Goal: Task Accomplishment & Management: Use online tool/utility

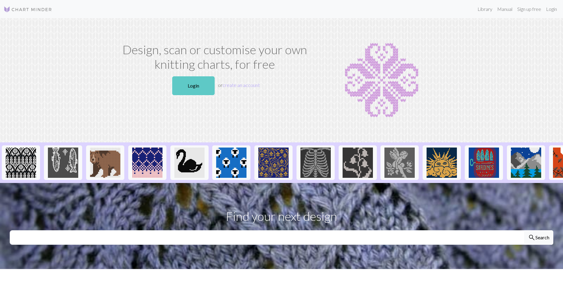
click at [194, 82] on link "Login" at bounding box center [193, 85] width 42 height 19
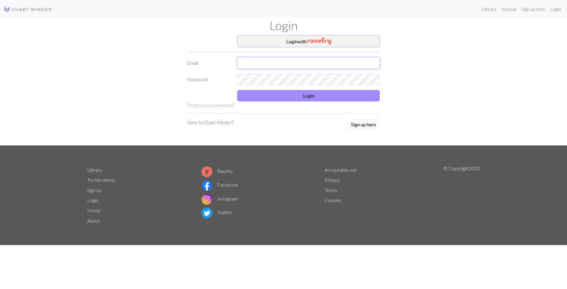
type input "[EMAIL_ADDRESS][DOMAIN_NAME]"
click at [260, 58] on input "[EMAIL_ADDRESS][DOMAIN_NAME]" at bounding box center [308, 63] width 143 height 12
click at [368, 98] on button "Login" at bounding box center [308, 96] width 143 height 12
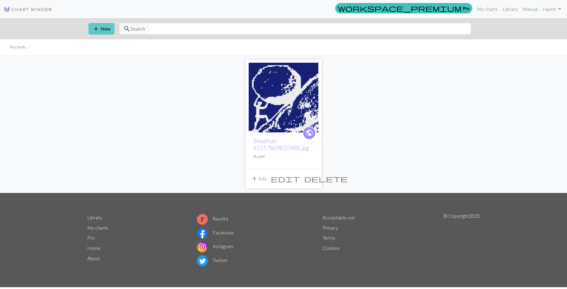
click at [98, 27] on span "add" at bounding box center [95, 29] width 7 height 8
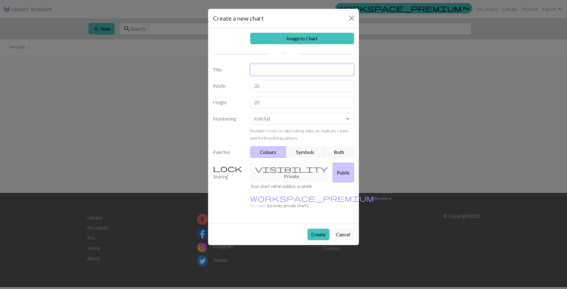
click at [256, 71] on input "text" at bounding box center [302, 70] width 104 height 12
click at [290, 38] on link "Image to Chart" at bounding box center [302, 39] width 104 height 12
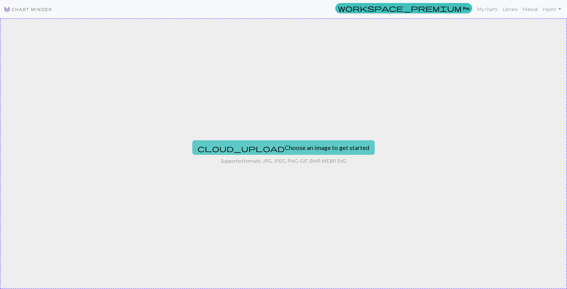
click at [264, 149] on button "cloud_upload Choose an image to get started" at bounding box center [283, 147] width 182 height 15
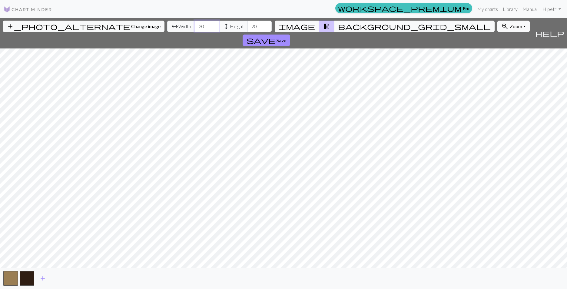
click at [195, 28] on input "20" at bounding box center [207, 27] width 24 height 12
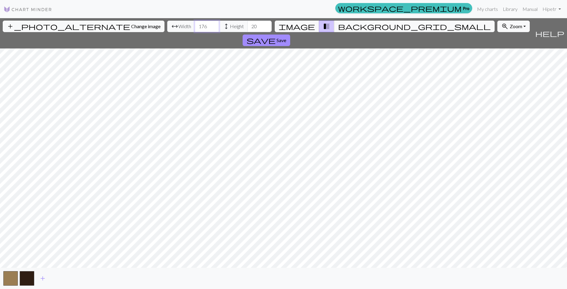
type input "176"
click at [247, 22] on input "20" at bounding box center [259, 27] width 24 height 12
type input "1"
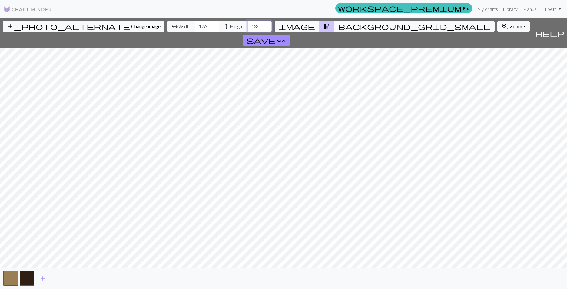
type input "134"
click at [510, 274] on div "add_photo_alternate Change image arrow_range Width 176 height Height 134 image …" at bounding box center [283, 153] width 567 height 271
click at [507, 10] on div "workspace_premium Pro My charts Library Manual Hi petr Account settings Logout …" at bounding box center [283, 144] width 567 height 289
click at [534, 20] on div "add_photo_alternate Change image arrow_range Width 176 height Height 134 image …" at bounding box center [283, 153] width 567 height 271
click at [290, 35] on button "save Save" at bounding box center [267, 41] width 48 height 12
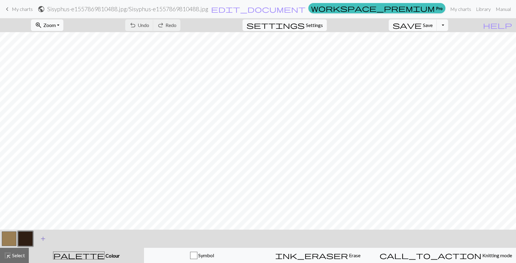
click at [46, 232] on button "add Add a colour" at bounding box center [42, 238] width 15 height 15
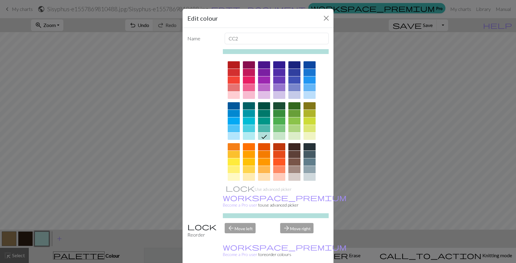
drag, startPoint x: 287, startPoint y: 257, endPoint x: 253, endPoint y: 257, distance: 34.5
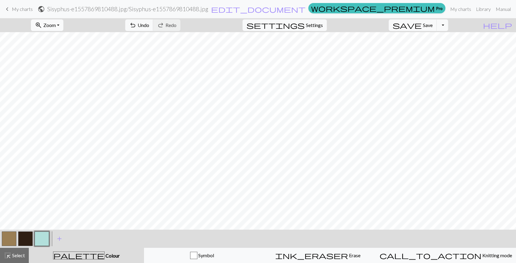
click at [42, 26] on span "zoom_in" at bounding box center [38, 25] width 7 height 8
click at [63, 97] on button "200%" at bounding box center [56, 102] width 48 height 10
click at [315, 28] on span "Settings" at bounding box center [314, 25] width 17 height 7
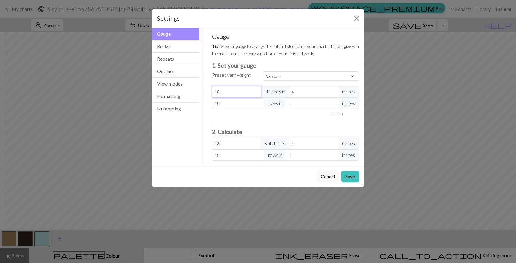
click at [229, 91] on input "18" at bounding box center [236, 92] width 49 height 12
type input "1"
type input "17"
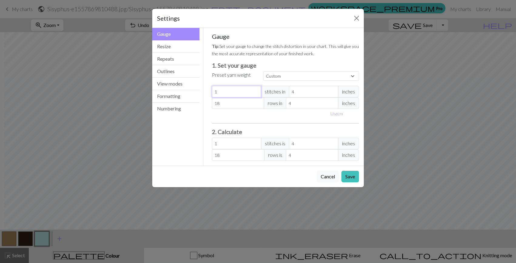
type input "17"
type input "2"
type input "22"
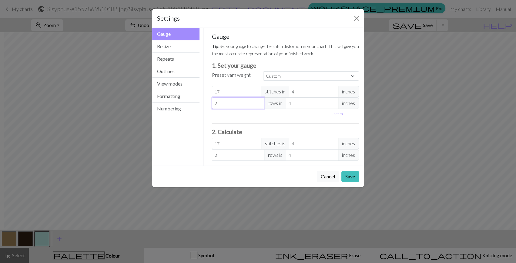
type input "22"
click at [344, 174] on button "Save" at bounding box center [350, 177] width 18 height 12
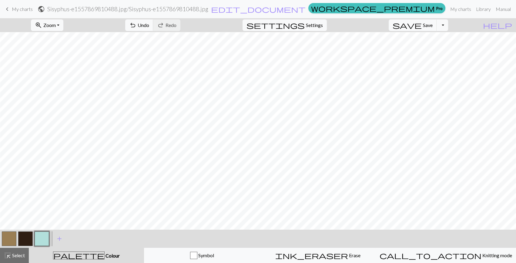
scroll to position [0, 1743]
click at [323, 22] on span "Settings" at bounding box center [314, 25] width 17 height 7
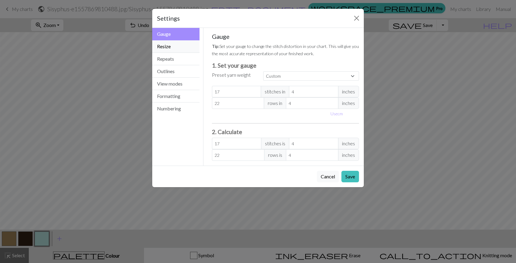
click at [188, 50] on button "Resize" at bounding box center [175, 46] width 47 height 12
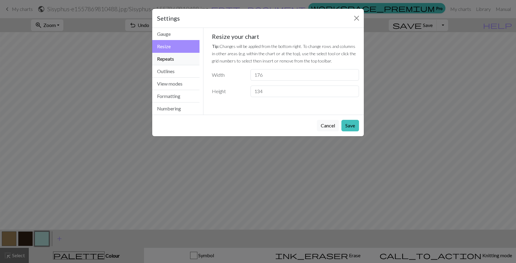
click at [185, 58] on button "Repeats" at bounding box center [175, 59] width 47 height 12
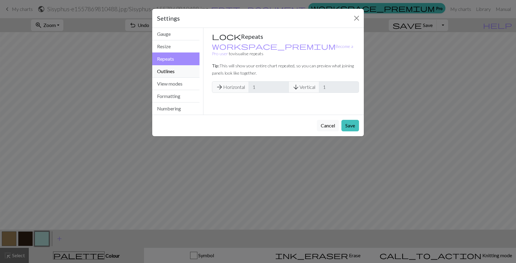
click at [185, 69] on button "Outlines" at bounding box center [175, 71] width 47 height 12
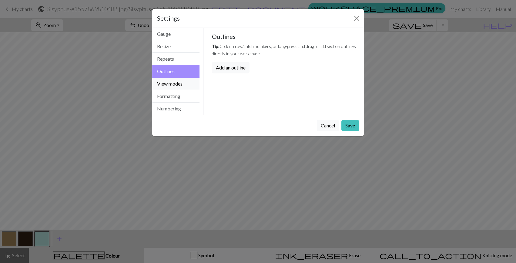
click at [179, 81] on button "View modes" at bounding box center [175, 84] width 47 height 12
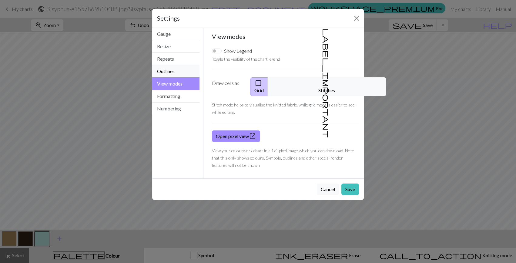
click at [175, 69] on button "Outlines" at bounding box center [175, 71] width 47 height 12
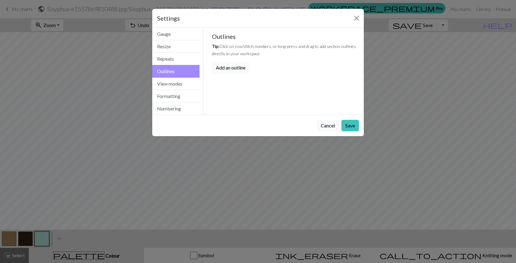
click at [226, 65] on button "Add an outline" at bounding box center [231, 68] width 38 height 12
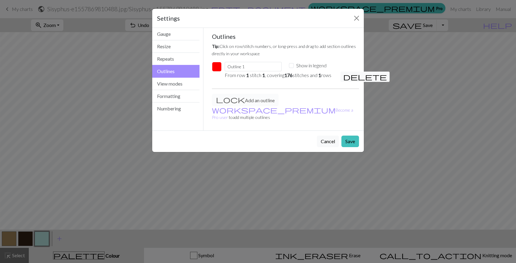
click at [215, 69] on button "button" at bounding box center [217, 67] width 10 height 10
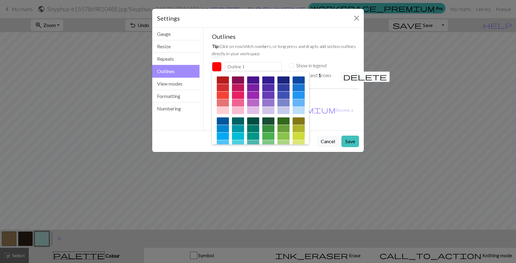
click at [215, 69] on button "button" at bounding box center [217, 67] width 10 height 10
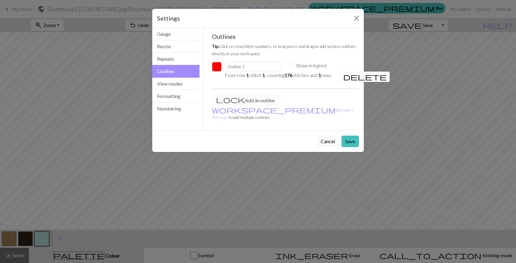
click at [247, 71] on p "From row 1 stitch 1 , covering 176 stitches and 1 rows" at bounding box center [278, 74] width 108 height 7
click at [347, 76] on span "delete" at bounding box center [365, 76] width 44 height 8
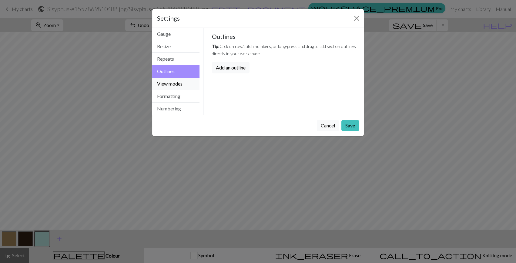
click at [169, 84] on button "View modes" at bounding box center [175, 84] width 47 height 12
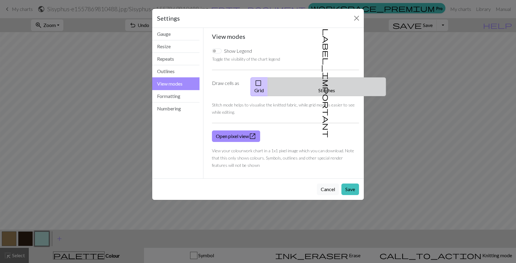
click at [347, 79] on button "label_important Stitches" at bounding box center [326, 86] width 118 height 19
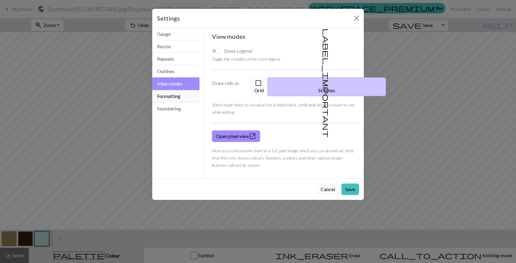
click at [162, 97] on button "Formatting" at bounding box center [175, 96] width 47 height 12
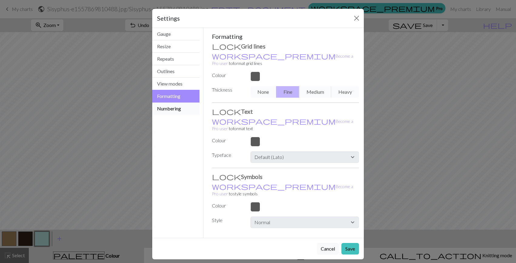
click at [173, 112] on button "Numbering" at bounding box center [175, 108] width 47 height 12
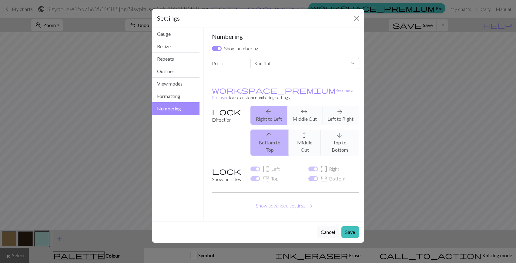
click at [223, 106] on label "Direction" at bounding box center [227, 133] width 38 height 55
click at [335, 129] on div "arrow_upward Bottom to Top arrows_outward Middle Out arrow_downward Top to Bott…" at bounding box center [305, 142] width 116 height 26
click at [337, 106] on div "arrow_back Right to Left arrows_outward Middle Out arrow_forward Left to Right" at bounding box center [305, 115] width 116 height 19
click at [336, 129] on div "arrow_upward Bottom to Top arrows_outward Middle Out arrow_downward Top to Bott…" at bounding box center [305, 142] width 116 height 26
click at [345, 226] on button "Save" at bounding box center [350, 232] width 18 height 12
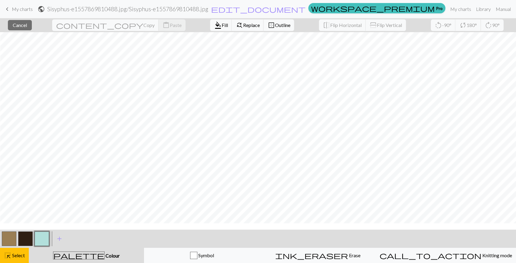
scroll to position [0, 1354]
click at [42, 233] on button "button" at bounding box center [42, 238] width 15 height 15
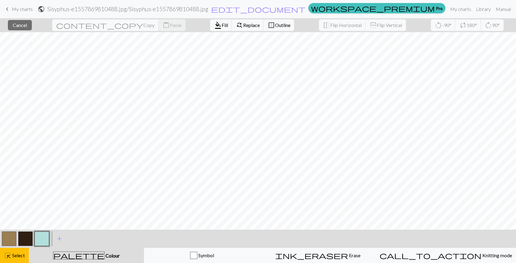
click at [81, 256] on span "palette" at bounding box center [78, 255] width 51 height 8
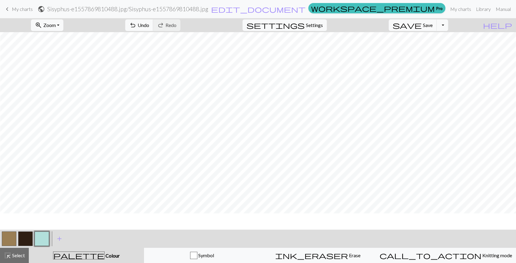
scroll to position [303, 1354]
drag, startPoint x: 11, startPoint y: 232, endPoint x: 46, endPoint y: 231, distance: 34.9
click at [13, 233] on button "button" at bounding box center [9, 238] width 15 height 15
click at [9, 238] on button "button" at bounding box center [9, 238] width 15 height 15
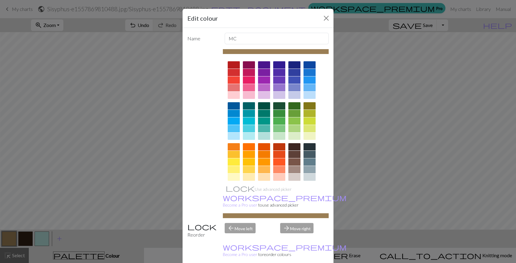
click at [279, 70] on div at bounding box center [279, 72] width 12 height 7
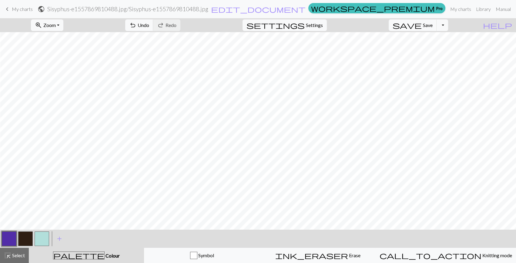
click at [20, 238] on button "button" at bounding box center [25, 238] width 15 height 15
click at [19, 237] on button "button" at bounding box center [25, 238] width 15 height 15
click at [19, 237] on div "Edit colour Name CC1 Use advanced picker workspace_premium Become a Pro user to…" at bounding box center [258, 131] width 516 height 263
click at [24, 239] on button "button" at bounding box center [25, 238] width 15 height 15
click at [24, 239] on div "Edit colour Name CC1 Use advanced picker workspace_premium Become a Pro user to…" at bounding box center [258, 131] width 516 height 263
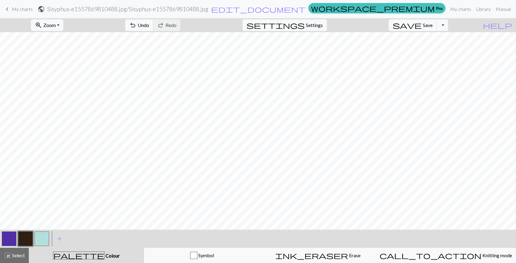
click at [24, 239] on button "button" at bounding box center [25, 238] width 15 height 15
click at [24, 239] on div "Edit colour Name CC1 Use advanced picker workspace_premium Become a Pro user to…" at bounding box center [258, 131] width 516 height 263
click at [26, 241] on button "button" at bounding box center [25, 238] width 15 height 15
click at [26, 241] on div "Edit colour Name CC1 Use advanced picker workspace_premium Become a Pro user to…" at bounding box center [258, 131] width 516 height 263
click at [26, 241] on button "button" at bounding box center [25, 238] width 15 height 15
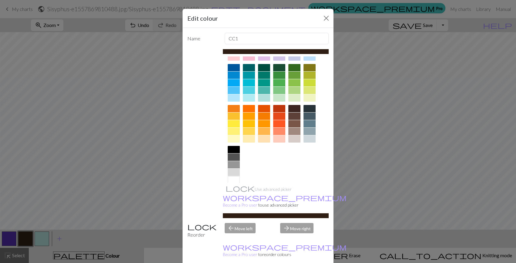
scroll to position [45, 0]
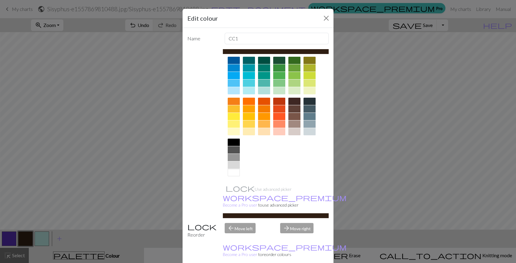
click at [221, 173] on div "Use advanced picker workspace_premium Become a Pro user to use advanced picker" at bounding box center [257, 133] width 141 height 169
click at [223, 171] on div at bounding box center [276, 96] width 106 height 170
click at [229, 175] on div at bounding box center [233, 172] width 12 height 7
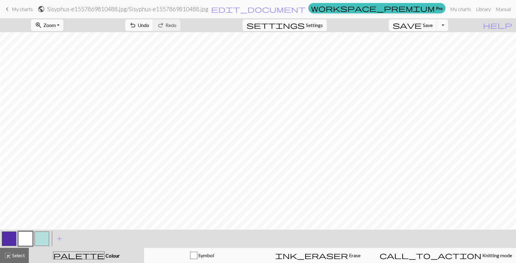
click at [50, 239] on div "< > add Add a colour" at bounding box center [258, 238] width 516 height 18
click at [44, 240] on button "button" at bounding box center [42, 238] width 15 height 15
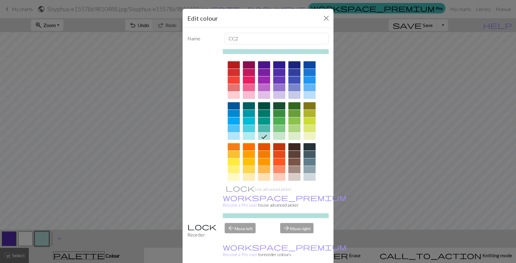
click at [280, 109] on div at bounding box center [279, 105] width 12 height 7
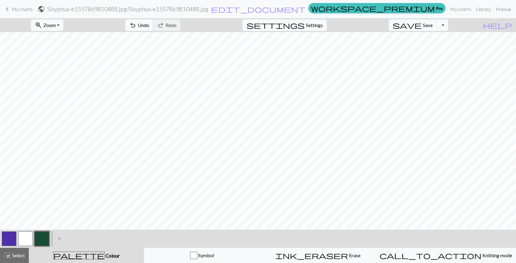
click at [45, 236] on button "button" at bounding box center [42, 238] width 15 height 15
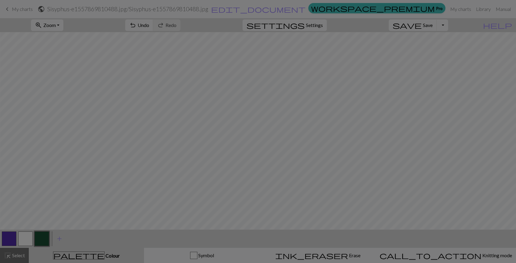
click at [45, 236] on div "Edit colour Name CC2 Use advanced picker workspace_premium Become a Pro user to…" at bounding box center [258, 131] width 516 height 263
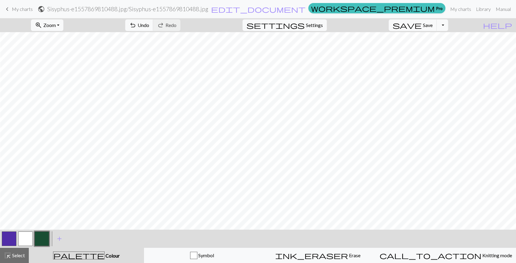
click at [40, 237] on button "button" at bounding box center [42, 238] width 15 height 15
click at [40, 237] on div "Edit colour Name CC2 Use advanced picker workspace_premium Become a Pro user to…" at bounding box center [258, 131] width 516 height 263
click at [40, 237] on button "button" at bounding box center [42, 238] width 15 height 15
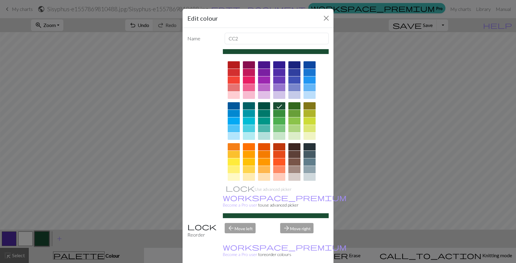
click at [231, 169] on div at bounding box center [233, 169] width 12 height 7
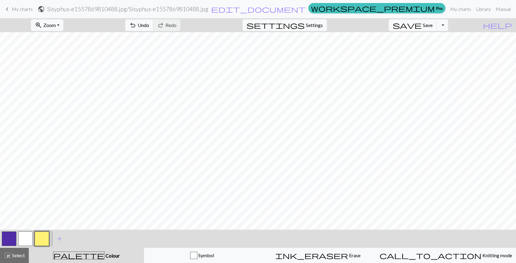
click at [27, 234] on button "button" at bounding box center [25, 238] width 15 height 15
click at [12, 236] on button "button" at bounding box center [9, 238] width 15 height 15
click at [45, 243] on button "button" at bounding box center [42, 238] width 15 height 15
click at [63, 21] on button "zoom_in Zoom Zoom" at bounding box center [47, 25] width 32 height 12
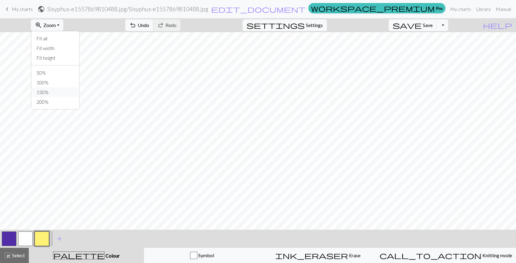
click at [63, 88] on button "150%" at bounding box center [56, 92] width 48 height 10
click at [62, 29] on button "zoom_in Zoom Zoom" at bounding box center [47, 25] width 32 height 12
click at [57, 71] on button "50%" at bounding box center [56, 73] width 48 height 10
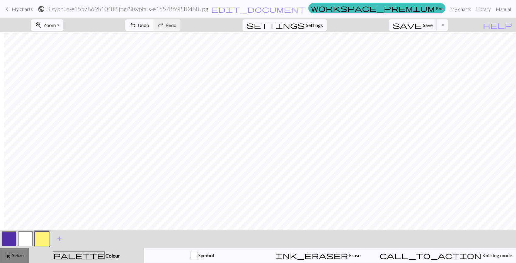
click at [14, 261] on button "highlight_alt Select Select" at bounding box center [14, 254] width 29 height 15
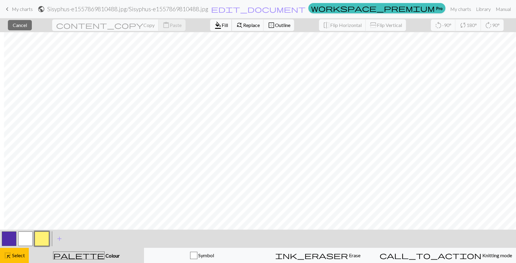
drag, startPoint x: 12, startPoint y: 260, endPoint x: 182, endPoint y: 21, distance: 292.8
click at [182, 17] on nav "keyboard_arrow_left My charts public Sisyphus-e1557869810488.jpg / Sisyphus-e15…" at bounding box center [258, 9] width 516 height 18
click at [221, 26] on span "Fill" at bounding box center [224, 25] width 6 height 6
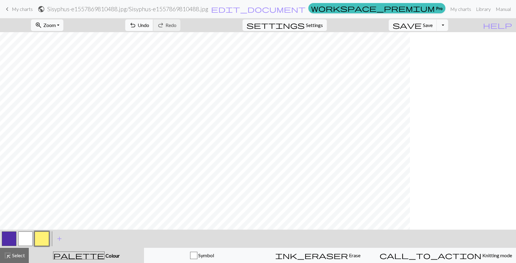
scroll to position [0, 91]
click at [42, 21] on span "zoom_in" at bounding box center [38, 25] width 7 height 8
click at [58, 89] on button "150%" at bounding box center [56, 92] width 48 height 10
click at [56, 25] on span "Zoom" at bounding box center [49, 25] width 12 height 6
click at [57, 83] on button "100%" at bounding box center [56, 83] width 48 height 10
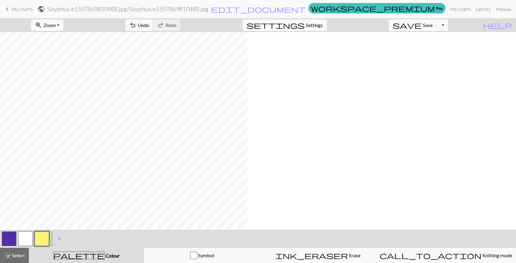
scroll to position [0, 519]
click at [9, 241] on button "button" at bounding box center [9, 238] width 15 height 15
click at [40, 241] on button "button" at bounding box center [42, 238] width 15 height 15
click at [12, 257] on span "Select" at bounding box center [18, 255] width 14 height 6
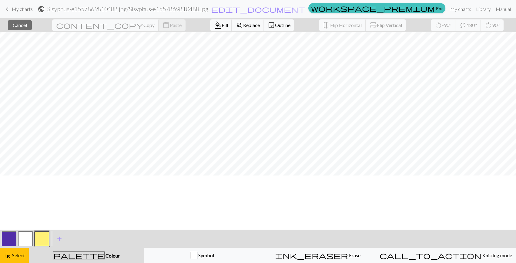
scroll to position [82, 391]
click at [210, 22] on button "format_color_fill Fill" at bounding box center [221, 25] width 22 height 12
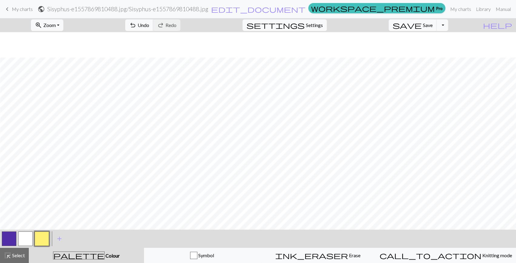
scroll to position [55, 391]
click at [13, 257] on span "Select" at bounding box center [18, 255] width 14 height 6
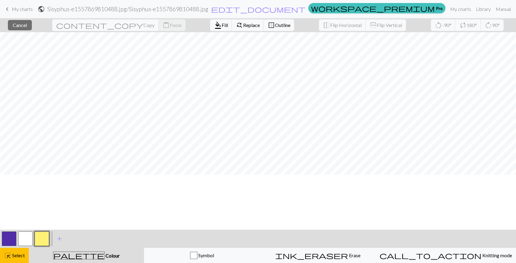
scroll to position [0, 391]
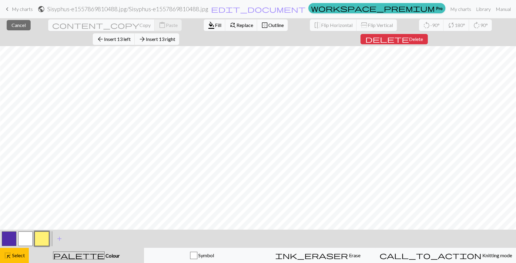
click at [268, 27] on span "Outline" at bounding box center [275, 25] width 15 height 6
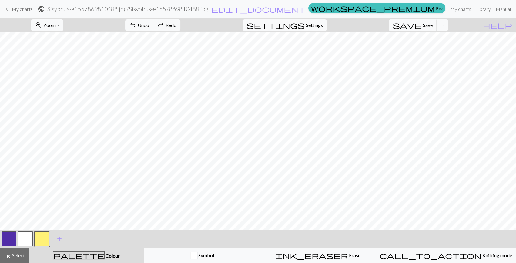
drag, startPoint x: 513, startPoint y: 55, endPoint x: 27, endPoint y: 236, distance: 518.1
click at [27, 236] on button "button" at bounding box center [25, 238] width 15 height 15
click at [8, 239] on button "button" at bounding box center [9, 238] width 15 height 15
click at [36, 241] on button "button" at bounding box center [42, 238] width 15 height 15
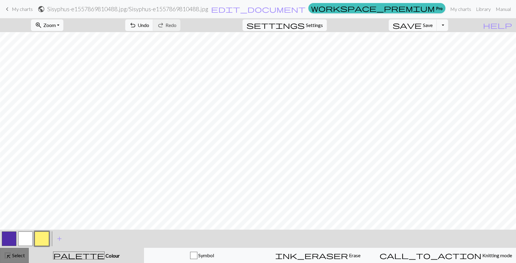
click at [8, 253] on span "highlight_alt" at bounding box center [7, 255] width 7 height 8
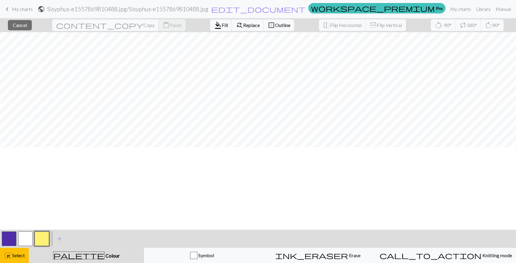
scroll to position [0, 391]
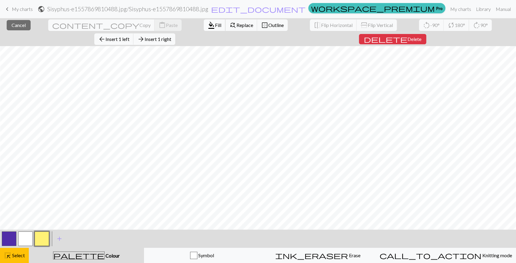
click at [215, 23] on span "Fill" at bounding box center [218, 25] width 6 height 6
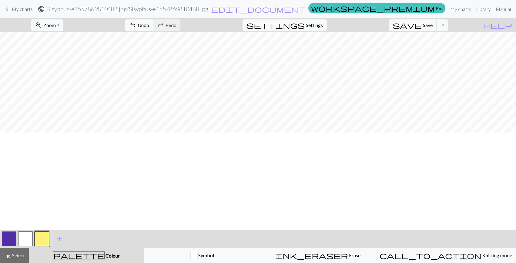
scroll to position [82, 391]
drag, startPoint x: 3, startPoint y: 241, endPoint x: 6, endPoint y: 243, distance: 3.3
click at [3, 241] on button "button" at bounding box center [9, 238] width 15 height 15
click at [9, 259] on span "highlight_alt" at bounding box center [7, 255] width 7 height 8
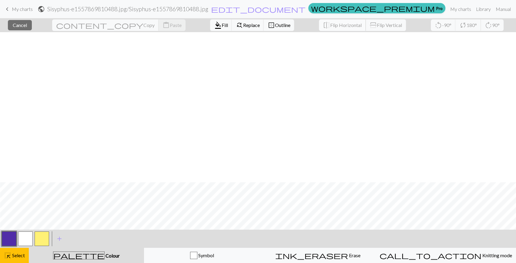
scroll to position [645, 391]
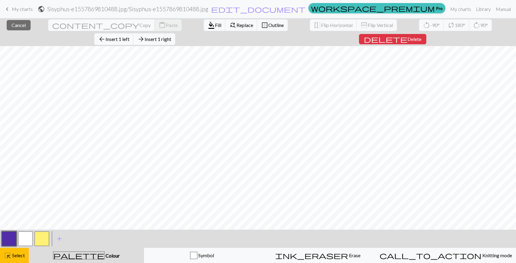
click at [14, 243] on button "button" at bounding box center [9, 238] width 15 height 15
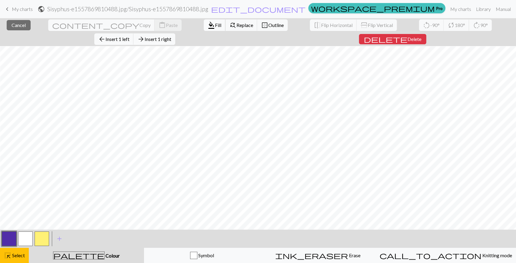
click at [215, 22] on span "Fill" at bounding box center [218, 25] width 6 height 6
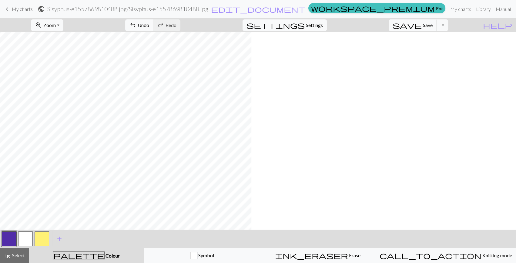
scroll to position [0, 0]
click at [22, 257] on span "Select" at bounding box center [18, 255] width 14 height 6
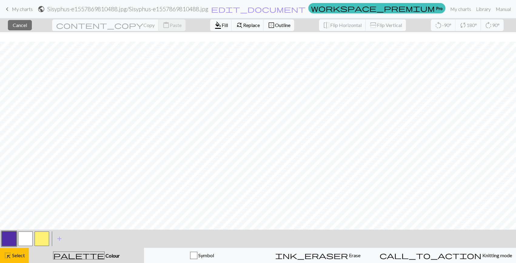
scroll to position [110, 0]
click at [44, 236] on button "button" at bounding box center [42, 238] width 15 height 15
click at [214, 22] on span "format_color_fill" at bounding box center [217, 25] width 7 height 8
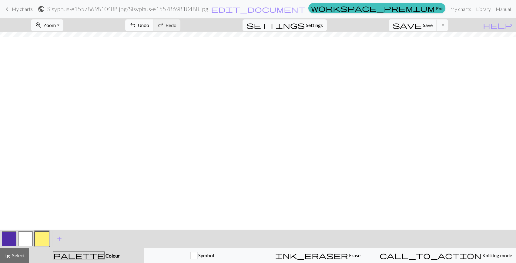
scroll to position [0, 0]
click at [63, 28] on button "zoom_in Zoom Zoom" at bounding box center [47, 25] width 32 height 12
click at [66, 83] on button "100%" at bounding box center [56, 83] width 48 height 10
click at [56, 22] on span "Zoom" at bounding box center [49, 25] width 12 height 6
click at [65, 70] on button "50%" at bounding box center [56, 73] width 48 height 10
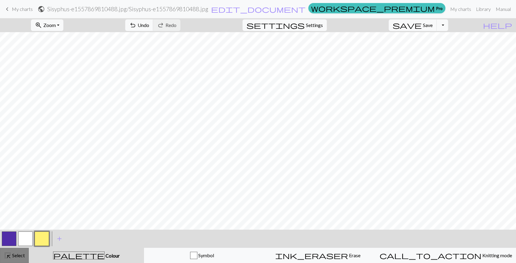
click at [10, 260] on button "highlight_alt Select Select" at bounding box center [14, 254] width 29 height 15
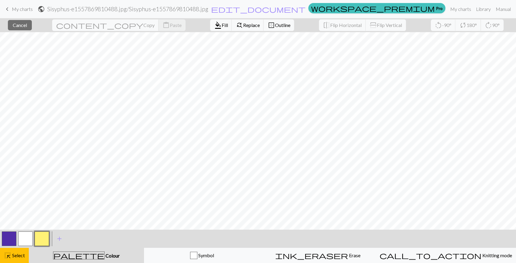
click at [14, 238] on button "button" at bounding box center [9, 238] width 15 height 15
click at [221, 27] on span "Fill" at bounding box center [224, 25] width 6 height 6
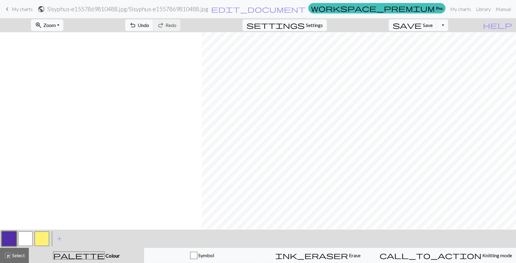
scroll to position [0, 201]
click at [16, 253] on span "Select" at bounding box center [18, 255] width 14 height 6
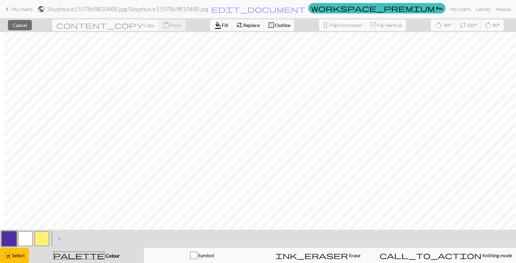
click at [10, 238] on button "button" at bounding box center [9, 238] width 15 height 15
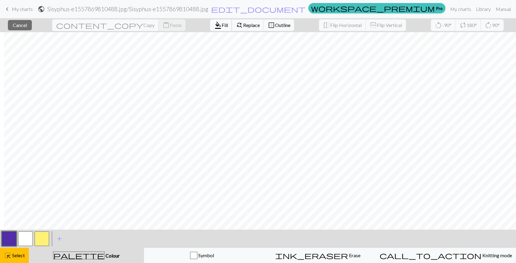
click at [214, 23] on span "format_color_fill" at bounding box center [217, 25] width 7 height 8
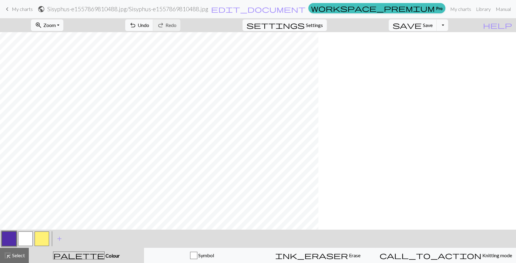
scroll to position [0, 0]
click at [42, 27] on span "zoom_in" at bounding box center [38, 25] width 7 height 8
click at [58, 83] on button "100%" at bounding box center [56, 83] width 48 height 10
click at [42, 232] on button "button" at bounding box center [42, 238] width 15 height 15
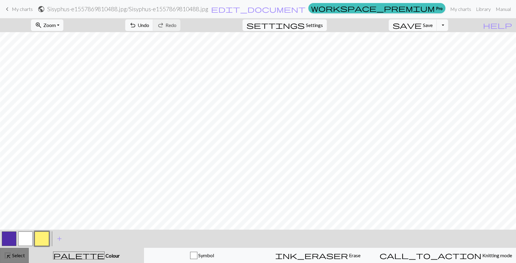
click at [16, 260] on button "highlight_alt Select Select" at bounding box center [14, 254] width 29 height 15
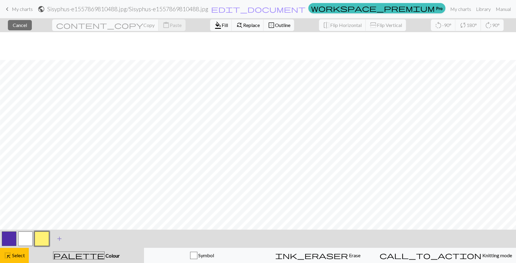
scroll to position [55, 380]
click at [221, 26] on span "Fill" at bounding box center [224, 25] width 6 height 6
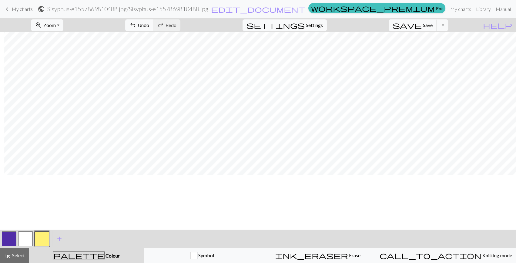
scroll to position [0, 899]
click at [21, 254] on span "Select" at bounding box center [18, 255] width 14 height 6
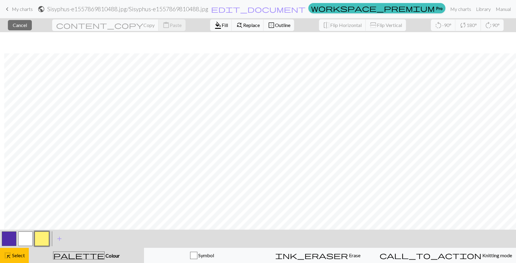
scroll to position [55, 899]
click at [214, 27] on span "format_color_fill" at bounding box center [217, 25] width 7 height 8
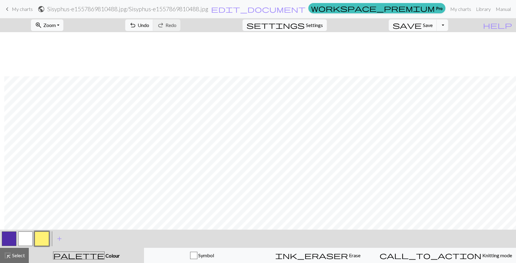
scroll to position [82, 899]
click at [5, 245] on button "button" at bounding box center [9, 238] width 15 height 15
click at [39, 240] on button "button" at bounding box center [42, 238] width 15 height 15
click at [14, 256] on span "Select" at bounding box center [18, 255] width 14 height 6
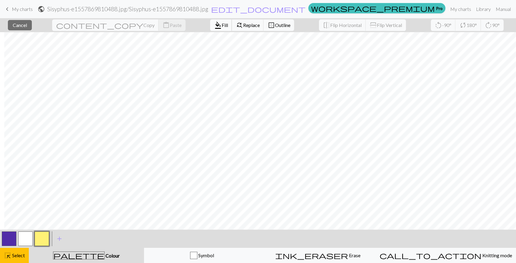
click at [221, 25] on span "Fill" at bounding box center [224, 25] width 6 height 6
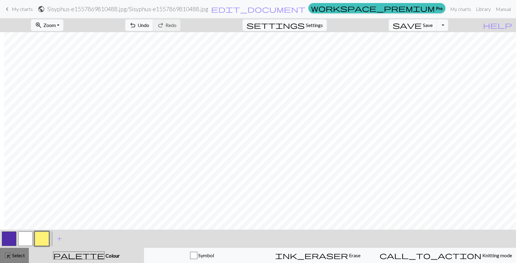
click at [18, 257] on span "Select" at bounding box center [18, 255] width 14 height 6
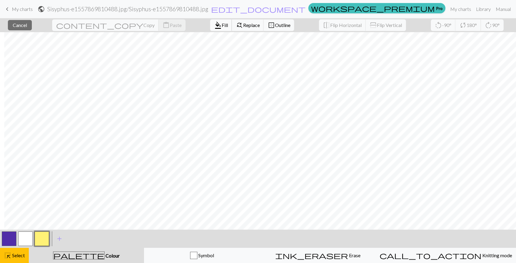
click at [214, 23] on span "format_color_fill" at bounding box center [217, 25] width 7 height 8
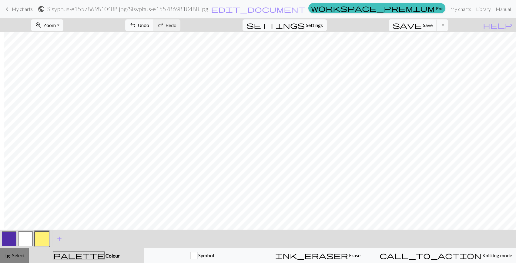
click at [19, 261] on button "highlight_alt Select Select" at bounding box center [14, 254] width 29 height 15
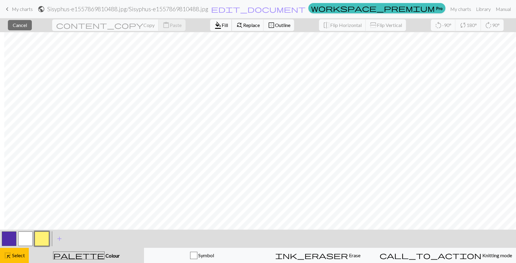
click at [221, 26] on span "Fill" at bounding box center [224, 25] width 6 height 6
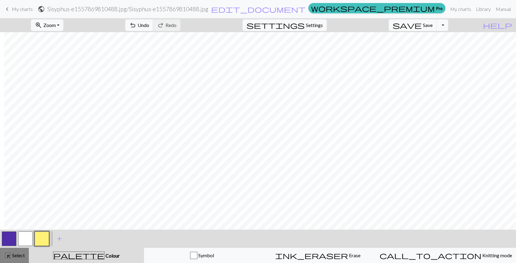
drag, startPoint x: 14, startPoint y: 255, endPoint x: 28, endPoint y: 253, distance: 14.1
click at [14, 254] on span "Select" at bounding box center [18, 255] width 14 height 6
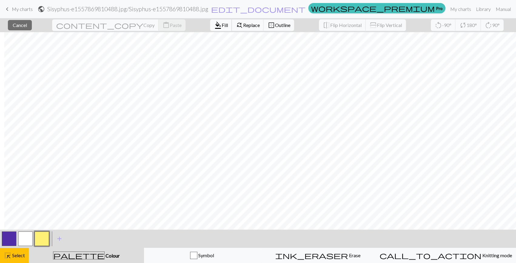
click at [210, 28] on button "format_color_fill Fill" at bounding box center [221, 25] width 22 height 12
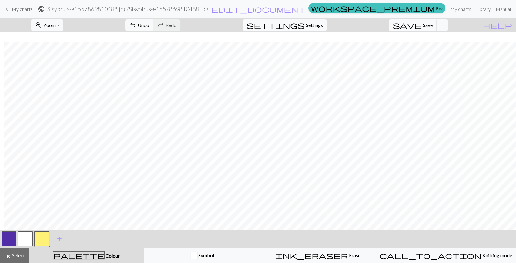
scroll to position [27, 899]
click at [12, 255] on span "Select" at bounding box center [18, 255] width 14 height 6
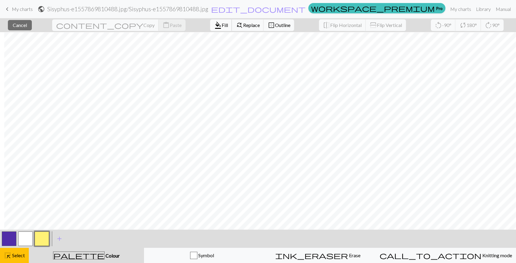
click at [210, 29] on button "format_color_fill Fill" at bounding box center [221, 25] width 22 height 12
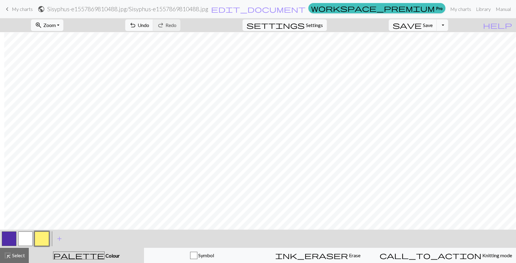
scroll to position [55, 899]
click at [13, 259] on button "highlight_alt Select Select" at bounding box center [14, 254] width 29 height 15
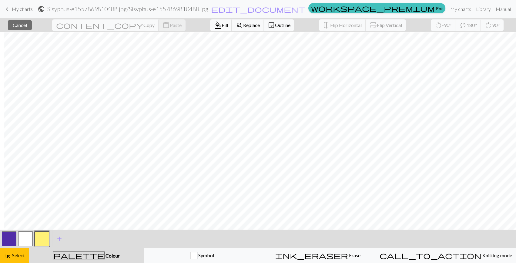
click at [214, 27] on span "format_color_fill" at bounding box center [217, 25] width 7 height 8
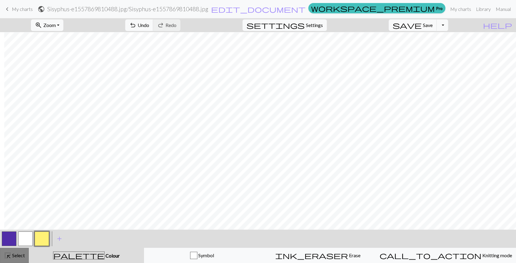
click at [3, 257] on button "highlight_alt Select Select" at bounding box center [14, 254] width 29 height 15
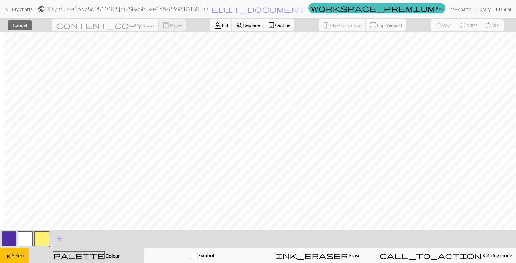
click at [221, 26] on span "Fill" at bounding box center [224, 25] width 6 height 6
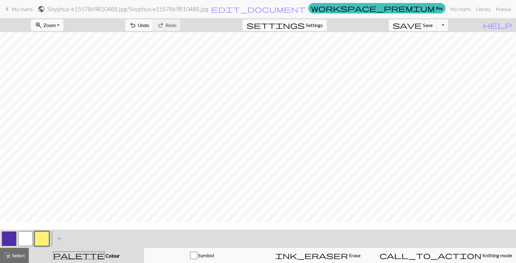
scroll to position [0, 594]
click at [0, 249] on button "highlight_alt Select Select" at bounding box center [14, 254] width 29 height 15
click at [12, 259] on button "highlight_alt Select Select" at bounding box center [14, 254] width 29 height 15
click at [1, 257] on button "highlight_alt Select Select" at bounding box center [14, 254] width 29 height 15
click at [54, 26] on button "zoom_in Zoom Zoom" at bounding box center [47, 25] width 32 height 12
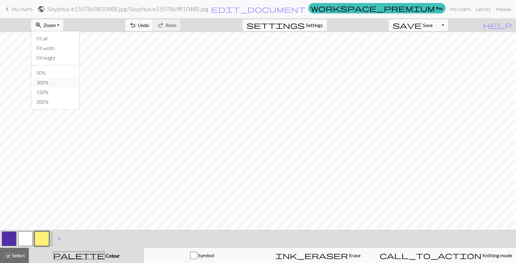
click at [61, 85] on button "100%" at bounding box center [56, 83] width 48 height 10
click at [55, 25] on span "Zoom" at bounding box center [49, 25] width 12 height 6
click at [58, 68] on button "50%" at bounding box center [56, 73] width 48 height 10
click at [56, 24] on span "Zoom" at bounding box center [49, 25] width 12 height 6
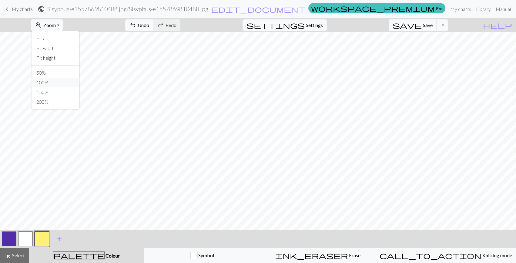
click at [56, 81] on button "100%" at bounding box center [56, 83] width 48 height 10
click at [6, 234] on button "button" at bounding box center [9, 238] width 15 height 15
click at [45, 237] on button "button" at bounding box center [42, 238] width 15 height 15
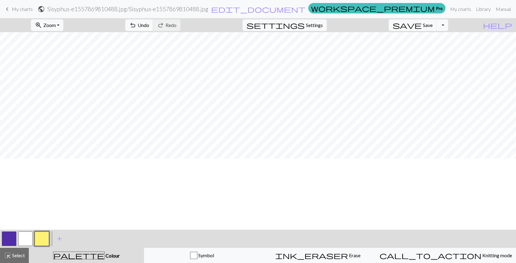
scroll to position [27, 457]
click at [10, 239] on button "button" at bounding box center [9, 238] width 15 height 15
click at [46, 235] on button "button" at bounding box center [42, 238] width 15 height 15
click at [1, 242] on div at bounding box center [9, 238] width 16 height 16
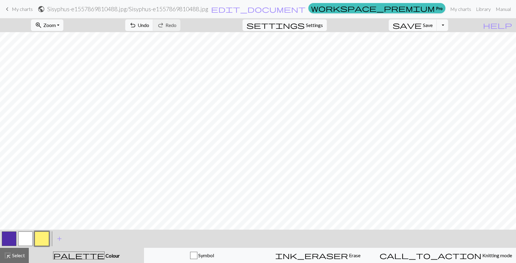
click at [18, 236] on button "button" at bounding box center [25, 238] width 15 height 15
click at [11, 236] on button "button" at bounding box center [9, 238] width 15 height 15
click at [41, 241] on button "button" at bounding box center [42, 238] width 15 height 15
drag, startPoint x: 8, startPoint y: 240, endPoint x: 12, endPoint y: 237, distance: 5.6
click at [8, 239] on button "button" at bounding box center [9, 238] width 15 height 15
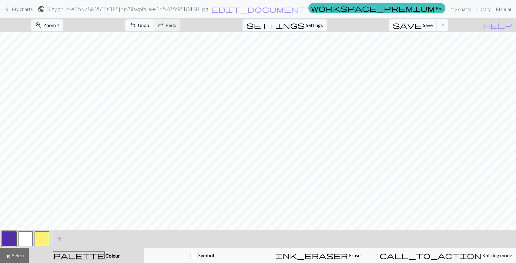
click at [41, 238] on button "button" at bounding box center [42, 238] width 15 height 15
click at [105, 257] on span "Colour" at bounding box center [112, 255] width 15 height 6
click at [21, 257] on span "Select" at bounding box center [18, 255] width 14 height 6
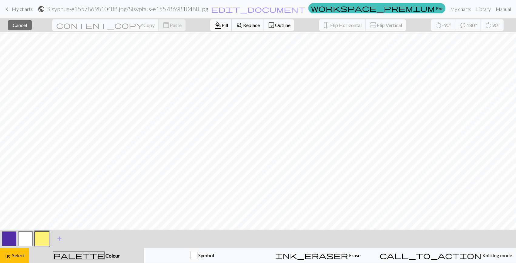
click at [210, 28] on button "format_color_fill Fill" at bounding box center [221, 25] width 22 height 12
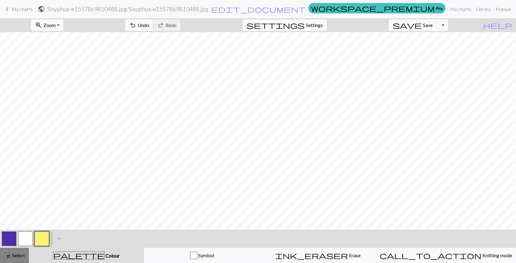
click at [22, 257] on span "Select" at bounding box center [18, 255] width 14 height 6
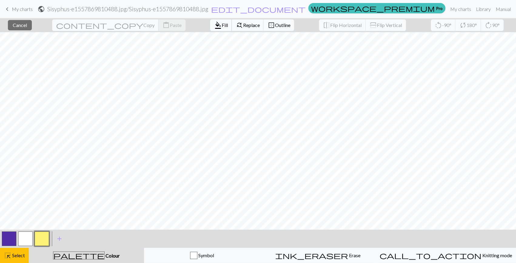
click at [214, 27] on span "format_color_fill" at bounding box center [217, 25] width 7 height 8
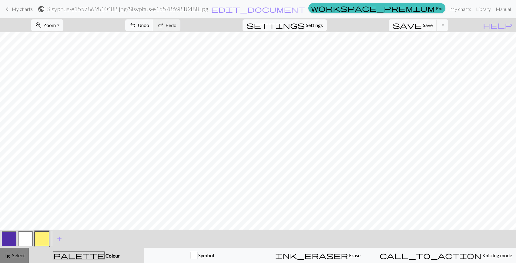
click at [9, 258] on span "highlight_alt" at bounding box center [7, 255] width 7 height 8
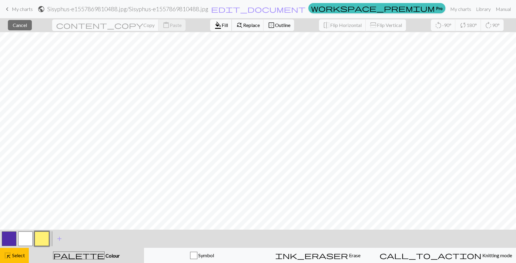
click at [214, 25] on span "format_color_fill" at bounding box center [217, 25] width 7 height 8
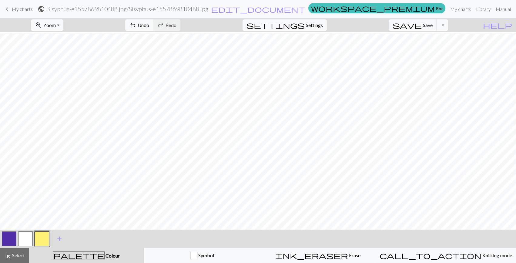
scroll to position [55, 457]
click at [8, 260] on button "highlight_alt Select Select" at bounding box center [14, 254] width 29 height 15
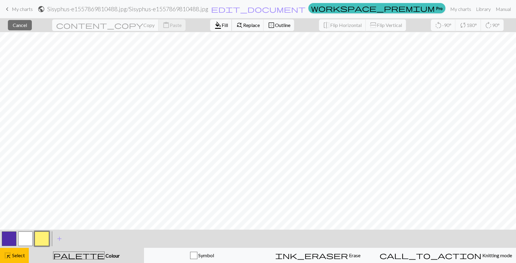
click at [210, 30] on button "format_color_fill Fill" at bounding box center [221, 25] width 22 height 12
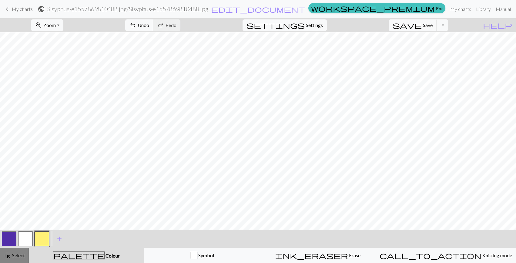
click at [5, 260] on button "highlight_alt Select Select" at bounding box center [14, 254] width 29 height 15
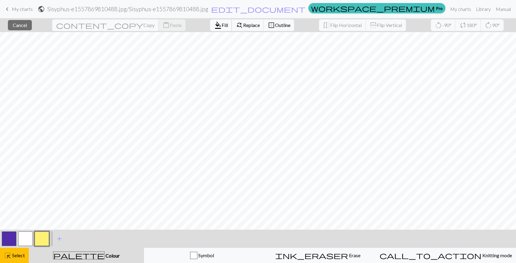
click at [210, 29] on button "format_color_fill Fill" at bounding box center [221, 25] width 22 height 12
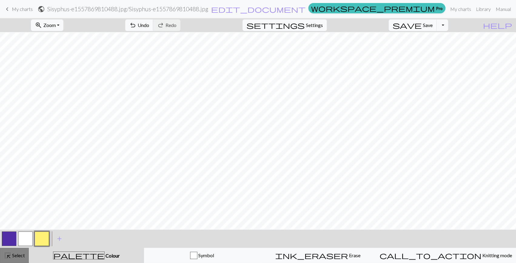
click at [7, 258] on span "highlight_alt" at bounding box center [7, 255] width 7 height 8
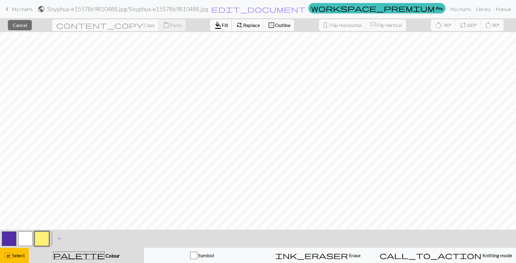
click at [221, 22] on span "Fill" at bounding box center [224, 25] width 6 height 6
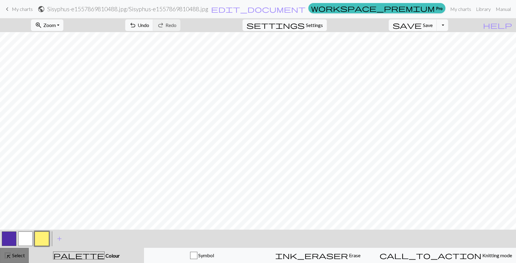
click at [10, 257] on span "highlight_alt" at bounding box center [7, 255] width 7 height 8
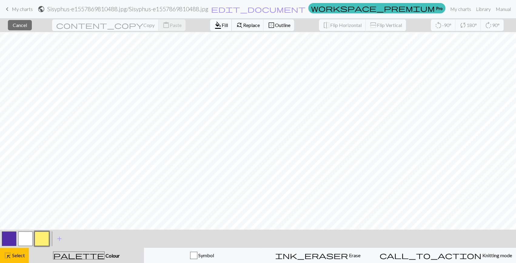
click at [221, 26] on span "Fill" at bounding box center [224, 25] width 6 height 6
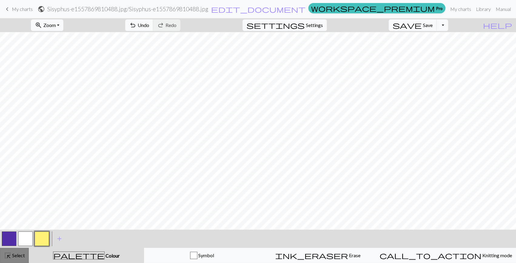
click at [7, 258] on span "highlight_alt" at bounding box center [7, 255] width 7 height 8
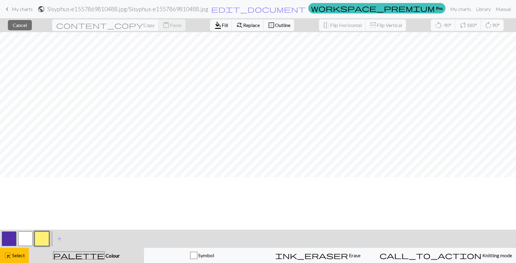
scroll to position [0, 457]
click at [91, 21] on button "content_copy Copy" at bounding box center [105, 25] width 107 height 12
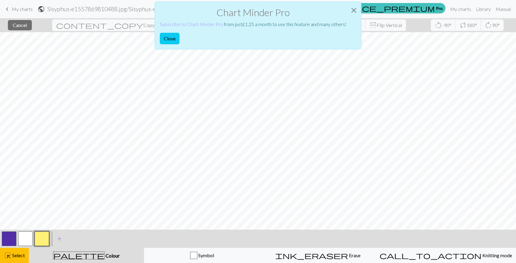
drag, startPoint x: 171, startPoint y: 42, endPoint x: 164, endPoint y: 48, distance: 9.7
click at [171, 42] on button "Close" at bounding box center [170, 39] width 20 height 12
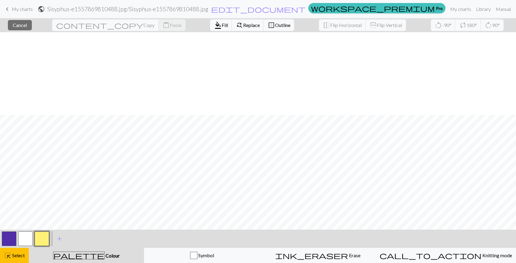
scroll to position [82, 457]
click at [80, 256] on span "palette" at bounding box center [78, 255] width 51 height 8
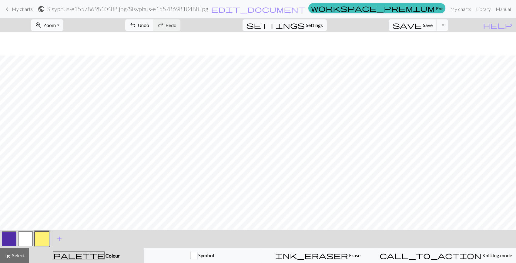
scroll to position [55, 457]
click at [5, 240] on button "button" at bounding box center [9, 238] width 15 height 15
click at [45, 234] on button "button" at bounding box center [42, 238] width 15 height 15
click at [7, 235] on button "button" at bounding box center [9, 238] width 15 height 15
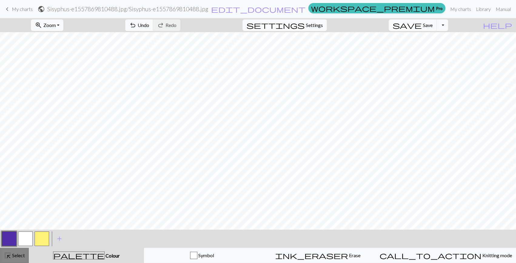
click at [10, 252] on span "highlight_alt" at bounding box center [7, 255] width 7 height 8
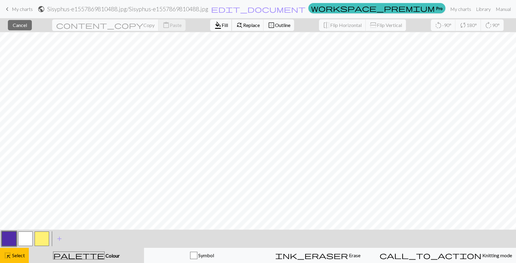
click at [214, 27] on span "format_color_fill" at bounding box center [217, 25] width 7 height 8
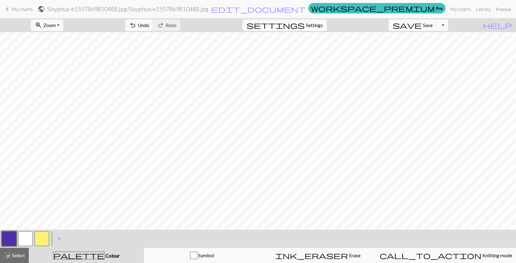
click at [39, 237] on button "button" at bounding box center [42, 238] width 15 height 15
click at [19, 257] on span "Select" at bounding box center [18, 255] width 14 height 6
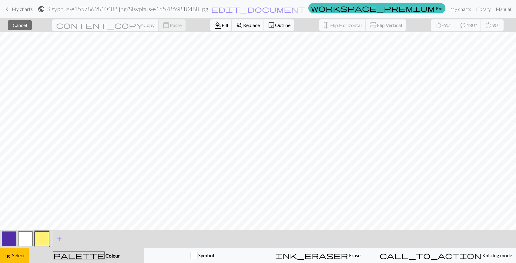
click at [214, 24] on span "format_color_fill" at bounding box center [217, 25] width 7 height 8
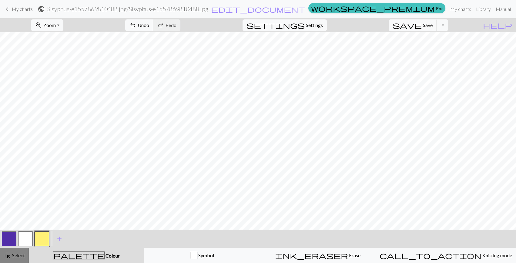
click at [8, 257] on span "highlight_alt" at bounding box center [7, 255] width 7 height 8
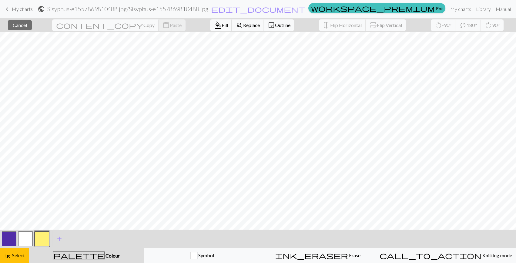
click at [210, 25] on button "format_color_fill Fill" at bounding box center [221, 25] width 22 height 12
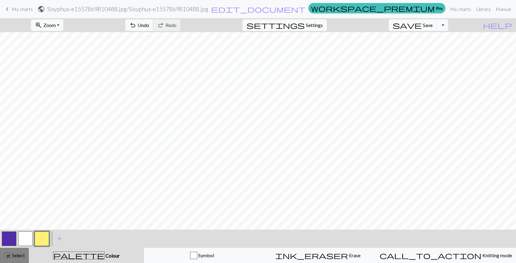
click at [5, 256] on span "highlight_alt" at bounding box center [7, 255] width 7 height 8
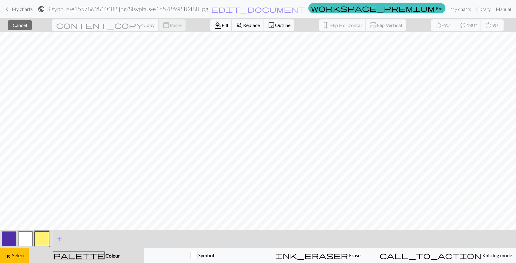
click at [210, 21] on button "format_color_fill Fill" at bounding box center [221, 25] width 22 height 12
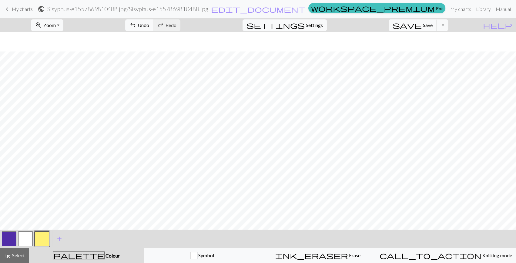
scroll to position [27, 457]
click at [3, 256] on button "highlight_alt Select Select" at bounding box center [14, 254] width 29 height 15
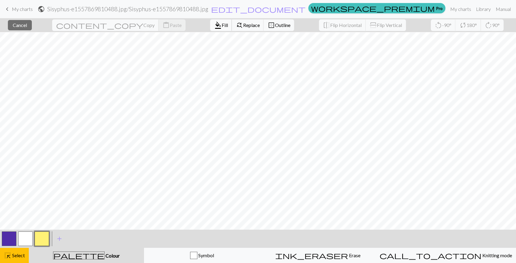
click at [214, 25] on span "format_color_fill" at bounding box center [217, 25] width 7 height 8
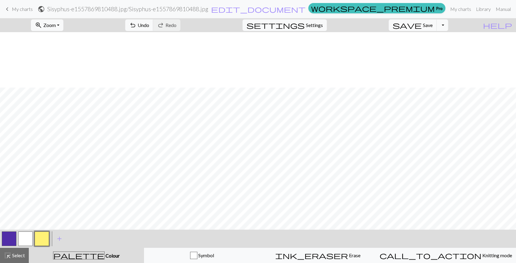
scroll to position [82, 457]
click at [12, 260] on button "highlight_alt Select Select" at bounding box center [14, 254] width 29 height 15
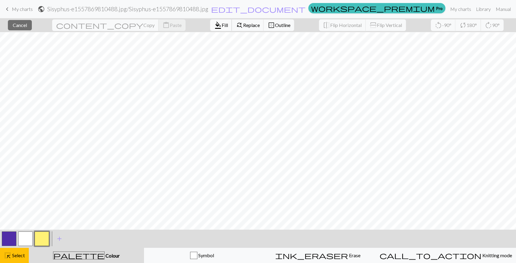
click at [214, 28] on span "format_color_fill" at bounding box center [217, 25] width 7 height 8
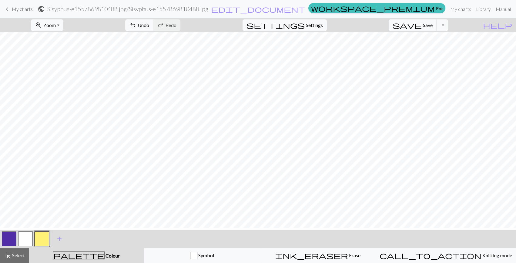
scroll to position [0, 0]
click at [63, 25] on button "zoom_in Zoom Zoom" at bounding box center [47, 25] width 32 height 12
click at [59, 91] on button "150%" at bounding box center [56, 92] width 48 height 10
click at [8, 241] on button "button" at bounding box center [9, 238] width 15 height 15
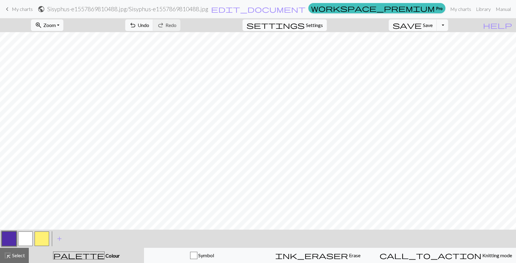
click at [315, 29] on button "settings Settings" at bounding box center [284, 25] width 84 height 12
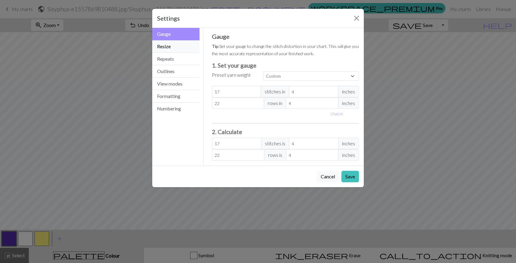
click at [162, 44] on button "Resize" at bounding box center [175, 46] width 47 height 12
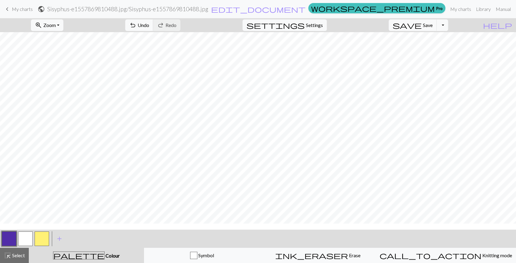
scroll to position [0, 0]
click at [19, 254] on span "Select" at bounding box center [18, 255] width 14 height 6
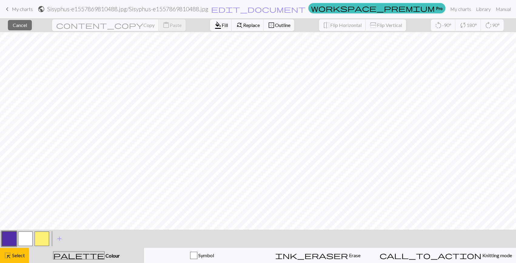
click at [43, 233] on button "button" at bounding box center [42, 238] width 15 height 15
click at [214, 27] on span "format_color_fill" at bounding box center [217, 25] width 7 height 8
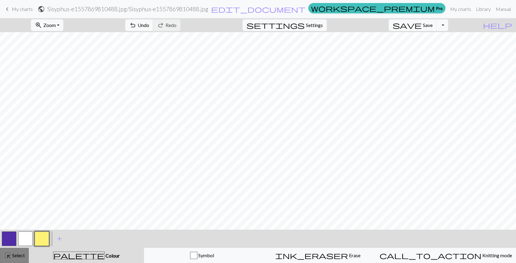
click at [18, 254] on span "Select" at bounding box center [18, 255] width 14 height 6
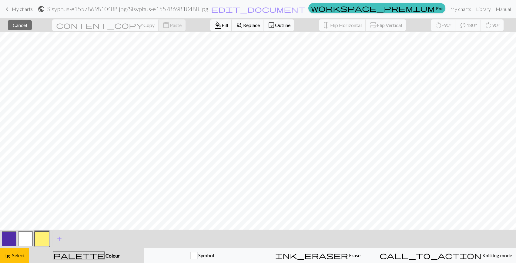
click at [221, 27] on span "Fill" at bounding box center [224, 25] width 6 height 6
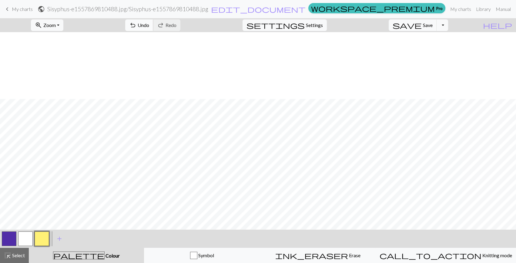
scroll to position [82, 0]
drag, startPoint x: 27, startPoint y: 254, endPoint x: 24, endPoint y: 251, distance: 3.6
click at [25, 254] on button "highlight_alt Select Select" at bounding box center [14, 254] width 29 height 15
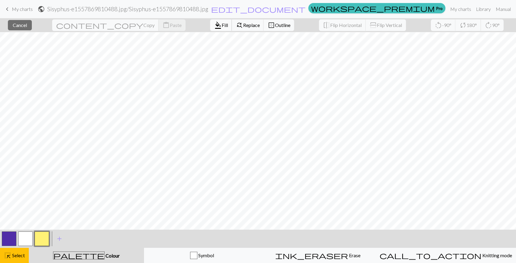
click at [221, 24] on span "Fill" at bounding box center [224, 25] width 6 height 6
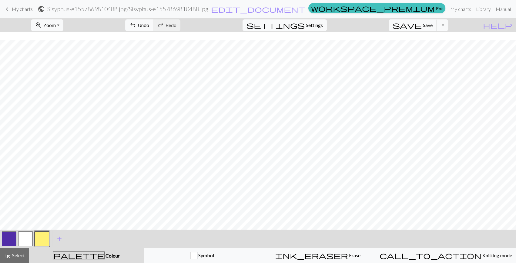
scroll to position [110, 0]
click at [18, 257] on span "Select" at bounding box center [18, 255] width 14 height 6
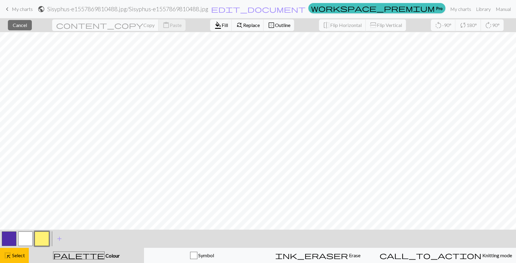
click at [205, 32] on div "format_color_fill Fill find_replace Replace border_outer Outline" at bounding box center [251, 25] width 93 height 14
click at [221, 24] on span "Fill" at bounding box center [224, 25] width 6 height 6
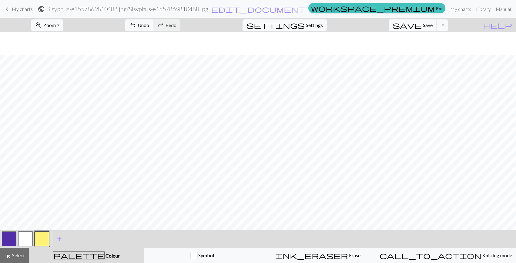
scroll to position [193, 0]
click at [54, 30] on button "zoom_in Zoom Zoom" at bounding box center [47, 25] width 32 height 12
click at [64, 70] on button "50%" at bounding box center [56, 73] width 48 height 10
drag, startPoint x: 103, startPoint y: 229, endPoint x: 98, endPoint y: 228, distance: 5.0
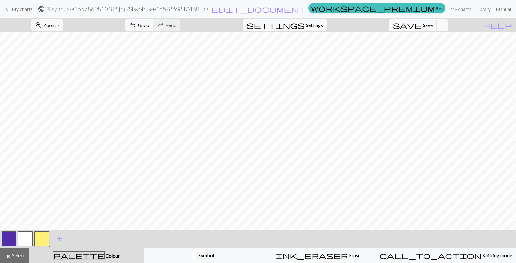
click at [98, 228] on div "zoom_in Zoom Zoom Fit all Fit width Fit height 50% 100% 150% 200% undo Undo Und…" at bounding box center [258, 140] width 516 height 244
click at [56, 26] on span "Zoom" at bounding box center [49, 25] width 12 height 6
click at [60, 87] on button "100%" at bounding box center [56, 83] width 48 height 10
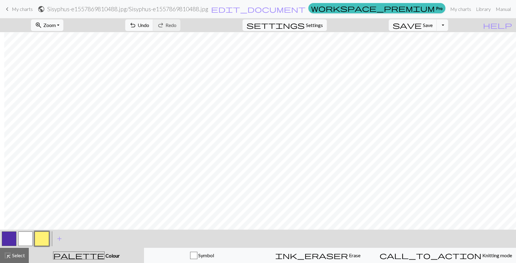
click at [12, 238] on button "button" at bounding box center [9, 238] width 15 height 15
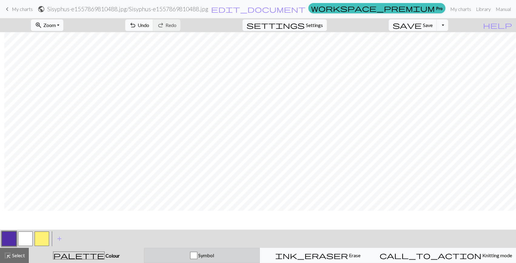
scroll to position [55, 899]
click at [44, 231] on div at bounding box center [42, 238] width 16 height 16
click at [44, 235] on button "button" at bounding box center [42, 238] width 15 height 15
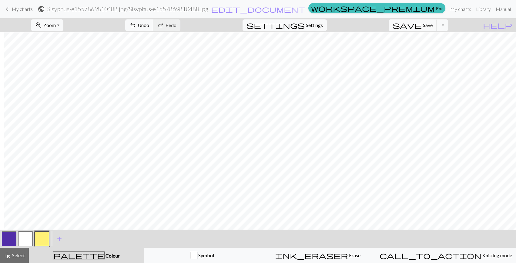
click at [6, 236] on button "button" at bounding box center [9, 238] width 15 height 15
click at [11, 252] on span "Select" at bounding box center [18, 255] width 14 height 6
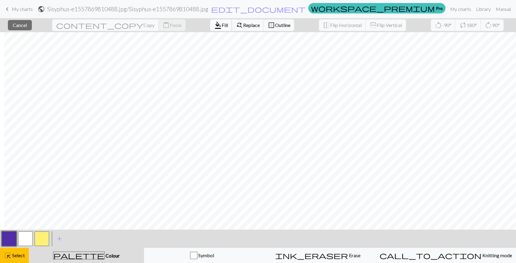
click at [214, 29] on span "format_color_fill" at bounding box center [217, 25] width 7 height 8
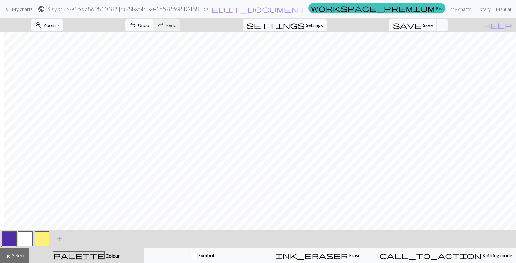
click at [63, 30] on button "zoom_in Zoom Zoom" at bounding box center [47, 25] width 32 height 12
click at [53, 76] on button "50%" at bounding box center [56, 73] width 48 height 10
drag, startPoint x: 9, startPoint y: 251, endPoint x: 12, endPoint y: 255, distance: 6.1
click at [9, 251] on span "highlight_alt" at bounding box center [7, 255] width 7 height 8
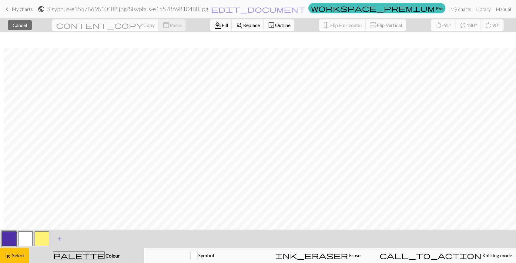
scroll to position [234, 201]
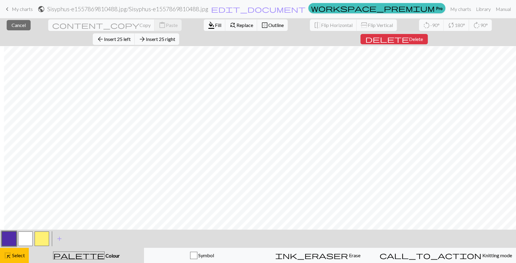
click at [9, 239] on button "button" at bounding box center [9, 238] width 15 height 15
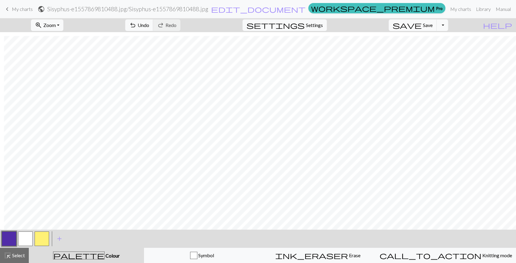
click at [5, 237] on button "button" at bounding box center [9, 238] width 15 height 15
click at [15, 257] on span "Select" at bounding box center [18, 255] width 14 height 6
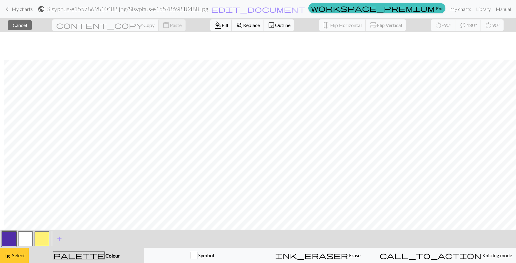
scroll to position [193, 201]
click at [221, 27] on span "Fill" at bounding box center [224, 25] width 6 height 6
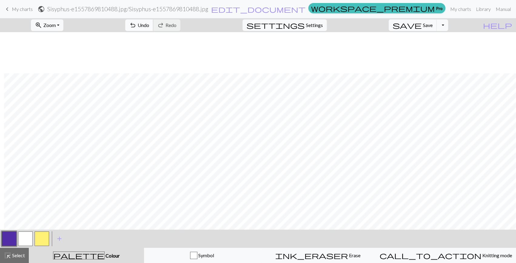
scroll to position [234, 201]
click at [12, 252] on span "Select" at bounding box center [18, 255] width 14 height 6
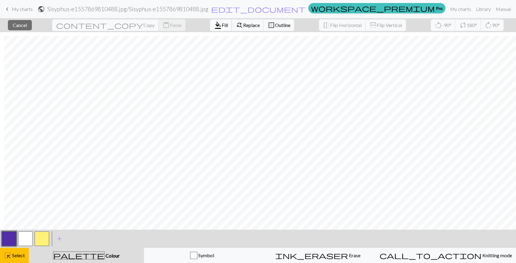
click at [214, 24] on span "format_color_fill" at bounding box center [217, 25] width 7 height 8
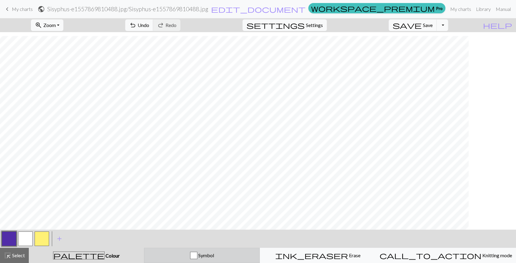
scroll to position [234, 77]
click at [197, 254] on div "button" at bounding box center [193, 254] width 7 height 7
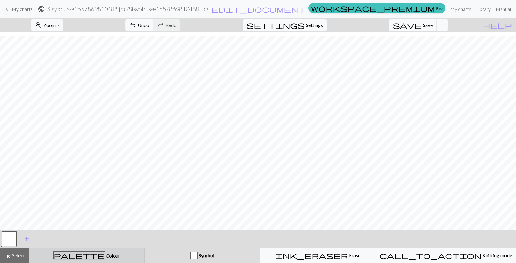
click at [68, 251] on button "palette Colour Colour" at bounding box center [87, 254] width 116 height 15
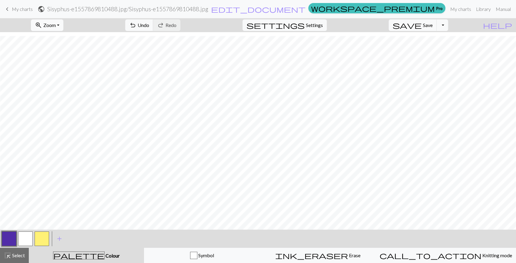
click at [42, 25] on span "zoom_in" at bounding box center [38, 25] width 7 height 8
click at [59, 57] on button "Fit height" at bounding box center [56, 58] width 48 height 10
click at [56, 27] on span "Zoom" at bounding box center [49, 25] width 12 height 6
click at [60, 48] on button "Fit width" at bounding box center [56, 48] width 48 height 10
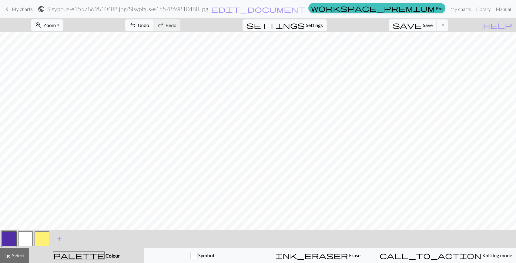
click at [56, 27] on span "Zoom" at bounding box center [49, 25] width 12 height 6
click at [66, 54] on button "Fit height" at bounding box center [56, 58] width 48 height 10
click at [63, 20] on button "zoom_in Zoom Zoom" at bounding box center [47, 25] width 32 height 12
click at [51, 73] on button "50%" at bounding box center [56, 73] width 48 height 10
click at [56, 26] on span "Zoom" at bounding box center [49, 25] width 12 height 6
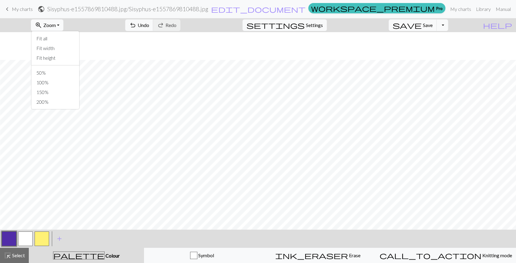
scroll to position [41, 77]
click at [53, 70] on button "50%" at bounding box center [56, 73] width 48 height 10
drag, startPoint x: 109, startPoint y: 229, endPoint x: 102, endPoint y: 230, distance: 7.6
click at [102, 230] on div "< > add Add a colour" at bounding box center [258, 238] width 516 height 18
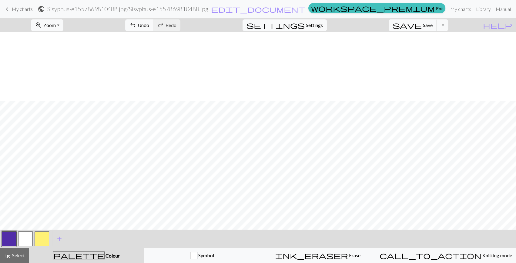
scroll to position [234, 0]
click at [30, 245] on button "button" at bounding box center [25, 238] width 15 height 15
click at [11, 241] on button "button" at bounding box center [9, 238] width 15 height 15
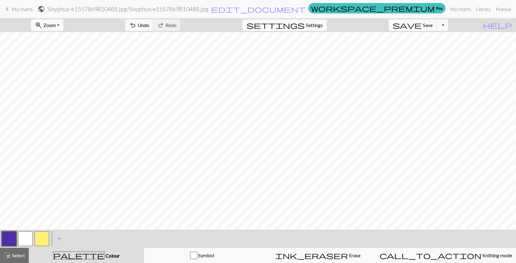
click at [23, 240] on button "button" at bounding box center [25, 238] width 15 height 15
click at [8, 239] on button "button" at bounding box center [9, 238] width 15 height 15
click at [24, 236] on button "button" at bounding box center [25, 238] width 15 height 15
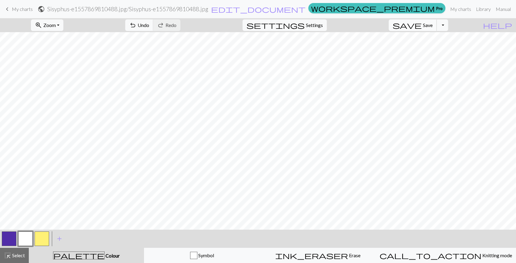
click at [432, 25] on span "Save" at bounding box center [428, 25] width 10 height 6
click at [304, 9] on div "Chart saved" at bounding box center [258, 12] width 516 height 24
click at [305, 9] on span "edit_document" at bounding box center [258, 9] width 95 height 8
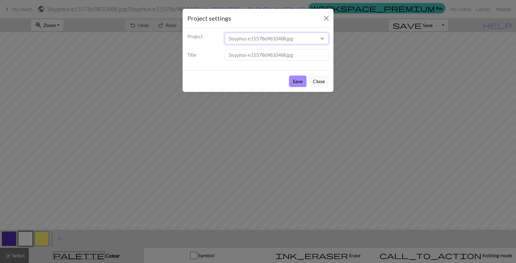
click at [277, 36] on select "Sisyphus-e1557869810488.jpg Sisyphus-e1557869810488.jpg" at bounding box center [276, 39] width 104 height 12
click at [280, 36] on select "Sisyphus-e1557869810488.jpg Sisyphus-e1557869810488.jpg" at bounding box center [276, 39] width 104 height 12
click at [272, 52] on input "Sisyphus-e1557869810488.jpg" at bounding box center [276, 55] width 104 height 12
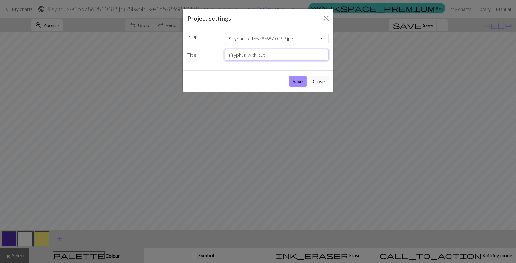
type input "sisyphus_with_cut"
click at [289, 75] on button "Save" at bounding box center [298, 81] width 18 height 12
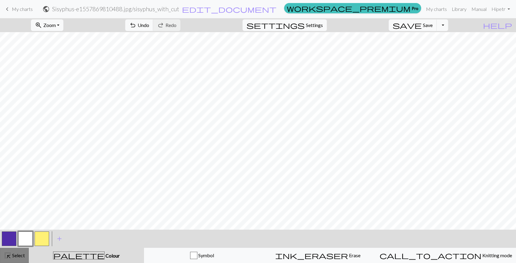
scroll to position [82, 0]
click at [17, 253] on span "Select" at bounding box center [18, 255] width 14 height 6
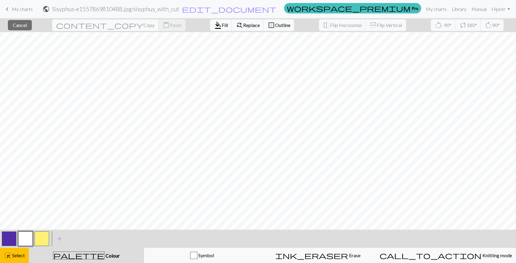
click at [18, 240] on button "button" at bounding box center [25, 238] width 15 height 15
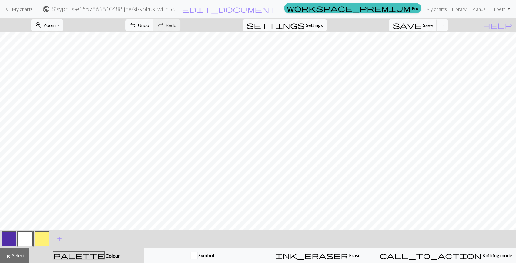
click at [64, 252] on div "palette Colour Colour" at bounding box center [86, 255] width 108 height 8
click at [45, 30] on button "zoom_in Zoom Zoom" at bounding box center [47, 25] width 32 height 12
click at [59, 77] on button "50%" at bounding box center [56, 73] width 48 height 10
click at [56, 22] on span "Zoom" at bounding box center [49, 25] width 12 height 6
click at [51, 85] on button "100%" at bounding box center [56, 83] width 48 height 10
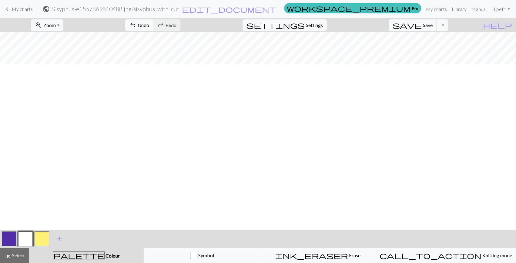
scroll to position [248, 0]
click at [5, 245] on div at bounding box center [9, 238] width 16 height 16
click at [6, 242] on button "button" at bounding box center [9, 238] width 15 height 15
click at [27, 237] on button "button" at bounding box center [25, 238] width 15 height 15
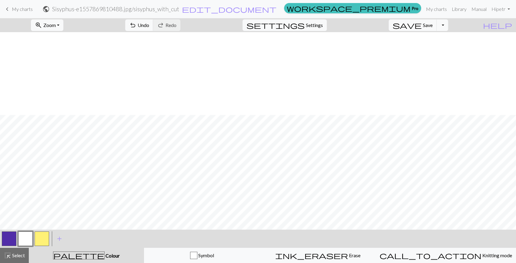
scroll to position [248, 0]
click at [68, 19] on div "zoom_in Zoom Zoom Fit all Fit width Fit height 50% 100% 150% 200%" at bounding box center [46, 25] width 41 height 14
click at [56, 23] on span "Zoom" at bounding box center [49, 25] width 12 height 6
click at [55, 70] on button "50%" at bounding box center [56, 73] width 48 height 10
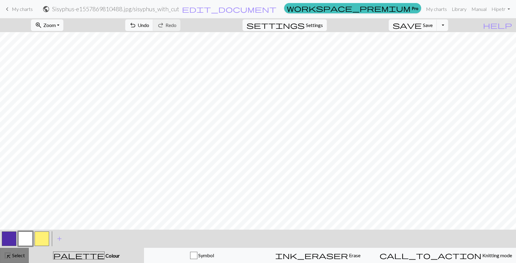
click at [5, 257] on span "highlight_alt" at bounding box center [7, 255] width 7 height 8
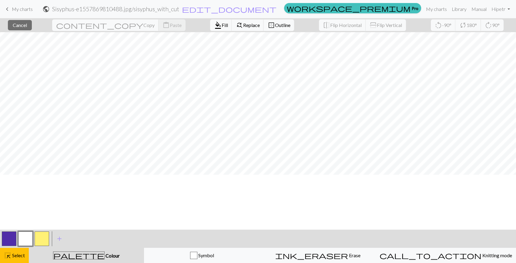
scroll to position [55, 0]
click at [11, 24] on div "close Cancel content_copy Copy content_paste Paste format_color_fill Fill find_…" at bounding box center [258, 25] width 516 height 14
click at [18, 24] on button "close Cancel" at bounding box center [20, 25] width 24 height 10
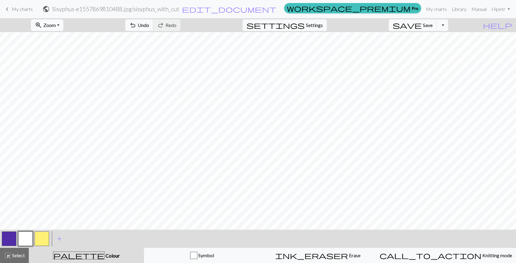
click at [54, 30] on button "zoom_in Zoom Zoom" at bounding box center [47, 25] width 32 height 12
click at [55, 84] on button "100%" at bounding box center [56, 83] width 48 height 10
click at [9, 261] on button "highlight_alt Select Select" at bounding box center [14, 254] width 29 height 15
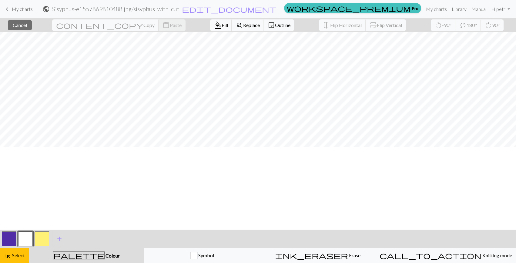
scroll to position [55, 125]
click at [28, 242] on button "button" at bounding box center [25, 238] width 15 height 15
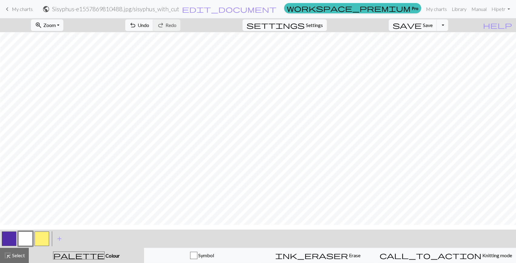
scroll to position [82, 125]
click at [10, 239] on button "button" at bounding box center [9, 238] width 15 height 15
click at [56, 25] on span "Zoom" at bounding box center [49, 25] width 12 height 6
click at [51, 74] on button "50%" at bounding box center [56, 73] width 48 height 10
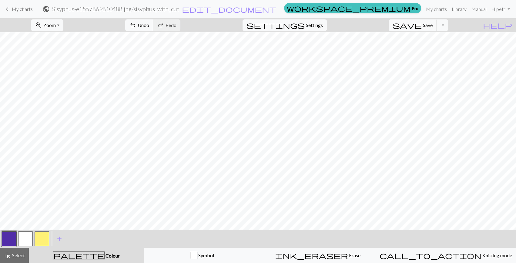
click at [27, 237] on button "button" at bounding box center [25, 238] width 15 height 15
click at [4, 242] on button "button" at bounding box center [9, 238] width 15 height 15
click at [58, 28] on button "zoom_in Zoom Zoom" at bounding box center [47, 25] width 32 height 12
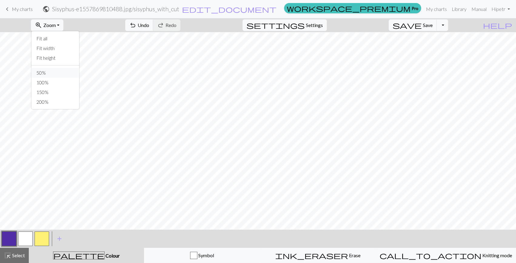
click at [54, 72] on button "50%" at bounding box center [56, 73] width 48 height 10
click at [19, 239] on button "button" at bounding box center [25, 238] width 15 height 15
click at [12, 254] on span "Select" at bounding box center [18, 255] width 14 height 6
click at [58, 29] on button "zoom_in Zoom Zoom" at bounding box center [47, 25] width 32 height 12
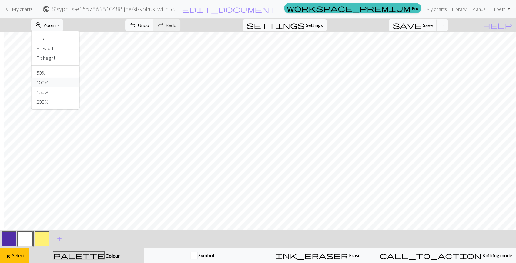
click at [59, 85] on button "100%" at bounding box center [56, 83] width 48 height 10
click at [44, 243] on button "button" at bounding box center [42, 238] width 15 height 15
click at [8, 239] on button "button" at bounding box center [9, 238] width 15 height 15
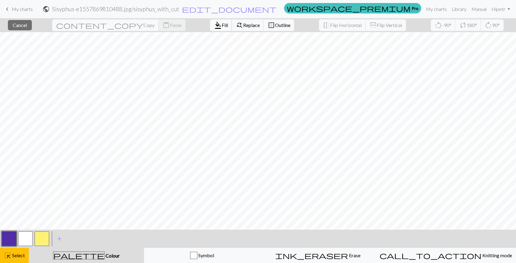
click at [210, 20] on button "format_color_fill Fill" at bounding box center [221, 25] width 22 height 12
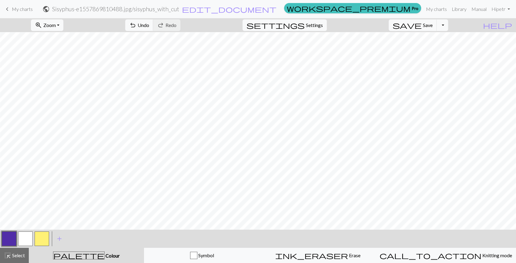
click at [21, 241] on button "button" at bounding box center [25, 238] width 15 height 15
click at [22, 257] on span "Select" at bounding box center [18, 255] width 14 height 6
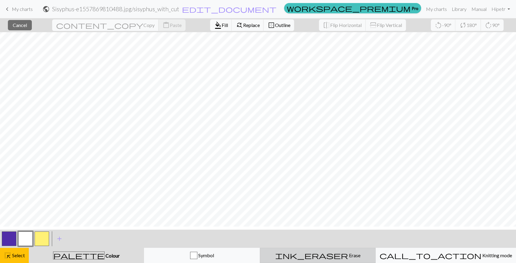
scroll to position [55, 705]
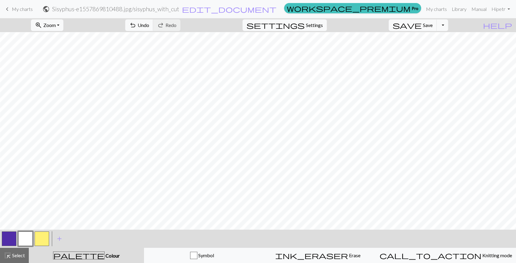
click at [6, 238] on button "button" at bounding box center [9, 238] width 15 height 15
click at [22, 238] on button "button" at bounding box center [25, 238] width 15 height 15
click at [7, 241] on button "button" at bounding box center [9, 238] width 15 height 15
click at [32, 239] on button "button" at bounding box center [25, 238] width 15 height 15
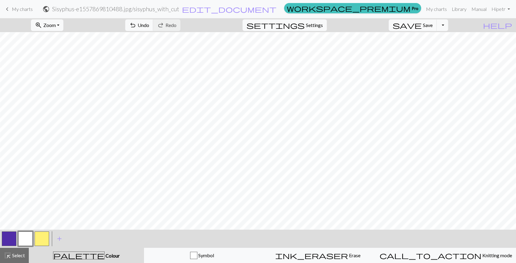
click at [9, 241] on button "button" at bounding box center [9, 238] width 15 height 15
click at [25, 237] on button "button" at bounding box center [25, 238] width 15 height 15
drag, startPoint x: 10, startPoint y: 234, endPoint x: 72, endPoint y: 235, distance: 62.4
click at [10, 236] on button "button" at bounding box center [9, 238] width 15 height 15
click at [30, 240] on button "button" at bounding box center [25, 238] width 15 height 15
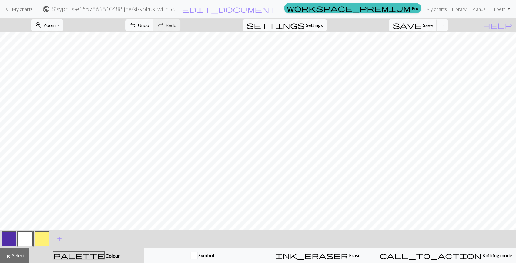
click at [0, 238] on div "< > add Add a colour" at bounding box center [258, 238] width 516 height 18
click at [7, 239] on button "button" at bounding box center [9, 238] width 15 height 15
click at [23, 241] on button "button" at bounding box center [25, 238] width 15 height 15
click at [14, 240] on button "button" at bounding box center [9, 238] width 15 height 15
click at [22, 238] on button "button" at bounding box center [25, 238] width 15 height 15
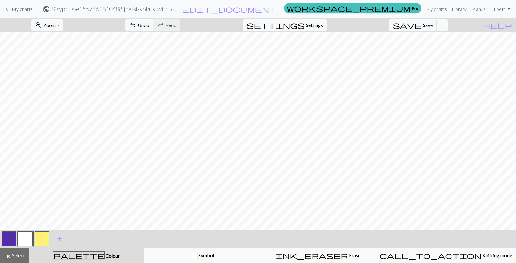
click at [6, 246] on div at bounding box center [9, 238] width 16 height 16
click at [6, 245] on button "button" at bounding box center [9, 238] width 15 height 15
click at [22, 241] on button "button" at bounding box center [25, 238] width 15 height 15
click at [13, 238] on button "button" at bounding box center [9, 238] width 15 height 15
click at [35, 241] on button "button" at bounding box center [42, 238] width 15 height 15
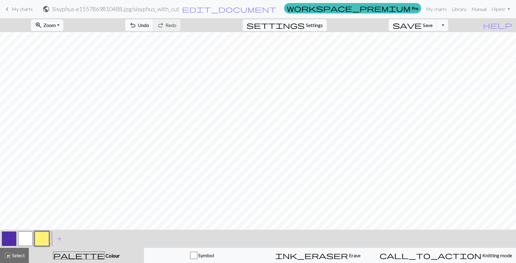
click at [22, 237] on button "button" at bounding box center [25, 238] width 15 height 15
click at [11, 241] on button "button" at bounding box center [9, 238] width 15 height 15
click at [27, 235] on button "button" at bounding box center [25, 238] width 15 height 15
click at [15, 236] on button "button" at bounding box center [9, 238] width 15 height 15
click at [22, 236] on button "button" at bounding box center [25, 238] width 15 height 15
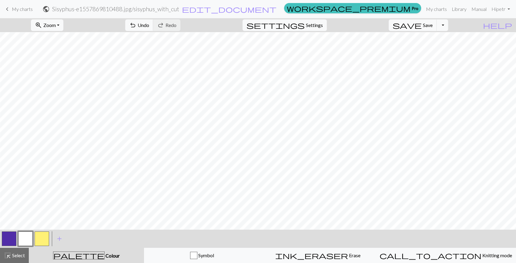
click at [6, 233] on button "button" at bounding box center [9, 238] width 15 height 15
click at [24, 240] on button "button" at bounding box center [25, 238] width 15 height 15
click at [3, 242] on button "button" at bounding box center [9, 238] width 15 height 15
click at [20, 242] on button "button" at bounding box center [25, 238] width 15 height 15
click at [8, 239] on button "button" at bounding box center [9, 238] width 15 height 15
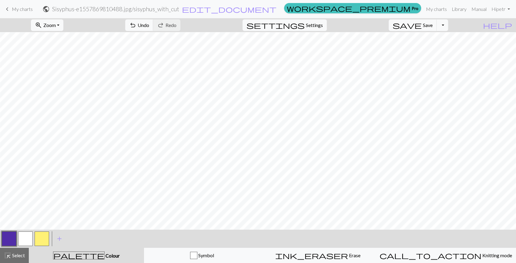
click at [25, 233] on button "button" at bounding box center [25, 238] width 15 height 15
click at [56, 26] on span "Zoom" at bounding box center [49, 25] width 12 height 6
click at [64, 69] on button "50%" at bounding box center [56, 73] width 48 height 10
click at [8, 235] on button "button" at bounding box center [9, 238] width 15 height 15
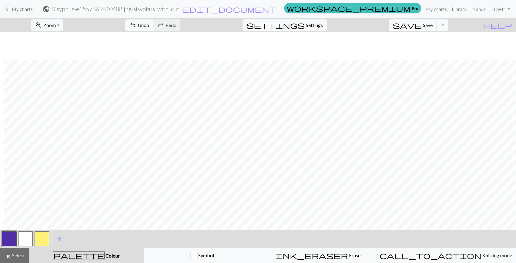
scroll to position [27, 201]
click at [55, 22] on span "Zoom" at bounding box center [49, 25] width 12 height 6
click at [66, 75] on button "50%" at bounding box center [56, 73] width 48 height 10
click at [42, 27] on span "zoom_in" at bounding box center [38, 25] width 7 height 8
click at [58, 81] on button "100%" at bounding box center [56, 83] width 48 height 10
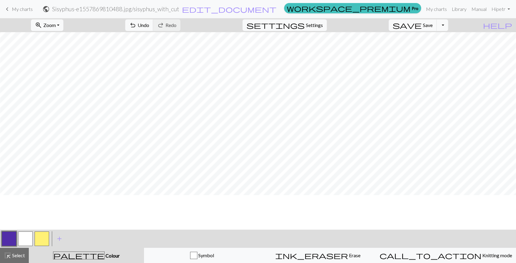
scroll to position [82, 767]
click at [20, 241] on button "button" at bounding box center [25, 238] width 15 height 15
click at [2, 233] on button "button" at bounding box center [9, 238] width 15 height 15
click at [22, 241] on button "button" at bounding box center [25, 238] width 15 height 15
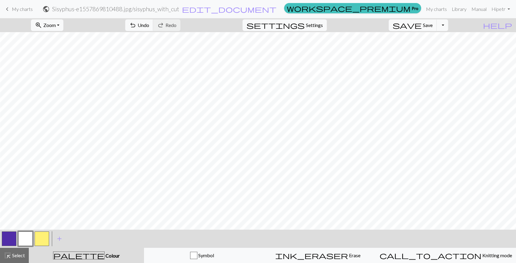
click at [79, 17] on nav "keyboard_arrow_left My charts public Sisyphus-e1557869810488.jpg / sisyphus_wit…" at bounding box center [258, 9] width 516 height 18
click at [56, 24] on span "Zoom" at bounding box center [49, 25] width 12 height 6
click at [62, 67] on div "Fit all Fit width Fit height 50% 100% 150% 200%" at bounding box center [55, 70] width 48 height 78
click at [56, 25] on span "Zoom" at bounding box center [49, 25] width 12 height 6
click at [48, 76] on button "50%" at bounding box center [56, 73] width 48 height 10
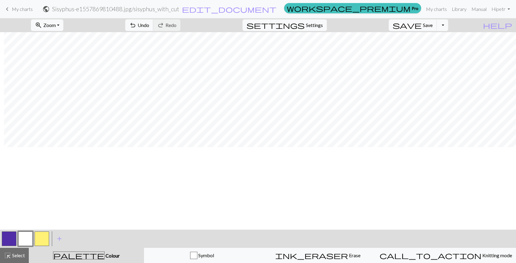
scroll to position [0, 201]
click at [20, 262] on button "highlight_alt Select Select" at bounding box center [14, 254] width 29 height 15
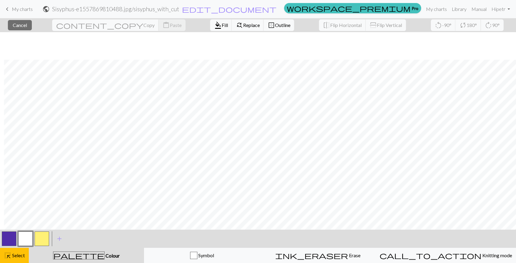
scroll to position [27, 201]
click at [221, 26] on span "Fill" at bounding box center [224, 25] width 6 height 6
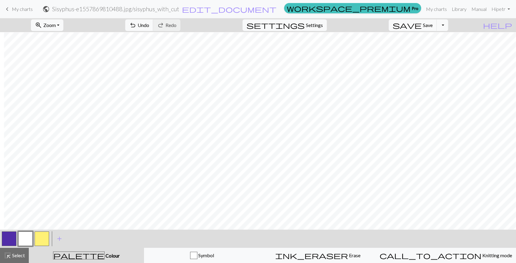
click at [8, 238] on button "button" at bounding box center [9, 238] width 15 height 15
click at [15, 261] on button "highlight_alt Select Select" at bounding box center [14, 254] width 29 height 15
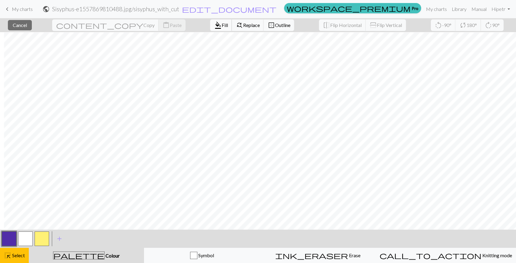
click at [221, 25] on span "Fill" at bounding box center [224, 25] width 6 height 6
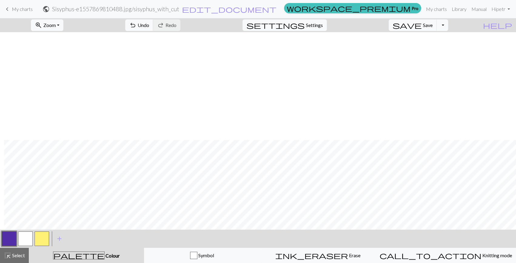
scroll to position [110, 201]
click at [421, 23] on span "save" at bounding box center [406, 25] width 29 height 8
click at [448, 28] on button "Toggle Dropdown" at bounding box center [442, 25] width 12 height 12
click at [321, 31] on div "settings Settings" at bounding box center [284, 25] width 93 height 14
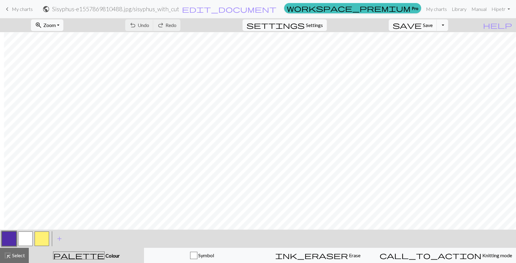
click at [322, 22] on div "Chart saved" at bounding box center [258, 12] width 516 height 24
click at [224, 256] on div "Symbol" at bounding box center [202, 254] width 108 height 7
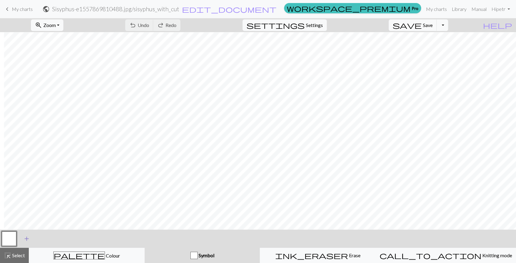
click at [28, 240] on span "add" at bounding box center [26, 238] width 7 height 8
click at [28, 240] on button "button" at bounding box center [25, 238] width 15 height 15
click at [10, 242] on button "button" at bounding box center [9, 238] width 15 height 15
click at [11, 254] on span "Select" at bounding box center [18, 255] width 14 height 6
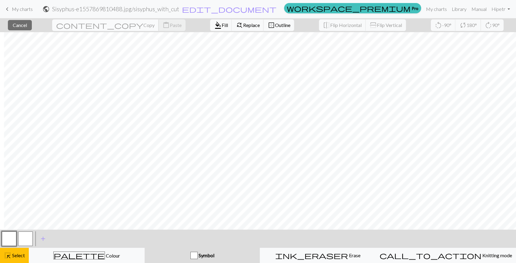
click at [77, 22] on span "content_copy" at bounding box center [99, 25] width 87 height 8
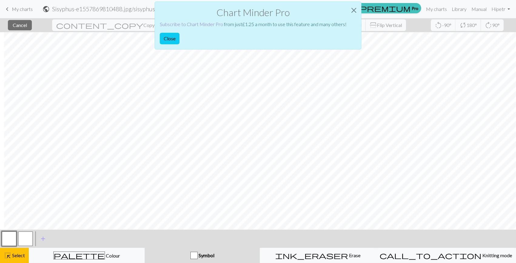
click at [175, 25] on link "Subscribe to Chart Minder Pro" at bounding box center [191, 24] width 63 height 6
click at [164, 40] on button "Close" at bounding box center [170, 39] width 20 height 12
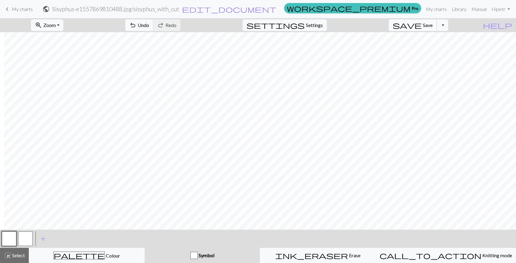
click at [432, 24] on span "Save" at bounding box center [428, 25] width 10 height 6
click at [429, 27] on div "Chart saved Chart saved Chart saved" at bounding box center [258, 36] width 516 height 72
click at [293, 10] on div "Chart saved Chart saved Chart saved" at bounding box center [258, 36] width 516 height 72
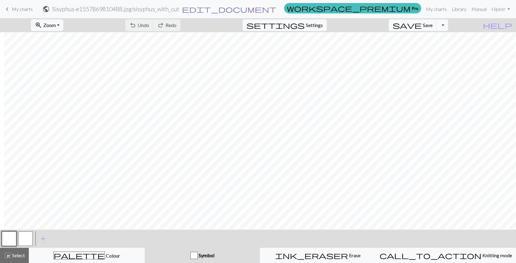
click at [276, 11] on span "edit_document" at bounding box center [229, 9] width 95 height 8
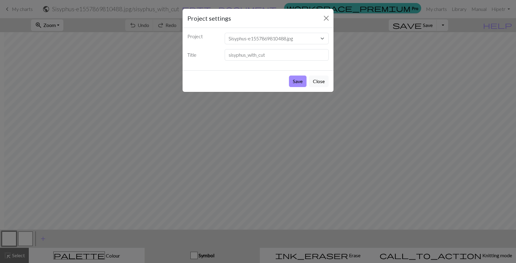
click at [299, 87] on div "Save Close" at bounding box center [257, 81] width 151 height 22
click at [299, 85] on button "Save" at bounding box center [298, 81] width 18 height 12
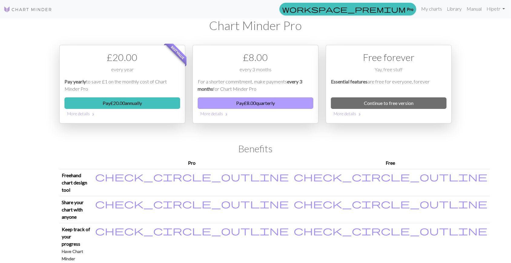
click at [261, 103] on button "Pay £ 8.00 quarterly" at bounding box center [256, 103] width 116 height 12
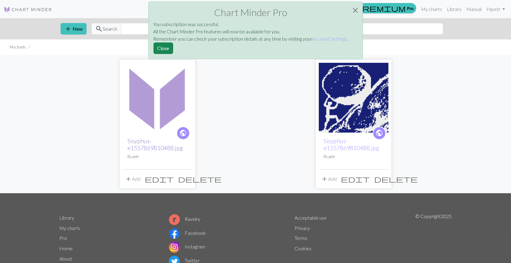
click at [145, 139] on link "Sisyphus-e1557869810488.jpg" at bounding box center [155, 144] width 55 height 14
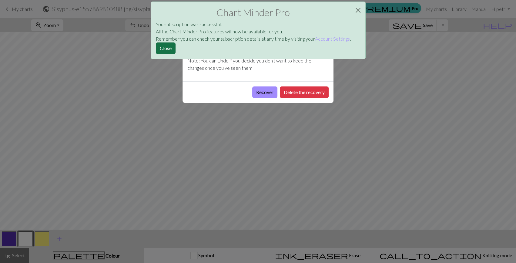
click at [159, 51] on button "Close" at bounding box center [166, 48] width 20 height 12
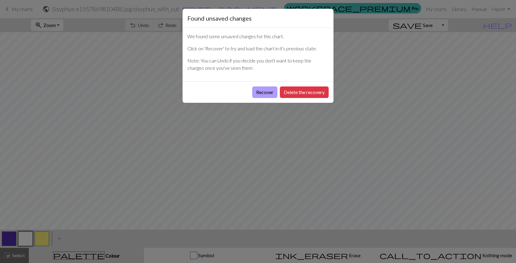
click at [266, 94] on button "Recover" at bounding box center [264, 92] width 25 height 12
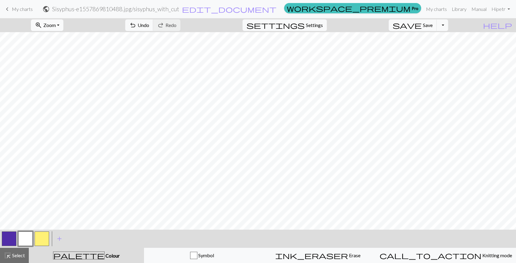
click at [42, 27] on span "zoom_in" at bounding box center [38, 25] width 7 height 8
click at [58, 75] on button "50%" at bounding box center [56, 73] width 48 height 10
click at [197, 256] on div "button" at bounding box center [193, 254] width 7 height 7
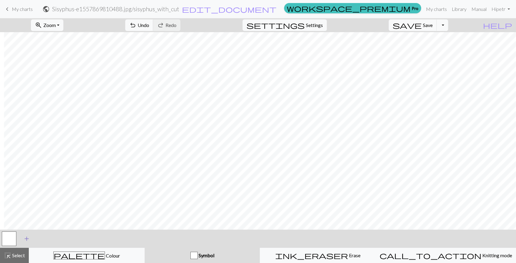
click at [26, 237] on span "add" at bounding box center [26, 238] width 7 height 8
click at [5, 238] on button "button" at bounding box center [9, 238] width 15 height 15
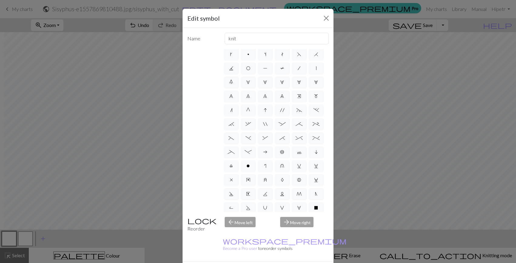
scroll to position [0, 0]
click at [243, 35] on input "knit" at bounding box center [276, 39] width 104 height 12
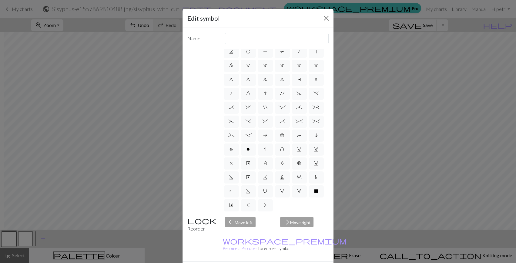
click at [292, 222] on div "arrow_forward Move right" at bounding box center [304, 224] width 56 height 15
click at [234, 224] on div "arrow_back Move left" at bounding box center [249, 224] width 56 height 15
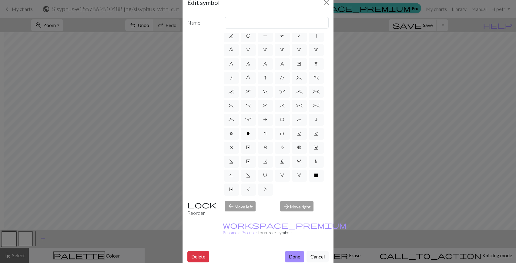
click at [325, 249] on div "Delete Done Cancel" at bounding box center [257, 256] width 151 height 22
click at [312, 251] on button "Cancel" at bounding box center [317, 257] width 22 height 12
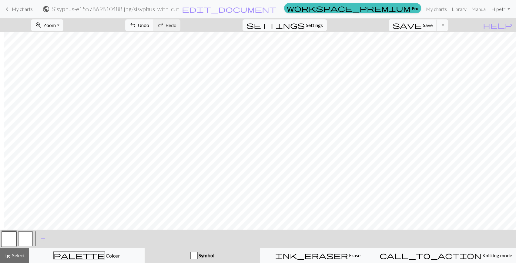
click at [506, 11] on link "Hi petr" at bounding box center [500, 9] width 23 height 12
click at [421, 25] on span "save" at bounding box center [406, 25] width 29 height 8
click at [432, 27] on span "Save" at bounding box center [428, 25] width 10 height 6
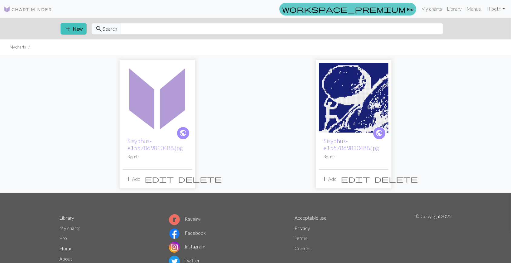
click at [407, 8] on link "workspace_premium Pro" at bounding box center [348, 9] width 137 height 13
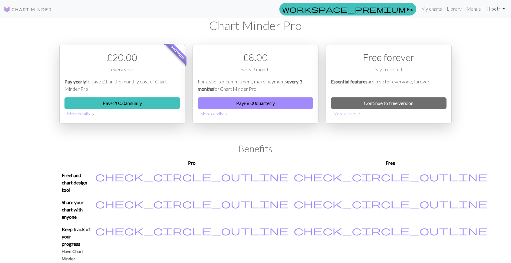
click at [485, 9] on link "Hi [PERSON_NAME]" at bounding box center [495, 9] width 23 height 12
click at [489, 26] on link "Account settings" at bounding box center [482, 26] width 39 height 12
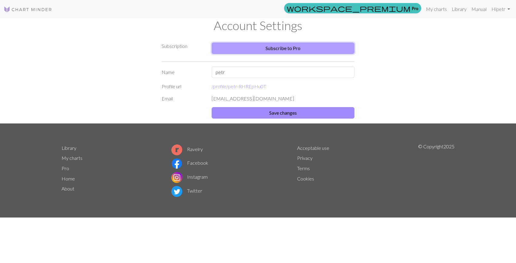
click at [254, 49] on link "Subscribe to Pro" at bounding box center [282, 48] width 143 height 12
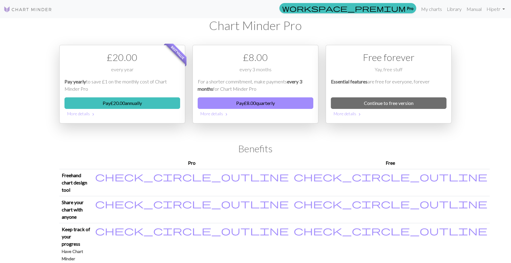
click at [24, 8] on img at bounding box center [28, 9] width 48 height 7
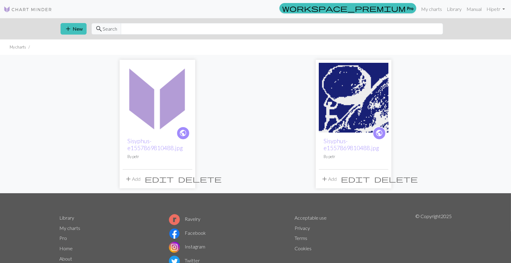
click at [129, 136] on div "public Sisyphus-e1557869810488.jpg By petr" at bounding box center [158, 150] width 70 height 37
click at [183, 135] on span "public" at bounding box center [184, 132] width 8 height 9
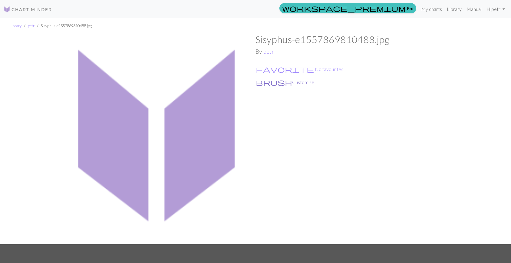
click at [276, 84] on button "brush Customise" at bounding box center [285, 82] width 59 height 8
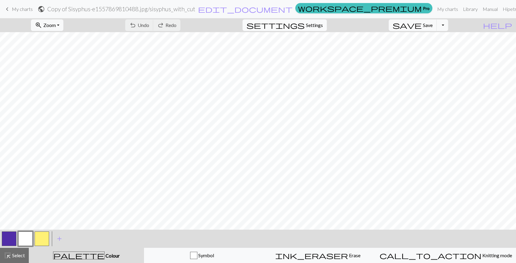
click at [318, 21] on button "settings Settings" at bounding box center [284, 25] width 84 height 12
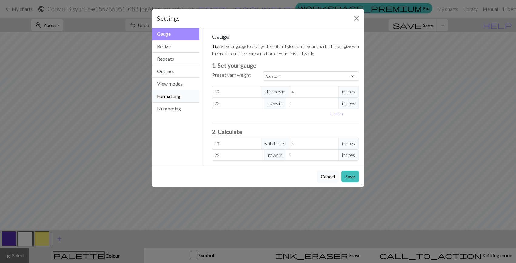
click at [182, 101] on button "Formatting" at bounding box center [175, 96] width 47 height 12
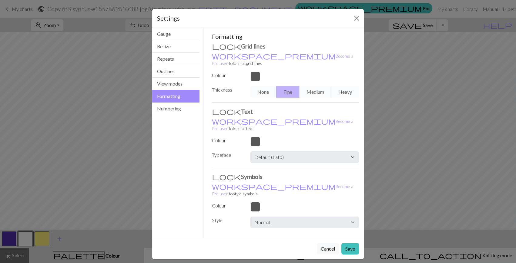
click at [264, 149] on div "Formatting Grid lines workspace_premium Become a Pro user to format grid lines …" at bounding box center [285, 130] width 147 height 195
click at [160, 113] on button "Numbering" at bounding box center [175, 108] width 47 height 12
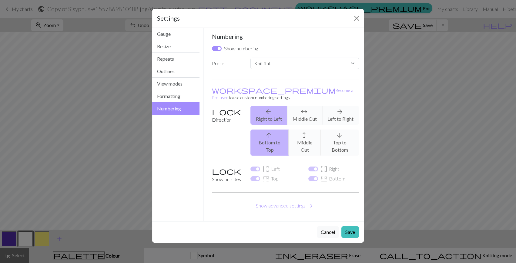
click at [310, 111] on div "arrow_back Right to Left arrows_outward Middle Out arrow_forward Left to Right" at bounding box center [305, 115] width 116 height 19
click at [334, 111] on div "arrow_back Right to Left arrows_outward Middle Out arrow_forward Left to Right" at bounding box center [305, 115] width 116 height 19
click at [328, 131] on div "arrow_upward Bottom to Top arrows_outward Middle Out arrow_downward Top to Bott…" at bounding box center [305, 142] width 116 height 26
click at [284, 200] on button "Show advanced settings chevron_right" at bounding box center [285, 206] width 147 height 12
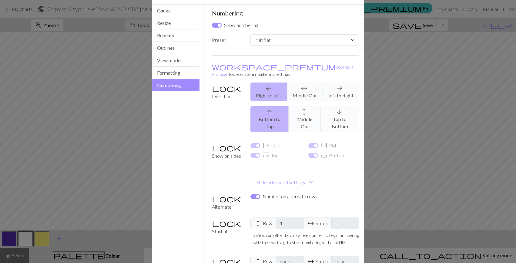
scroll to position [22, 0]
click at [277, 178] on button "Hide advanced settings expand_more" at bounding box center [285, 184] width 147 height 12
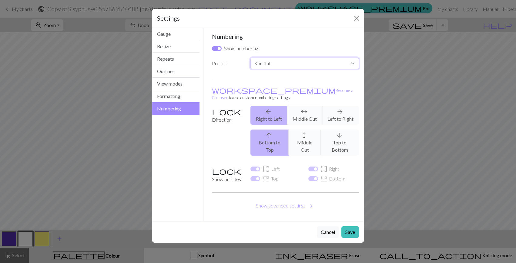
click at [268, 59] on select "Custom Knit flat Knit in the round Lace knitting Cross stitch" at bounding box center [304, 64] width 108 height 12
select select "round"
click at [250, 58] on select "Custom Knit flat Knit in the round Lace knitting Cross stitch" at bounding box center [304, 64] width 108 height 12
checkbox input "false"
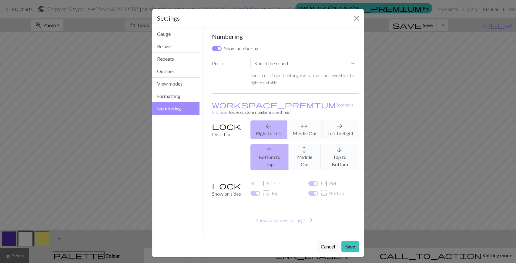
click at [336, 123] on div "arrow_back Right to Left arrows_outward Middle Out arrow_forward Left to Right" at bounding box center [305, 129] width 116 height 19
click at [351, 241] on button "Save" at bounding box center [350, 247] width 18 height 12
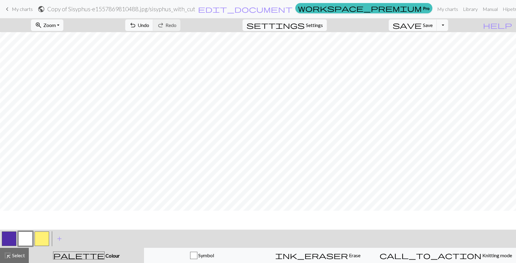
scroll to position [0, 892]
click at [421, 27] on span "save" at bounding box center [406, 25] width 29 height 8
drag, startPoint x: 299, startPoint y: 15, endPoint x: 294, endPoint y: 9, distance: 7.3
click at [296, 5] on div "Chart saved" at bounding box center [258, 12] width 516 height 24
click at [12, 7] on span "My charts" at bounding box center [22, 9] width 21 height 6
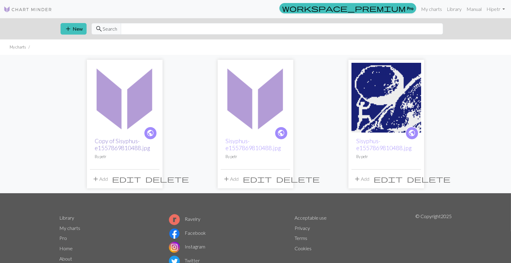
click at [120, 148] on link "Copy of Sisyphus-e1557869810488.jpg" at bounding box center [122, 144] width 55 height 14
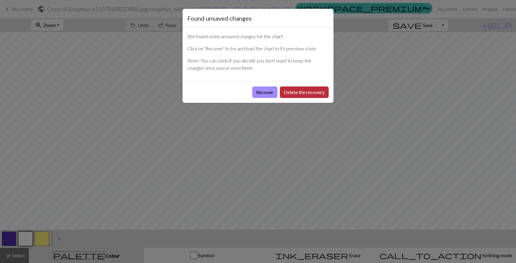
click at [290, 95] on button "Delete the recovery" at bounding box center [304, 92] width 49 height 12
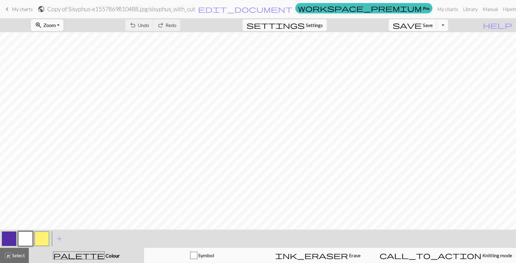
click at [15, 9] on span "My charts" at bounding box center [22, 9] width 21 height 6
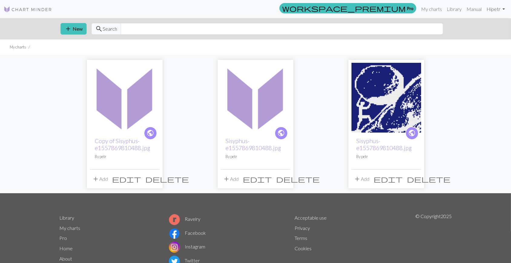
click at [491, 9] on link "Hi [PERSON_NAME]" at bounding box center [495, 9] width 23 height 12
click at [488, 23] on link "Account settings" at bounding box center [482, 26] width 39 height 12
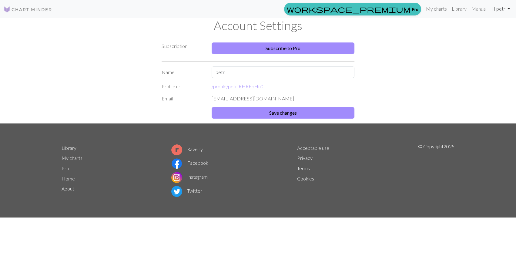
click at [495, 13] on link "Hi [PERSON_NAME]" at bounding box center [500, 9] width 23 height 12
click at [479, 27] on link "Account settings" at bounding box center [487, 26] width 39 height 12
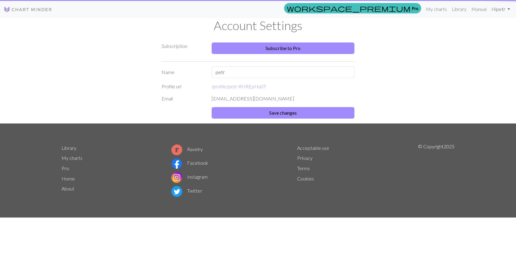
click at [509, 7] on link "Hi [PERSON_NAME]" at bounding box center [500, 9] width 23 height 12
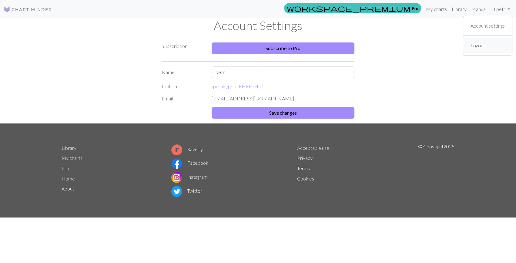
click at [478, 42] on link "Logout" at bounding box center [477, 45] width 19 height 12
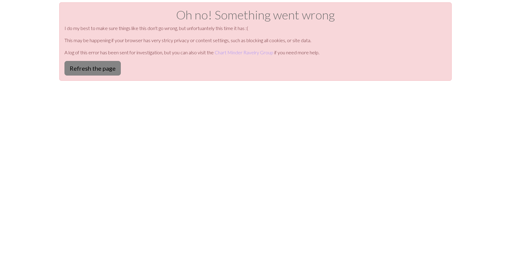
click at [66, 63] on button "Refresh the page" at bounding box center [93, 68] width 56 height 15
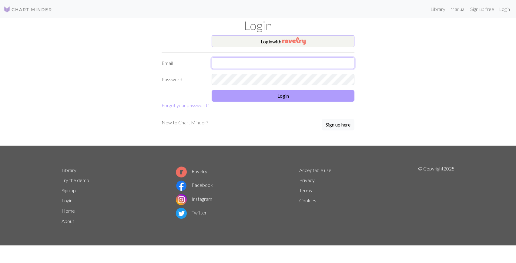
type input "[EMAIL_ADDRESS][DOMAIN_NAME]"
drag, startPoint x: 301, startPoint y: 100, endPoint x: 270, endPoint y: 100, distance: 31.2
click at [299, 100] on button "Login" at bounding box center [282, 96] width 143 height 12
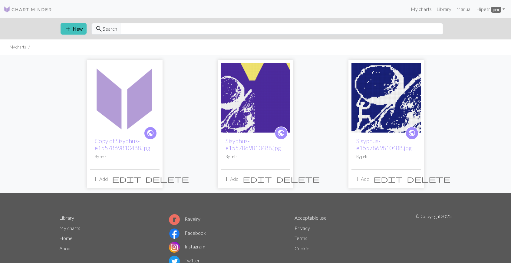
click at [239, 136] on div "public Sisyphus-e1557869810488.jpg By [PERSON_NAME]" at bounding box center [256, 150] width 70 height 37
click at [244, 142] on link "Sisyphus-e1557869810488.jpg" at bounding box center [253, 144] width 55 height 14
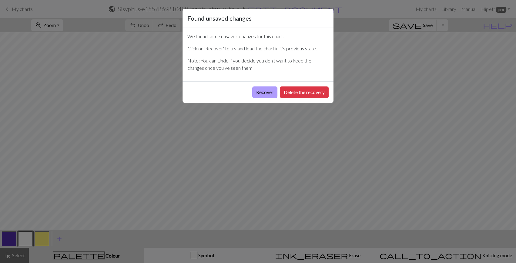
click at [260, 93] on button "Recover" at bounding box center [264, 92] width 25 height 12
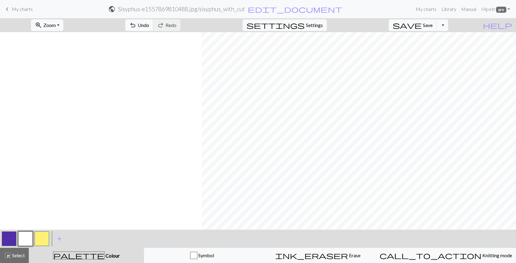
scroll to position [0, 201]
click at [214, 259] on button "Symbol" at bounding box center [202, 254] width 116 height 15
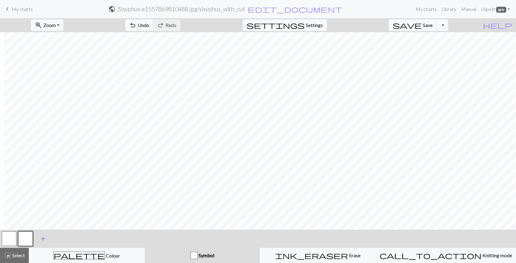
click at [39, 237] on span "add" at bounding box center [42, 238] width 7 height 8
click at [22, 238] on button "button" at bounding box center [25, 238] width 15 height 15
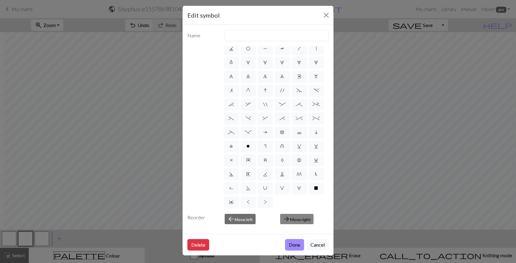
scroll to position [4, 0]
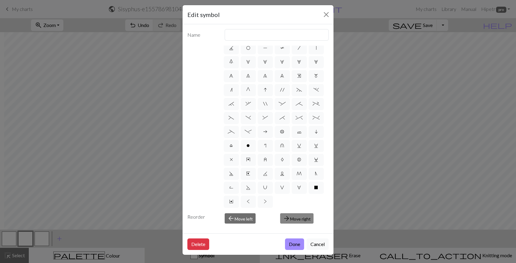
click at [290, 220] on button "arrow_forward Move right" at bounding box center [296, 218] width 33 height 10
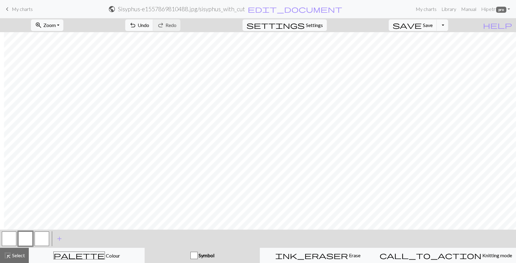
click at [22, 236] on button "button" at bounding box center [25, 238] width 15 height 15
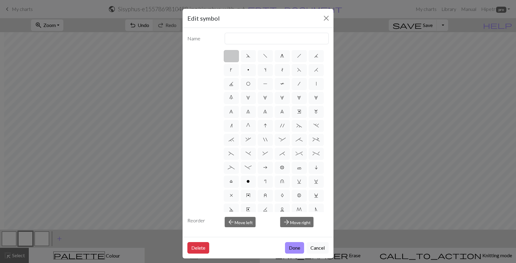
click at [245, 30] on div "Name d f g h j k p s t F H J O P T / | 0 1 2 3 4 5 6 7 8 9 e m n G I ' ~ . ` , …" at bounding box center [257, 132] width 151 height 209
click at [249, 33] on input "text" at bounding box center [276, 39] width 104 height 12
type input "a"
click button "Done" at bounding box center [294, 248] width 19 height 12
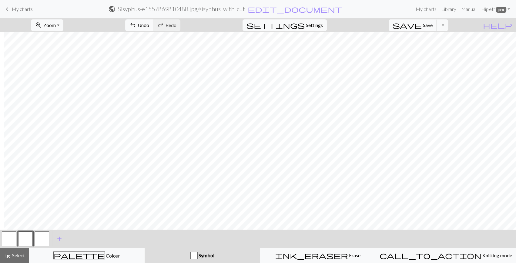
click at [20, 241] on button "button" at bounding box center [25, 238] width 15 height 15
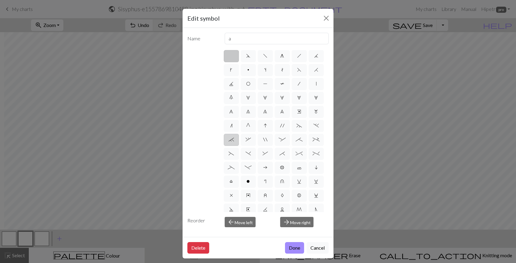
click at [233, 143] on label "`" at bounding box center [231, 140] width 15 height 12
click at [232, 140] on input "`" at bounding box center [230, 138] width 4 height 4
radio input "true"
type input "3+ stitch right twist"
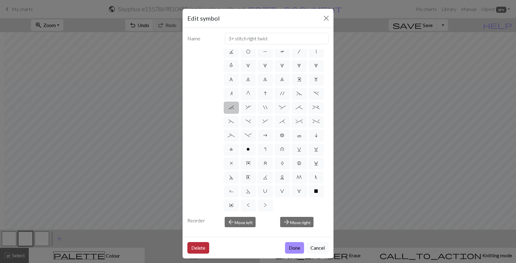
click at [191, 250] on button "Delete" at bounding box center [198, 248] width 22 height 12
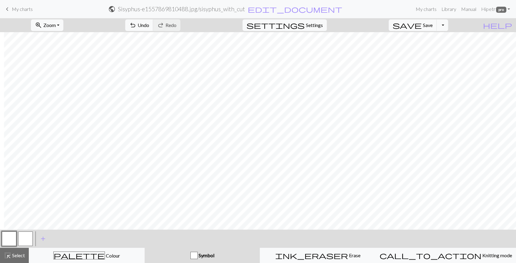
click at [8, 236] on button "button" at bounding box center [9, 238] width 15 height 15
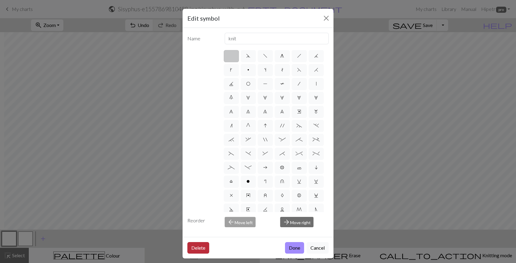
click at [187, 251] on button "Delete" at bounding box center [198, 248] width 22 height 12
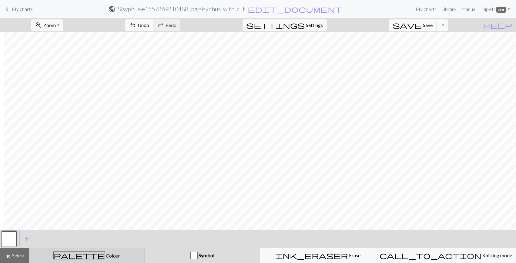
click at [108, 254] on div "palette Colour Colour" at bounding box center [87, 255] width 108 height 8
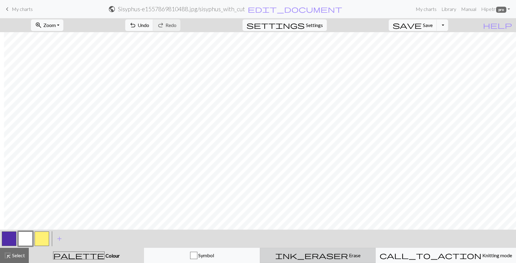
click at [324, 248] on button "ink_eraser Erase Erase" at bounding box center [318, 254] width 116 height 15
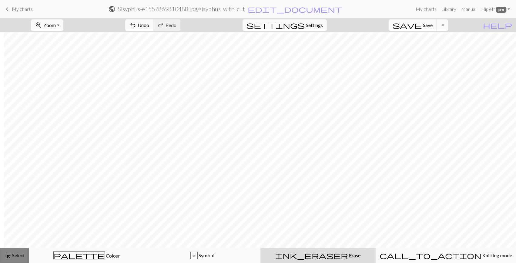
click at [19, 254] on span "Select" at bounding box center [18, 255] width 14 height 6
click at [323, 28] on span "Settings" at bounding box center [314, 25] width 17 height 7
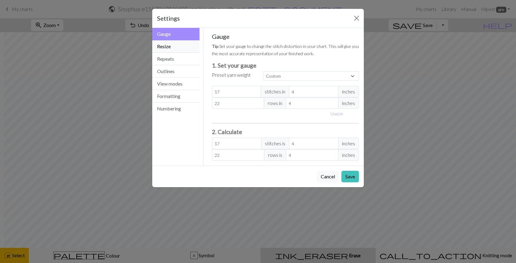
click at [185, 47] on button "Resize" at bounding box center [175, 46] width 47 height 12
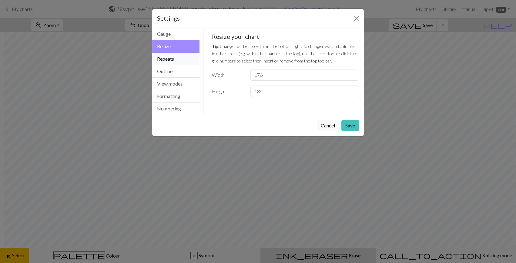
click at [182, 56] on button "Repeats" at bounding box center [175, 59] width 47 height 12
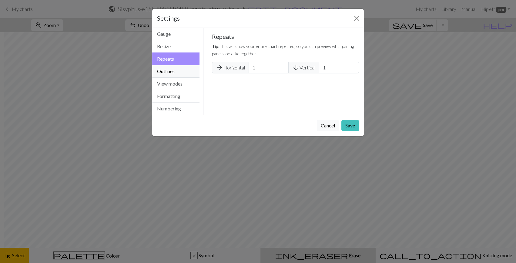
click at [182, 70] on button "Outlines" at bounding box center [175, 71] width 47 height 12
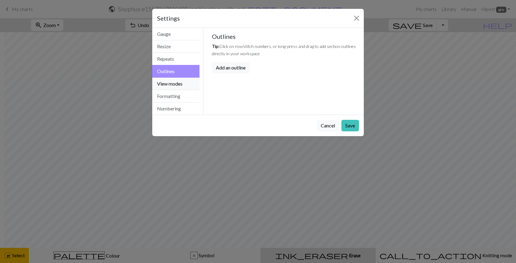
click at [181, 84] on button "View modes" at bounding box center [175, 84] width 47 height 12
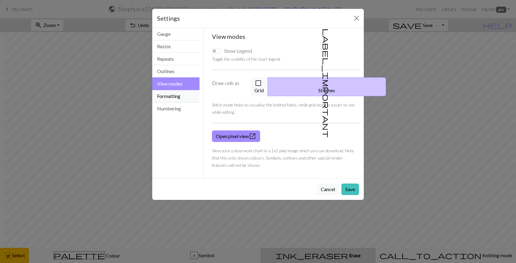
click at [177, 100] on button "Formatting" at bounding box center [175, 96] width 47 height 12
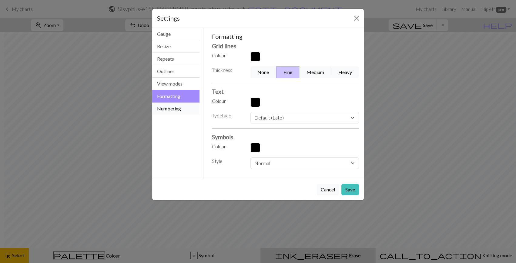
click at [170, 111] on button "Numbering" at bounding box center [175, 108] width 47 height 12
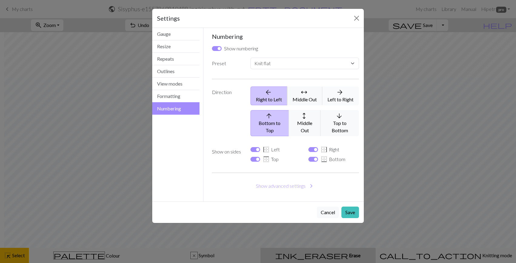
click at [351, 100] on button "arrow_forward Left to Right" at bounding box center [340, 95] width 37 height 19
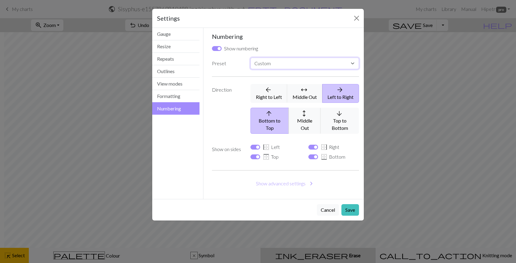
click at [270, 66] on select "Custom Knit flat Knit in the round Lace knitting Cross stitch" at bounding box center [304, 64] width 108 height 12
select select "round"
click at [250, 58] on select "Custom Knit flat Knit in the round Lace knitting Cross stitch" at bounding box center [304, 64] width 108 height 12
checkbox input "false"
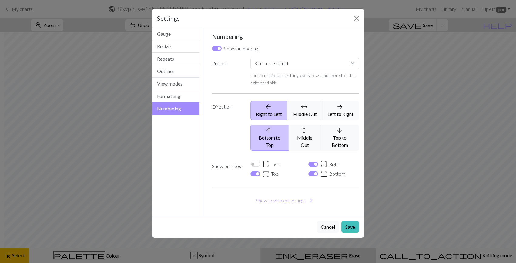
click at [336, 114] on button "arrow_forward Left to Right" at bounding box center [340, 110] width 37 height 19
select select
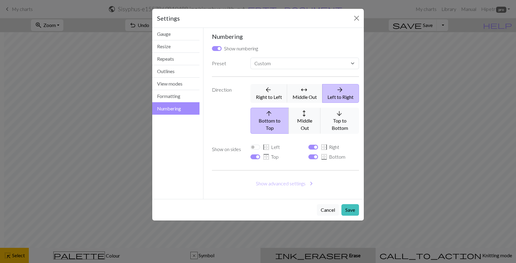
click at [343, 121] on button "arrow_downward Top to Bottom" at bounding box center [339, 121] width 38 height 26
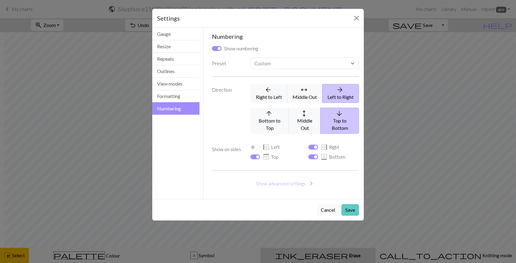
click at [349, 204] on button "Save" at bounding box center [350, 210] width 18 height 12
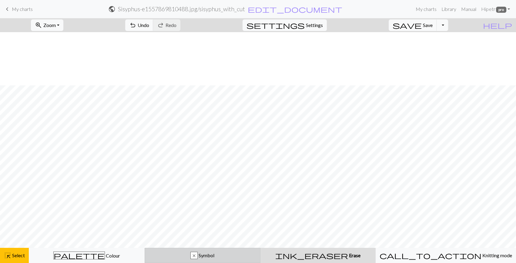
scroll to position [165, 0]
click at [214, 257] on span "Symbol" at bounding box center [205, 255] width 17 height 6
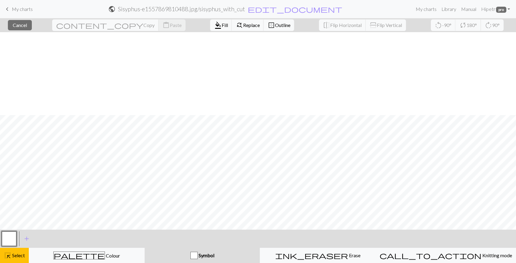
scroll to position [193, 0]
click at [27, 26] on span "Cancel" at bounding box center [20, 25] width 14 height 6
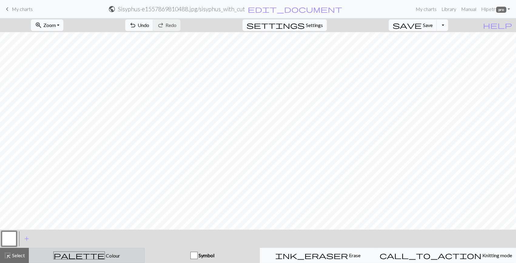
click at [120, 251] on div "palette Colour Colour" at bounding box center [87, 255] width 108 height 8
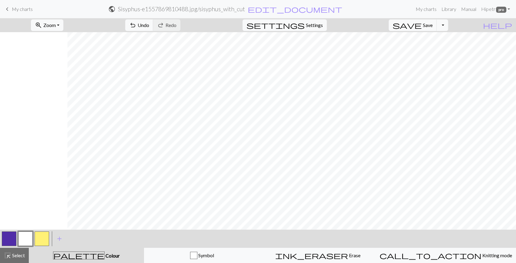
scroll to position [0, 201]
click at [209, 257] on span "Symbol" at bounding box center [205, 255] width 17 height 6
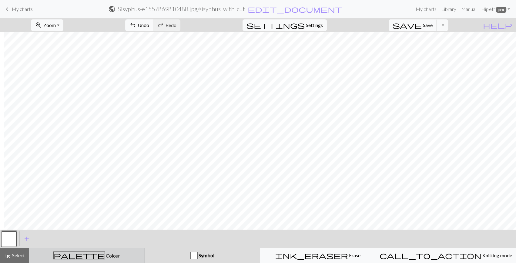
click at [121, 258] on div "palette Colour Colour" at bounding box center [87, 255] width 108 height 8
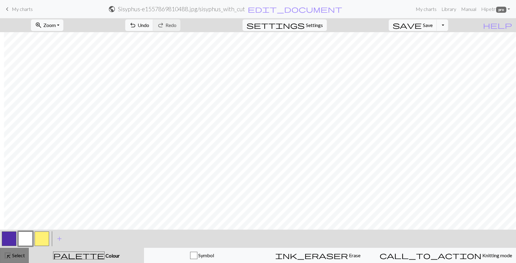
click at [11, 255] on span "Select" at bounding box center [18, 255] width 14 height 6
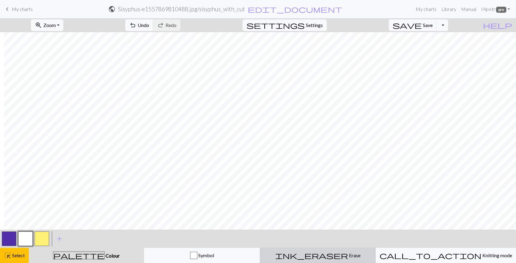
click at [305, 254] on div "ink_eraser Erase Erase" at bounding box center [318, 254] width 108 height 7
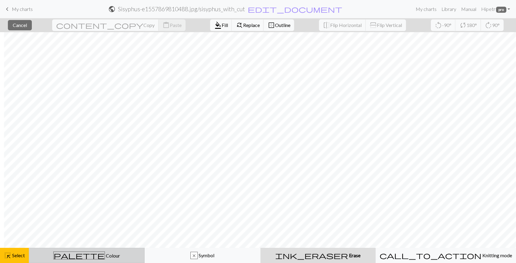
click at [114, 253] on div "palette Colour Colour" at bounding box center [87, 255] width 108 height 8
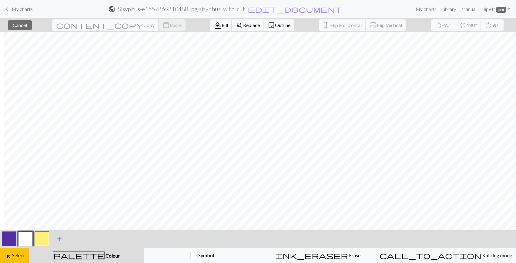
click at [60, 241] on span "add" at bounding box center [59, 238] width 7 height 8
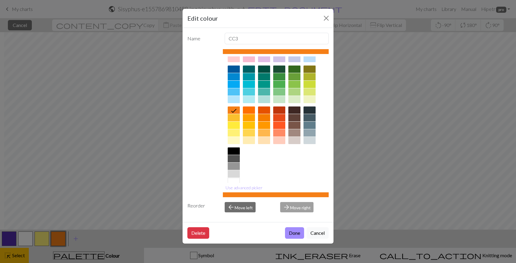
scroll to position [45, 0]
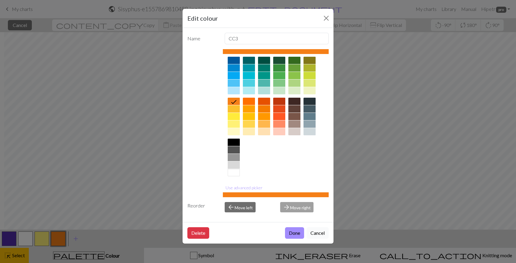
click at [312, 234] on button "Cancel" at bounding box center [317, 233] width 22 height 12
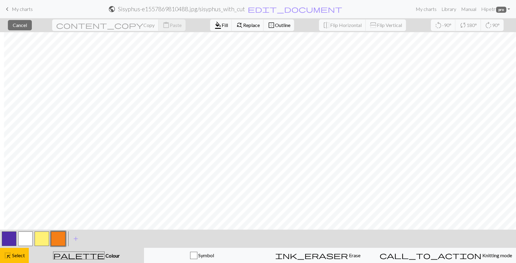
drag, startPoint x: 60, startPoint y: 240, endPoint x: 54, endPoint y: 242, distance: 6.4
click at [54, 242] on button "button" at bounding box center [58, 238] width 15 height 15
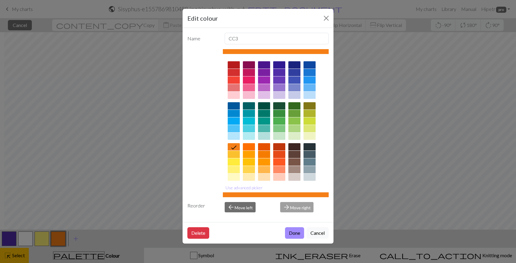
click at [188, 238] on div "Delete Done Cancel" at bounding box center [257, 233] width 151 height 22
click at [200, 234] on button "Delete" at bounding box center [198, 233] width 22 height 12
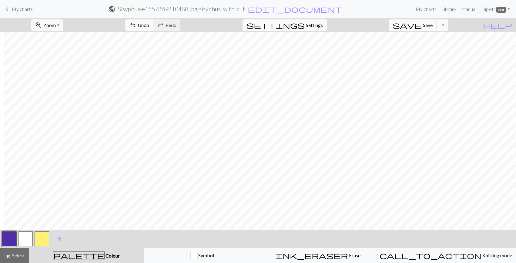
click at [321, 28] on span "Settings" at bounding box center [314, 25] width 17 height 7
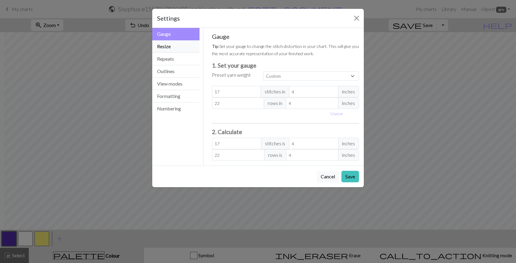
click at [181, 51] on button "Resize" at bounding box center [175, 46] width 47 height 12
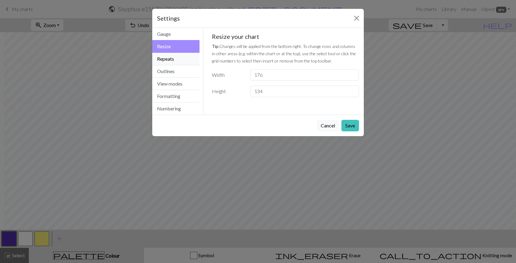
click at [175, 64] on button "Repeats" at bounding box center [175, 59] width 47 height 12
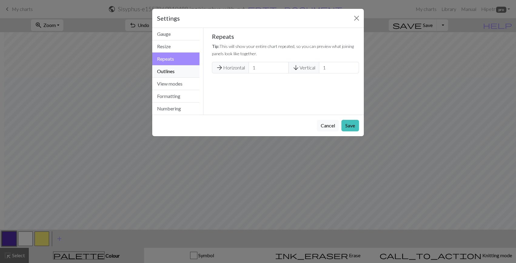
click at [175, 69] on button "Outlines" at bounding box center [175, 71] width 47 height 12
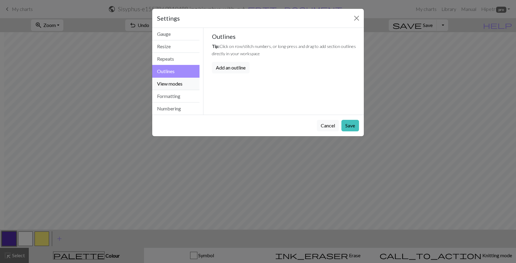
click at [175, 85] on button "View modes" at bounding box center [175, 84] width 47 height 12
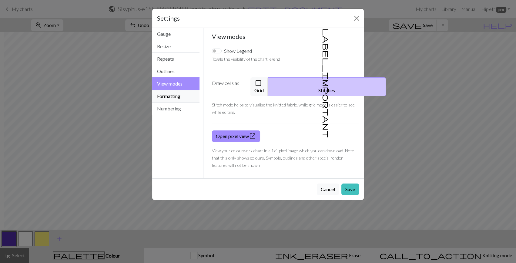
click at [185, 98] on button "Formatting" at bounding box center [175, 96] width 47 height 12
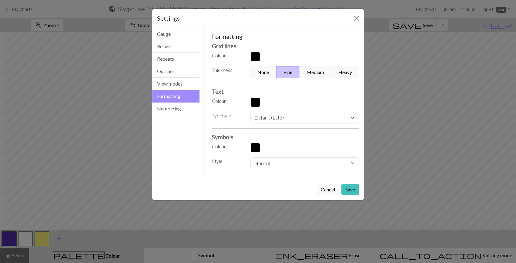
click at [328, 190] on button "Cancel" at bounding box center [328, 190] width 22 height 12
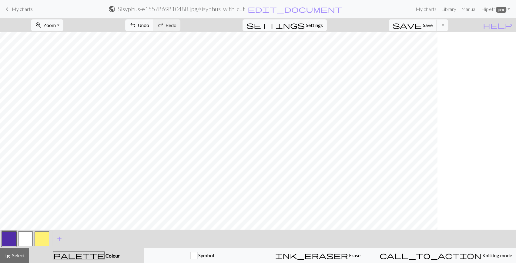
scroll to position [0, 119]
click at [31, 239] on button "button" at bounding box center [25, 238] width 15 height 15
click at [56, 24] on span "Zoom" at bounding box center [49, 25] width 12 height 6
click at [66, 79] on button "100%" at bounding box center [56, 83] width 48 height 10
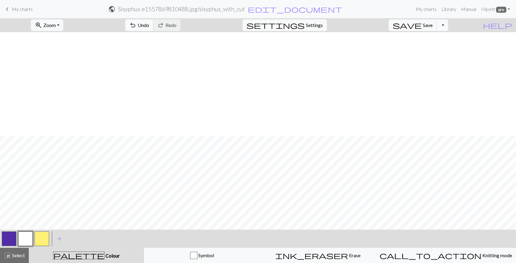
scroll to position [165, 866]
click at [42, 26] on span "zoom_in" at bounding box center [38, 25] width 7 height 8
click at [60, 70] on button "50%" at bounding box center [56, 73] width 48 height 10
click at [323, 24] on span "Settings" at bounding box center [314, 25] width 17 height 7
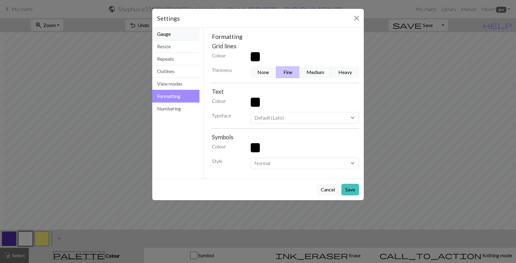
click at [155, 29] on button "Gauge" at bounding box center [175, 34] width 47 height 12
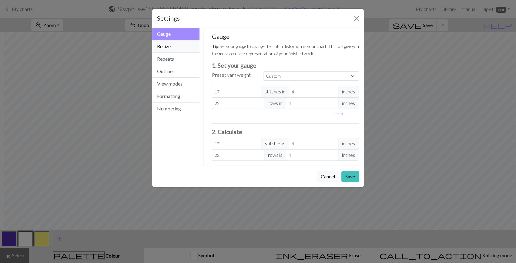
click at [172, 46] on button "Resize" at bounding box center [175, 46] width 47 height 12
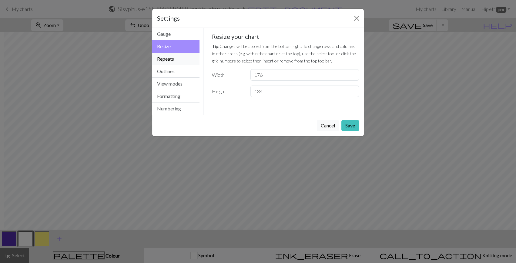
click at [176, 61] on button "Repeats" at bounding box center [175, 59] width 47 height 12
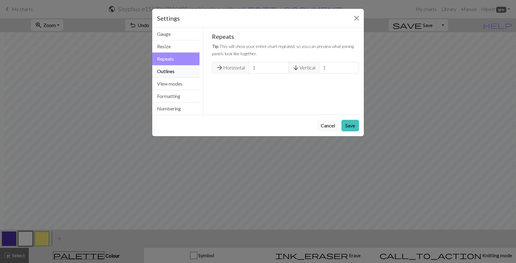
click at [180, 66] on button "Outlines" at bounding box center [175, 71] width 47 height 12
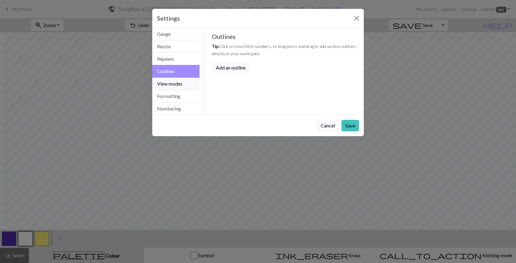
click at [183, 81] on button "View modes" at bounding box center [175, 84] width 47 height 12
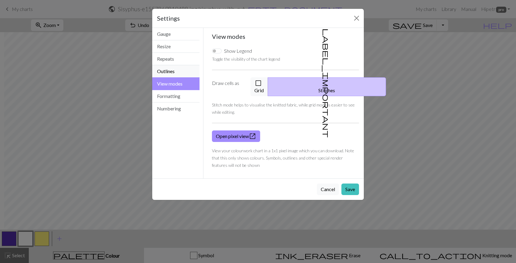
click at [168, 72] on button "Outlines" at bounding box center [175, 71] width 47 height 12
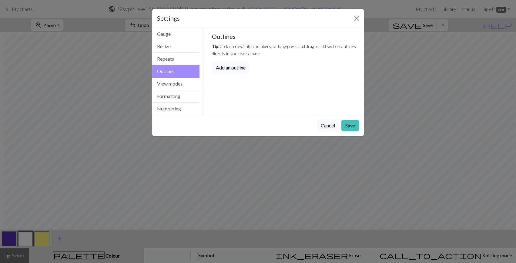
click at [217, 68] on button "Add an outline" at bounding box center [231, 68] width 38 height 12
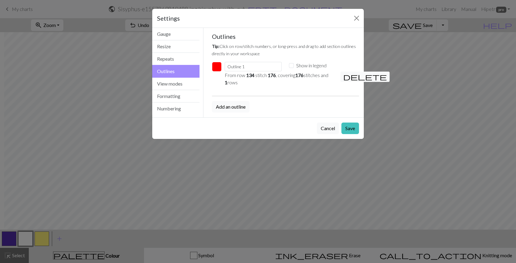
click at [221, 108] on button "Add an outline" at bounding box center [231, 107] width 38 height 12
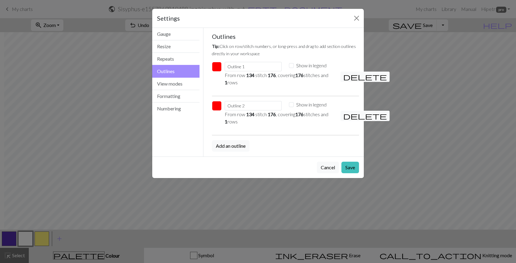
click at [346, 116] on span "delete" at bounding box center [365, 115] width 44 height 8
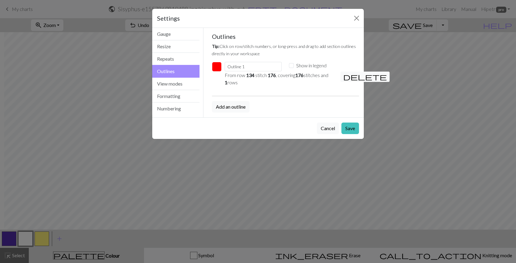
click at [229, 73] on p "From row 134 stitch 176 , covering 176 stitches and 1 rows" at bounding box center [278, 78] width 108 height 15
click at [253, 79] on p "From row 134 stitch 176 , covering 176 stitches and 1 rows" at bounding box center [278, 78] width 108 height 15
drag, startPoint x: 259, startPoint y: 76, endPoint x: 255, endPoint y: 76, distance: 4.2
click at [255, 76] on p "From row 134 stitch 176 , covering 176 stitches and 1 rows" at bounding box center [278, 78] width 108 height 15
click at [350, 73] on button "delete" at bounding box center [364, 76] width 49 height 10
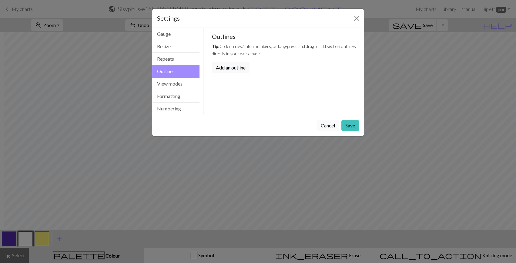
click at [325, 123] on button "Cancel" at bounding box center [328, 126] width 22 height 12
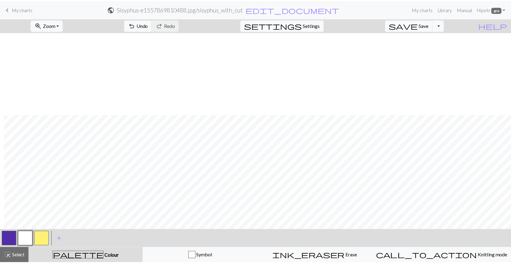
scroll to position [82, 201]
click at [297, 8] on span "edit_document" at bounding box center [294, 9] width 95 height 8
select select "68d501fa3eea154e62085c2d"
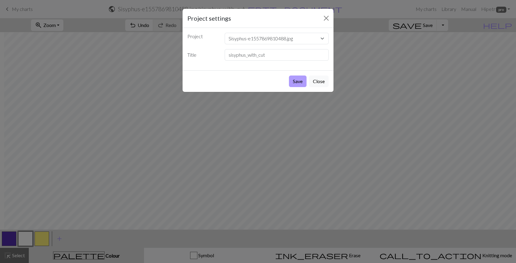
click at [300, 84] on button "Save" at bounding box center [298, 81] width 18 height 12
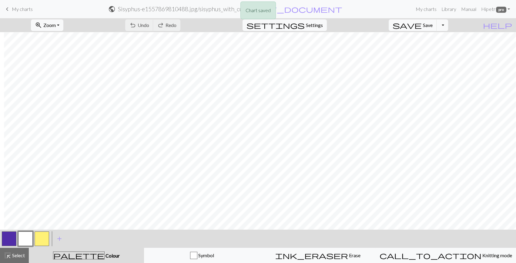
click at [427, 9] on div "Chart saved" at bounding box center [258, 12] width 516 height 24
click at [422, 10] on link "My charts" at bounding box center [426, 9] width 26 height 12
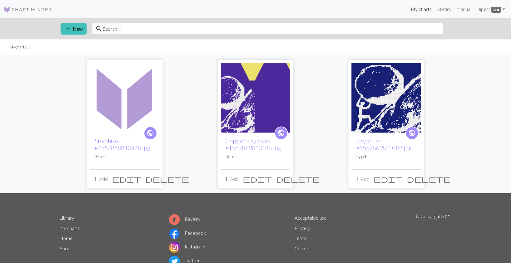
scroll to position [24, 0]
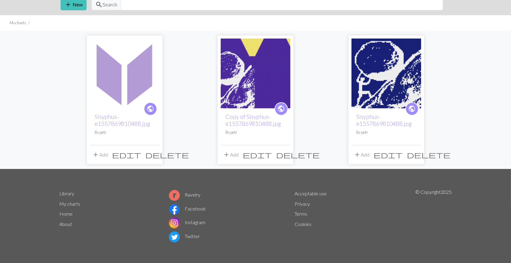
click at [284, 156] on span "delete" at bounding box center [298, 154] width 44 height 8
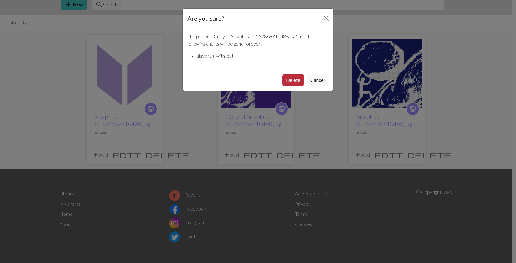
click at [287, 82] on button "Delete" at bounding box center [293, 80] width 22 height 12
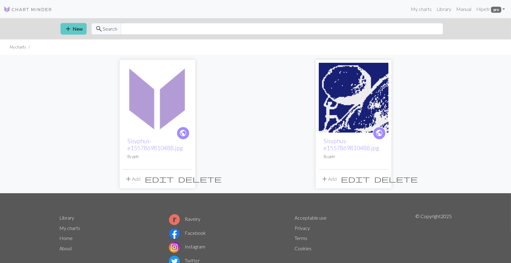
click at [70, 30] on span "add" at bounding box center [68, 29] width 7 height 8
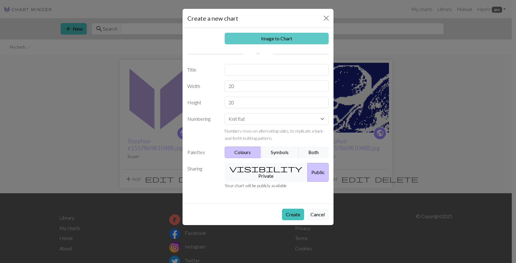
click at [259, 37] on link "Image to Chart" at bounding box center [276, 39] width 104 height 12
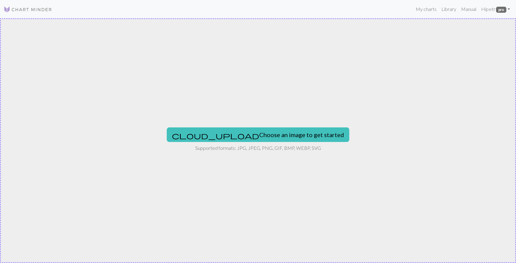
click at [263, 126] on div "cloud_upload Choose an image to get started Supported formats: JPG, JPEG, PNG, …" at bounding box center [258, 140] width 516 height 244
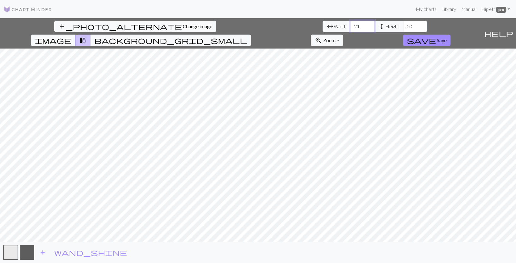
click at [350, 26] on input "21" at bounding box center [362, 27] width 24 height 12
click at [350, 26] on input "22" at bounding box center [362, 27] width 24 height 12
click at [350, 25] on input "22" at bounding box center [362, 27] width 24 height 12
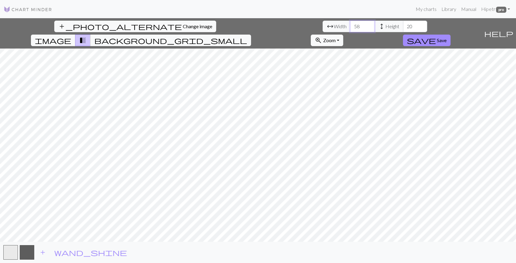
type input "58"
type input "120"
click at [446, 37] on span "Save" at bounding box center [441, 40] width 10 height 6
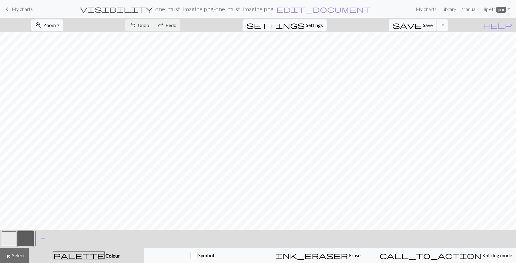
click at [56, 22] on span "Zoom" at bounding box center [49, 25] width 12 height 6
click at [63, 84] on button "100%" at bounding box center [56, 83] width 48 height 10
click at [304, 27] on button "settings Settings" at bounding box center [284, 25] width 84 height 12
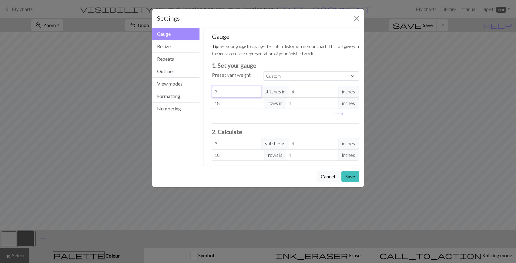
drag, startPoint x: 236, startPoint y: 87, endPoint x: 233, endPoint y: 88, distance: 3.5
click at [234, 88] on input "9" at bounding box center [236, 92] width 49 height 12
click at [233, 88] on input "9" at bounding box center [236, 92] width 49 height 12
type input "0"
type input "1"
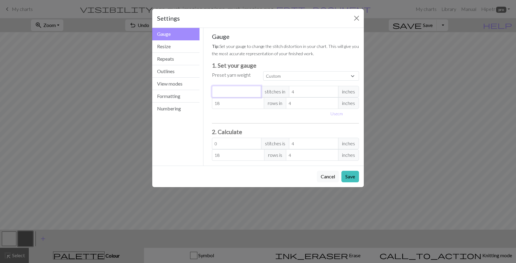
type input "1"
type input "17"
type input "2"
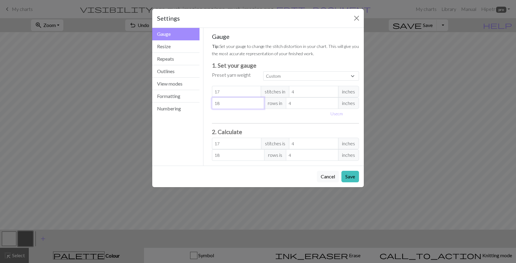
type input "2"
type input "22"
click at [352, 178] on button "Save" at bounding box center [350, 177] width 18 height 12
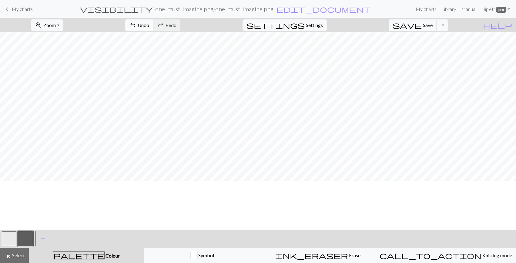
scroll to position [10, 0]
click at [313, 24] on span "Settings" at bounding box center [314, 25] width 17 height 7
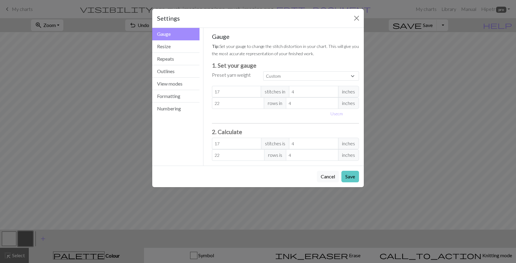
click at [347, 176] on button "Save" at bounding box center [350, 177] width 18 height 12
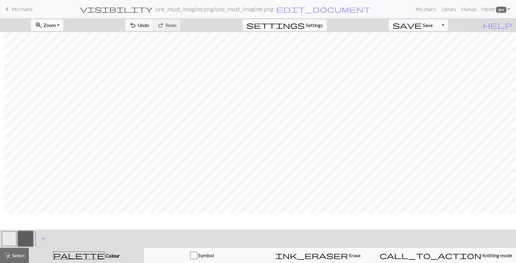
scroll to position [0, 4]
click at [56, 23] on span "Zoom" at bounding box center [49, 25] width 12 height 6
click at [58, 70] on button "50%" at bounding box center [56, 73] width 48 height 10
click at [18, 254] on span "Select" at bounding box center [18, 255] width 14 height 6
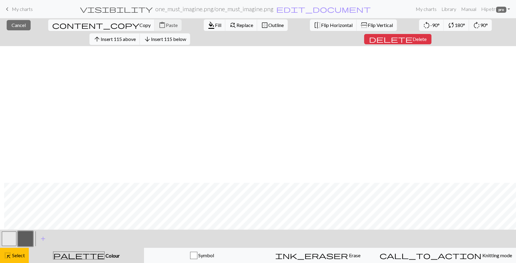
scroll to position [191, 4]
click at [139, 22] on span "Copy" at bounding box center [144, 25] width 11 height 6
click at [48, 28] on button "content_copy Copy" at bounding box center [101, 25] width 107 height 12
click at [3, 237] on button "button" at bounding box center [9, 238] width 15 height 15
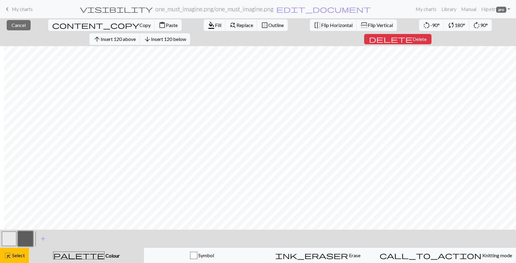
click at [3, 237] on button "button" at bounding box center [9, 238] width 15 height 15
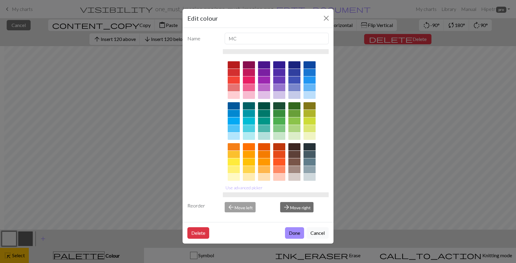
click at [279, 70] on div at bounding box center [279, 72] width 12 height 7
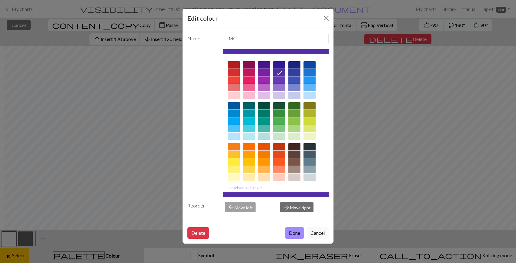
click at [291, 234] on button "Done" at bounding box center [294, 233] width 19 height 12
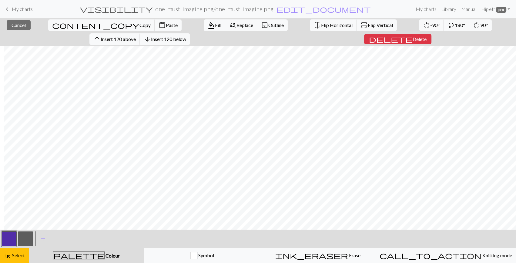
click at [25, 240] on button "button" at bounding box center [25, 238] width 15 height 15
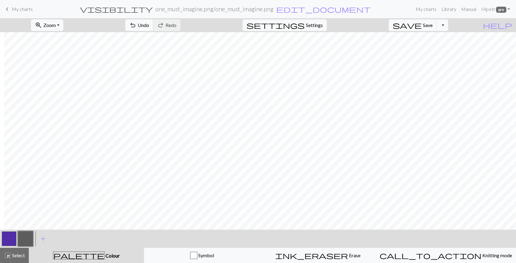
click at [20, 241] on button "button" at bounding box center [25, 238] width 15 height 15
click at [29, 241] on button "button" at bounding box center [25, 238] width 15 height 15
click at [29, 241] on div "Edit colour Name CC1 Use advanced picker Reorder arrow_back Move left arrow_for…" at bounding box center [258, 131] width 516 height 263
click at [28, 242] on button "button" at bounding box center [25, 238] width 15 height 15
click at [28, 242] on div "Edit colour Name CC1 Use advanced picker Reorder arrow_back Move left arrow_for…" at bounding box center [258, 131] width 516 height 263
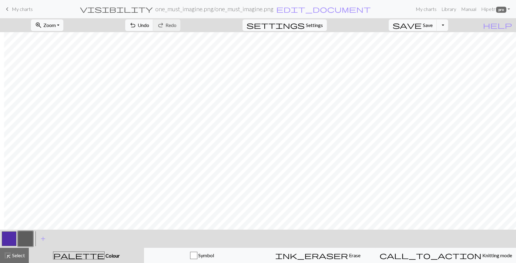
drag, startPoint x: 28, startPoint y: 242, endPoint x: 8, endPoint y: 241, distance: 20.0
click at [7, 242] on button "button" at bounding box center [9, 238] width 15 height 15
click at [26, 240] on button "button" at bounding box center [25, 238] width 15 height 15
click at [26, 240] on div "Edit colour Name CC1 Use advanced picker Reorder arrow_back Move left arrow_for…" at bounding box center [258, 131] width 516 height 263
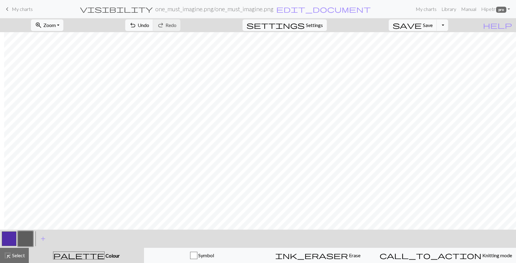
click at [30, 237] on button "button" at bounding box center [25, 238] width 15 height 15
click at [25, 240] on button "button" at bounding box center [25, 238] width 15 height 15
click at [26, 238] on button "button" at bounding box center [25, 238] width 15 height 15
click at [25, 239] on button "button" at bounding box center [25, 238] width 15 height 15
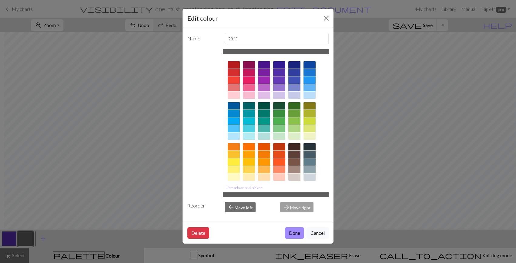
scroll to position [45, 0]
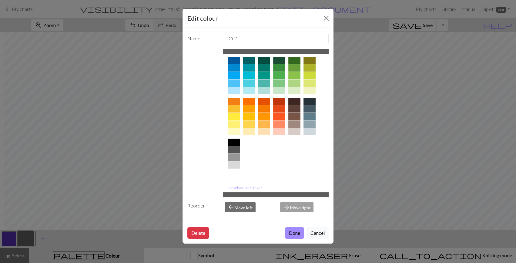
click at [233, 171] on div at bounding box center [233, 172] width 12 height 7
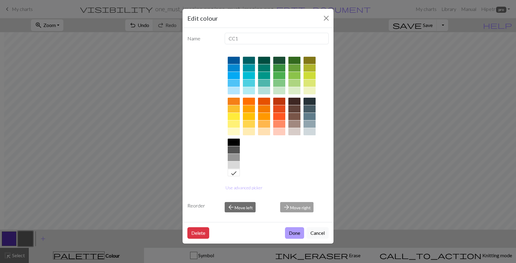
click at [290, 231] on button "Done" at bounding box center [294, 233] width 19 height 12
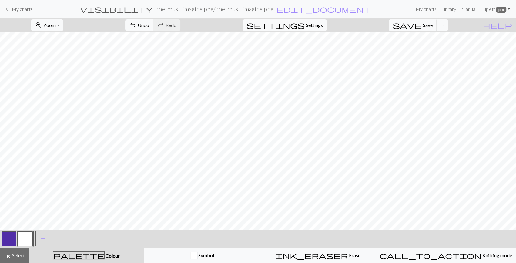
scroll to position [0, 0]
click at [61, 28] on button "zoom_in Zoom Zoom" at bounding box center [47, 25] width 32 height 12
click at [60, 79] on button "100%" at bounding box center [56, 83] width 48 height 10
click at [12, 234] on button "button" at bounding box center [9, 238] width 15 height 15
click at [23, 238] on button "button" at bounding box center [25, 238] width 15 height 15
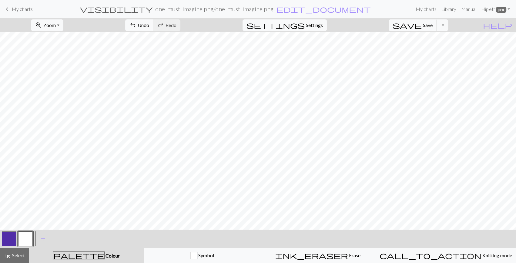
click at [8, 238] on button "button" at bounding box center [9, 238] width 15 height 15
click at [28, 239] on button "button" at bounding box center [25, 238] width 15 height 15
click at [8, 240] on button "button" at bounding box center [9, 238] width 15 height 15
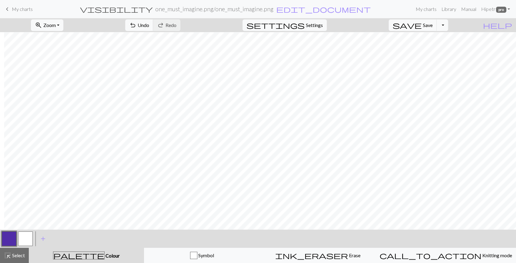
click at [24, 8] on span "My charts" at bounding box center [22, 9] width 21 height 6
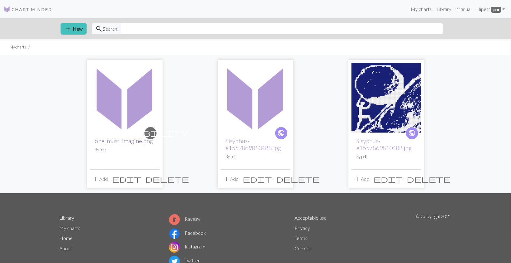
click at [130, 143] on link "one_must_imagine.png" at bounding box center [124, 140] width 58 height 7
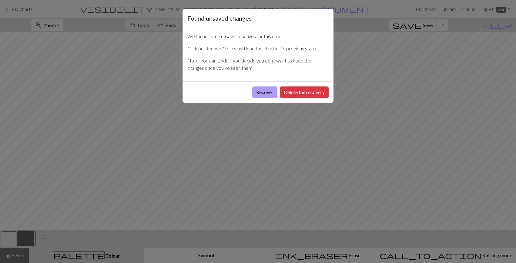
click at [266, 91] on button "Recover" at bounding box center [264, 92] width 25 height 12
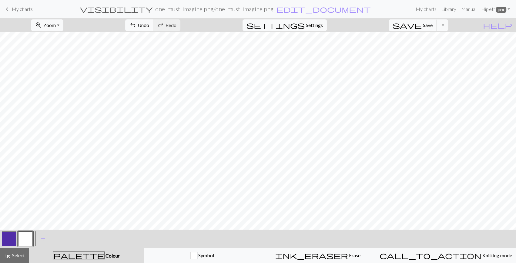
click at [12, 4] on link "keyboard_arrow_left My charts" at bounding box center [18, 9] width 29 height 10
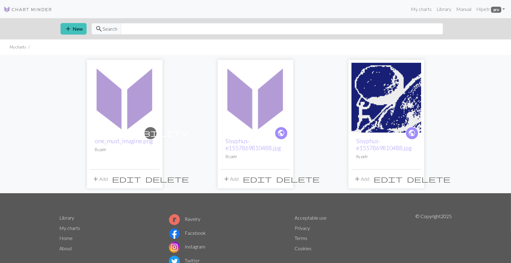
click at [157, 180] on span "delete" at bounding box center [167, 178] width 44 height 8
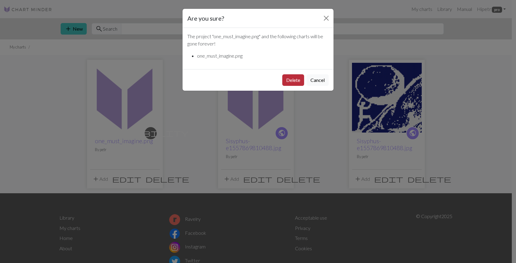
click at [299, 83] on button "Delete" at bounding box center [293, 80] width 22 height 12
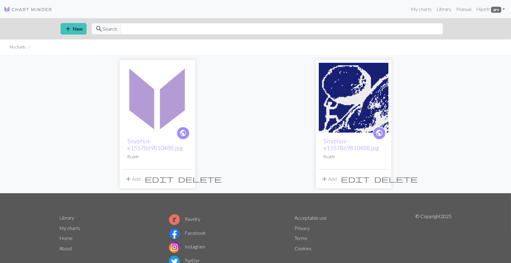
click at [165, 109] on img at bounding box center [158, 98] width 70 height 70
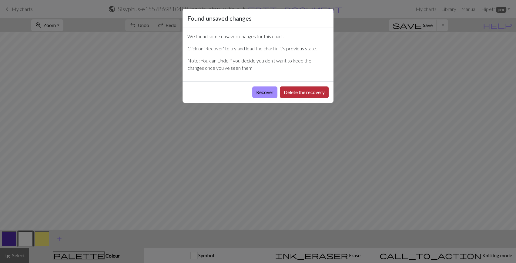
click at [297, 95] on button "Delete the recovery" at bounding box center [304, 92] width 49 height 12
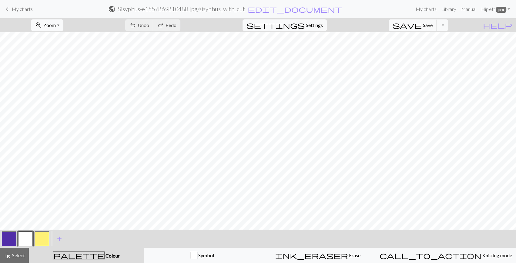
click at [61, 28] on button "zoom_in Zoom Zoom" at bounding box center [47, 25] width 32 height 12
click at [68, 71] on button "50%" at bounding box center [56, 73] width 48 height 10
click at [28, 254] on button "highlight_alt Select Select" at bounding box center [14, 254] width 29 height 15
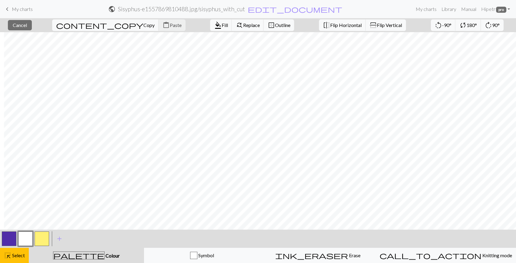
click at [119, 25] on div "content_copy Copy content_paste Paste" at bounding box center [119, 25] width 142 height 14
click at [8, 239] on button "button" at bounding box center [9, 238] width 15 height 15
click at [24, 239] on button "button" at bounding box center [25, 238] width 15 height 15
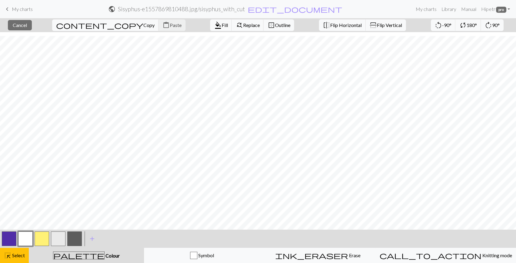
click at [6, 236] on button "button" at bounding box center [9, 238] width 15 height 15
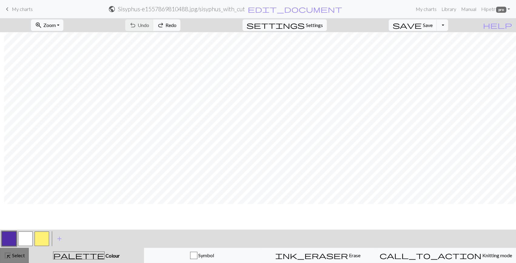
scroll to position [41, 201]
click at [10, 253] on span "highlight_alt" at bounding box center [7, 255] width 7 height 8
click at [42, 27] on span "zoom_in" at bounding box center [38, 25] width 7 height 8
click at [61, 71] on button "50%" at bounding box center [56, 73] width 48 height 10
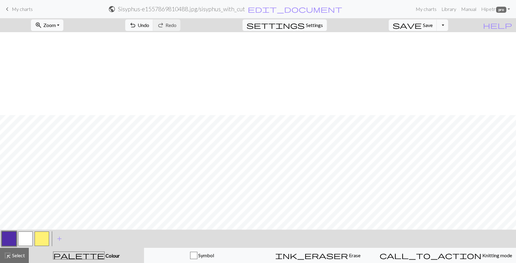
scroll to position [193, 0]
click at [436, 29] on button "save Save Save" at bounding box center [412, 25] width 48 height 12
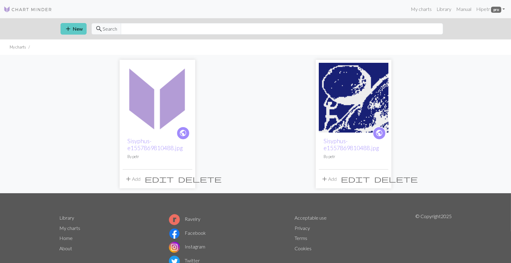
click at [73, 30] on button "add New" at bounding box center [74, 29] width 26 height 12
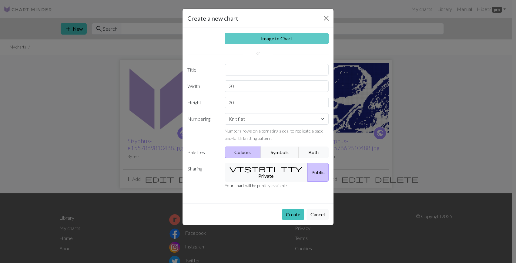
click at [251, 43] on link "Image to Chart" at bounding box center [276, 39] width 104 height 12
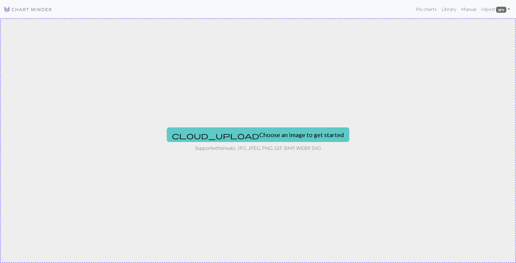
click at [246, 130] on button "cloud_upload Choose an image to get started" at bounding box center [258, 134] width 182 height 15
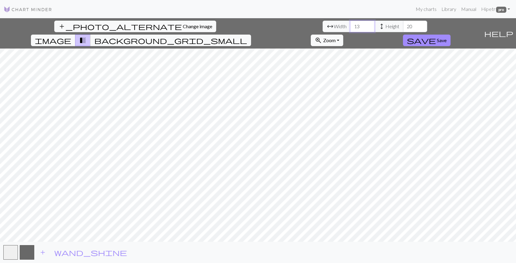
click at [350, 23] on input "13" at bounding box center [362, 27] width 24 height 12
type input "60"
type input "118"
click at [446, 37] on span "Save" at bounding box center [441, 40] width 10 height 6
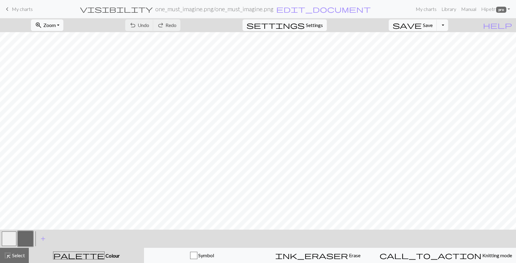
click at [9, 238] on button "button" at bounding box center [9, 238] width 15 height 15
click at [12, 240] on button "button" at bounding box center [9, 238] width 15 height 15
click at [12, 240] on div "Edit colour Name MC Use advanced picker Reorder arrow_back Move left arrow_forw…" at bounding box center [258, 131] width 516 height 263
click at [11, 240] on button "button" at bounding box center [9, 238] width 15 height 15
click at [8, 241] on button "button" at bounding box center [9, 238] width 15 height 15
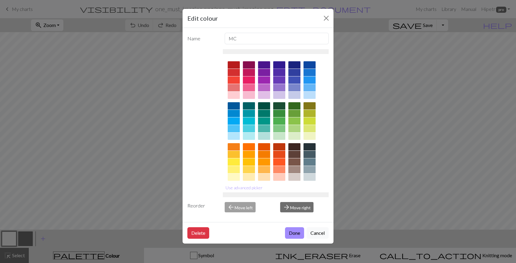
click at [281, 73] on div at bounding box center [279, 72] width 12 height 7
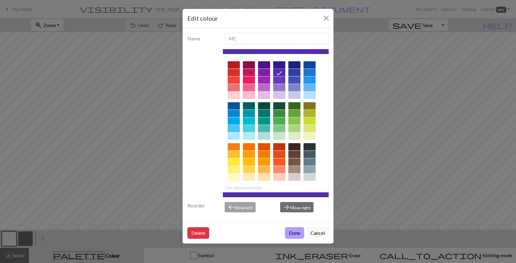
click at [292, 233] on button "Done" at bounding box center [294, 233] width 19 height 12
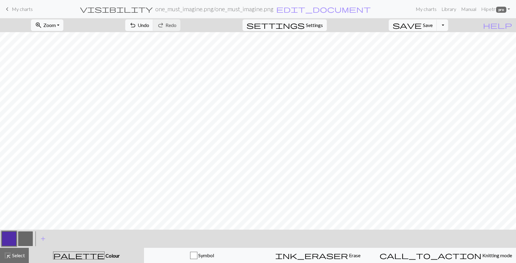
click at [26, 241] on button "button" at bounding box center [25, 238] width 15 height 15
click at [24, 241] on button "button" at bounding box center [25, 238] width 15 height 15
click at [24, 241] on div "Edit colour Name CC1 Use advanced picker Reorder arrow_back Move left arrow_for…" at bounding box center [258, 131] width 516 height 263
click at [27, 238] on button "button" at bounding box center [25, 238] width 15 height 15
click at [27, 238] on div "Edit colour Name CC1 Use advanced picker Reorder arrow_back Move left arrow_for…" at bounding box center [258, 131] width 516 height 263
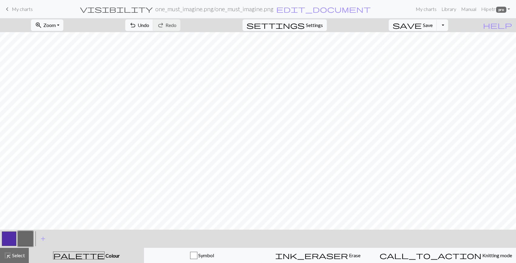
click at [28, 235] on button "button" at bounding box center [25, 238] width 15 height 15
click at [28, 235] on div "Edit colour Name CC1 Use advanced picker Reorder arrow_back Move left arrow_for…" at bounding box center [258, 131] width 516 height 263
click at [28, 235] on button "button" at bounding box center [25, 238] width 15 height 15
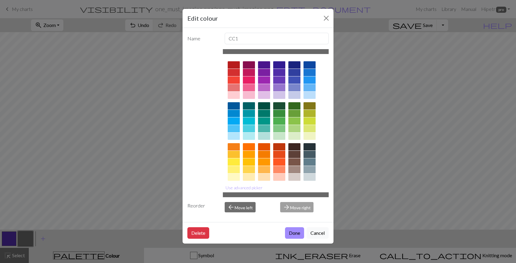
click at [28, 235] on div "Edit colour Name CC1 Use advanced picker Reorder arrow_back Move left arrow_for…" at bounding box center [258, 131] width 516 height 263
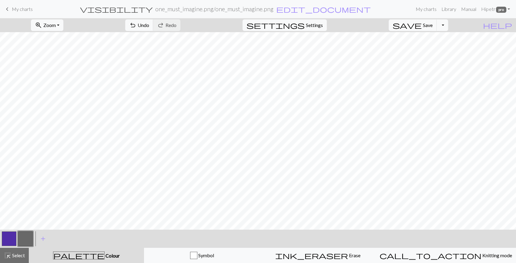
click at [28, 235] on button "button" at bounding box center [25, 238] width 15 height 15
click at [28, 235] on div "Edit colour Name CC1 Use advanced picker Reorder arrow_back Move left arrow_for…" at bounding box center [258, 131] width 516 height 263
click at [28, 235] on button "button" at bounding box center [25, 238] width 15 height 15
click at [30, 241] on button "button" at bounding box center [25, 238] width 15 height 15
click at [30, 241] on div "Edit colour Name CC1 Use advanced picker Reorder arrow_back Move left arrow_for…" at bounding box center [258, 131] width 516 height 263
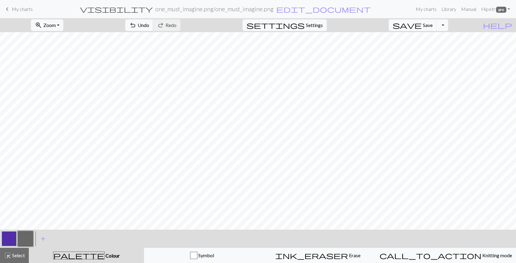
click at [30, 241] on button "button" at bounding box center [25, 238] width 15 height 15
click at [30, 241] on div "Edit colour Name CC1 Use advanced picker Reorder arrow_back Move left arrow_for…" at bounding box center [258, 131] width 516 height 263
click at [30, 241] on button "button" at bounding box center [25, 238] width 15 height 15
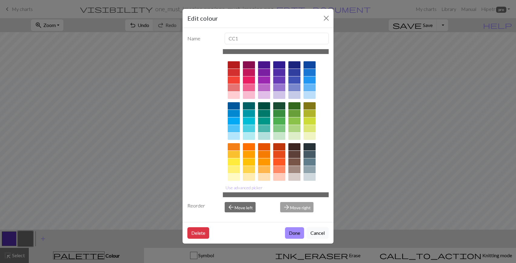
scroll to position [45, 0]
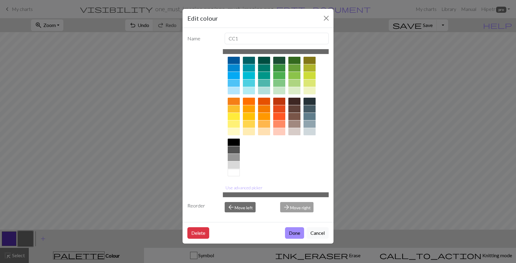
click at [231, 177] on div at bounding box center [233, 158] width 12 height 41
click at [235, 168] on div at bounding box center [233, 164] width 12 height 7
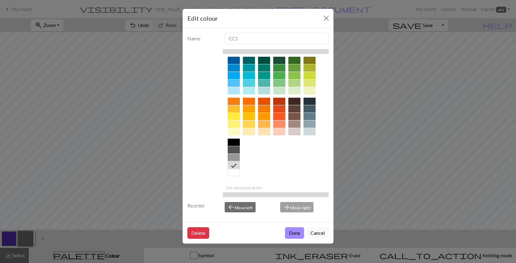
click at [235, 175] on div at bounding box center [233, 172] width 12 height 7
click at [289, 231] on button "Done" at bounding box center [294, 233] width 19 height 12
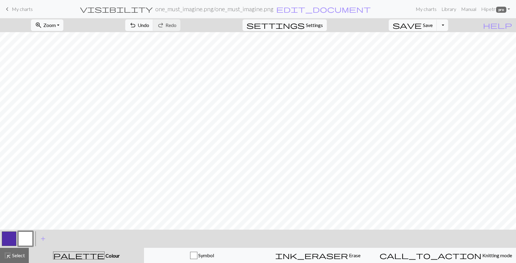
click at [6, 234] on button "button" at bounding box center [9, 238] width 15 height 15
click at [26, 241] on button "button" at bounding box center [25, 238] width 15 height 15
click at [8, 244] on button "button" at bounding box center [9, 238] width 15 height 15
click at [27, 238] on button "button" at bounding box center [25, 238] width 15 height 15
click at [11, 236] on button "button" at bounding box center [9, 238] width 15 height 15
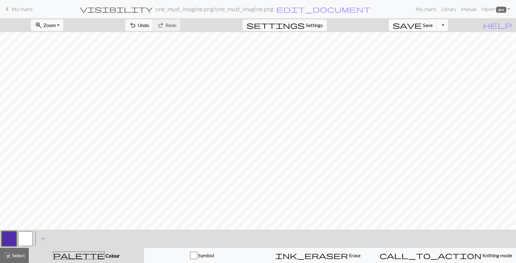
click at [23, 241] on button "button" at bounding box center [25, 238] width 15 height 15
click at [12, 239] on button "button" at bounding box center [9, 238] width 15 height 15
drag, startPoint x: 22, startPoint y: 241, endPoint x: 38, endPoint y: 232, distance: 19.0
click at [22, 241] on button "button" at bounding box center [25, 238] width 15 height 15
click at [5, 257] on span "highlight_alt" at bounding box center [7, 255] width 7 height 8
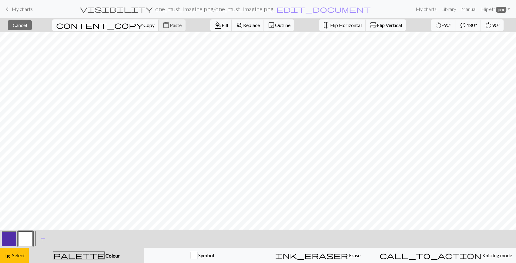
click at [143, 24] on span "Copy" at bounding box center [148, 25] width 11 height 6
click at [158, 29] on button "content_paste Paste" at bounding box center [171, 25] width 27 height 12
click at [158, 28] on button "content_paste Paste" at bounding box center [171, 25] width 27 height 12
click at [170, 26] on span "Paste" at bounding box center [176, 25] width 12 height 6
click at [326, 29] on button "flip Flip Horizontal" at bounding box center [342, 25] width 47 height 12
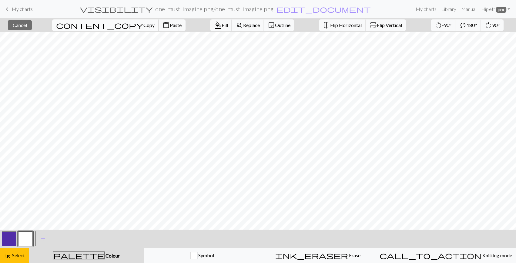
click at [83, 26] on span "content_copy" at bounding box center [99, 25] width 87 height 8
click at [170, 23] on span "Paste" at bounding box center [176, 25] width 12 height 6
click at [3, 238] on button "button" at bounding box center [9, 238] width 15 height 15
click at [214, 26] on span "format_color_fill" at bounding box center [217, 25] width 7 height 8
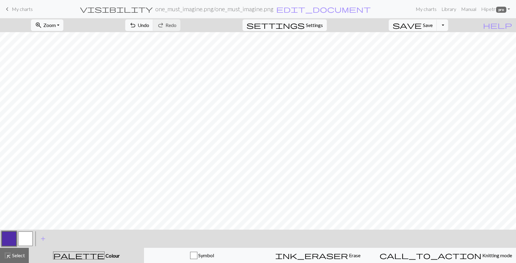
click at [20, 239] on button "button" at bounding box center [25, 238] width 15 height 15
click at [10, 243] on button "button" at bounding box center [9, 238] width 15 height 15
click at [20, 241] on button "button" at bounding box center [25, 238] width 15 height 15
click at [1, 234] on div at bounding box center [9, 238] width 16 height 16
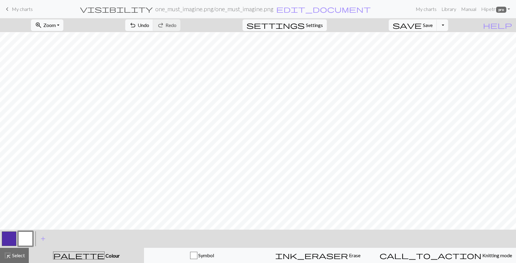
click at [5, 234] on button "button" at bounding box center [9, 238] width 15 height 15
click at [24, 238] on button "button" at bounding box center [25, 238] width 15 height 15
click at [17, 234] on div at bounding box center [25, 238] width 16 height 16
click at [11, 235] on button "button" at bounding box center [9, 238] width 15 height 15
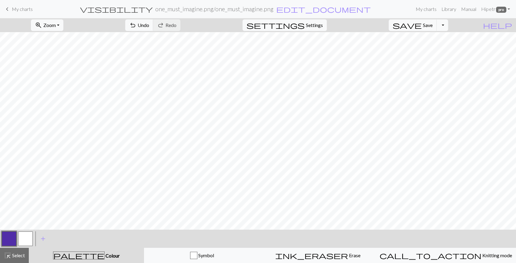
click at [22, 241] on button "button" at bounding box center [25, 238] width 15 height 15
click at [11, 237] on button "button" at bounding box center [9, 238] width 15 height 15
click at [22, 234] on button "button" at bounding box center [25, 238] width 15 height 15
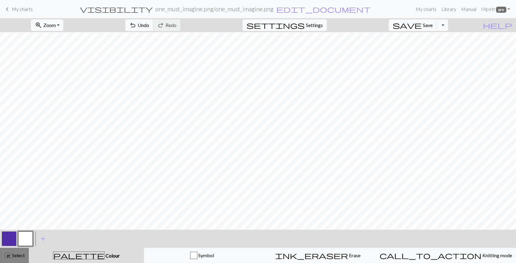
click at [5, 253] on span "highlight_alt" at bounding box center [7, 255] width 7 height 8
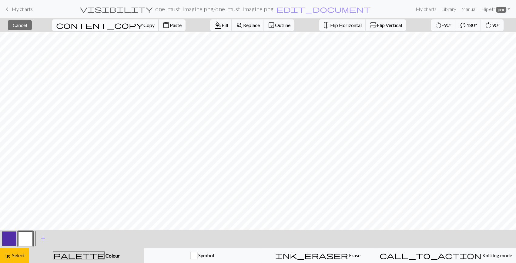
click at [143, 22] on span "Copy" at bounding box center [148, 25] width 11 height 6
click at [170, 27] on span "Paste" at bounding box center [176, 25] width 12 height 6
drag, startPoint x: 82, startPoint y: 24, endPoint x: 67, endPoint y: 25, distance: 14.6
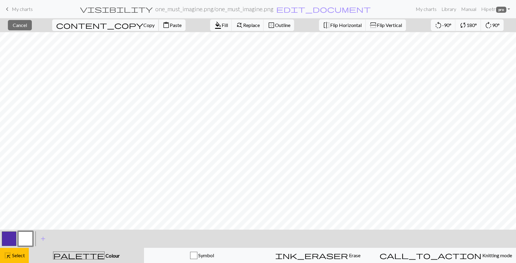
click at [81, 24] on span "content_copy" at bounding box center [99, 25] width 87 height 8
click at [83, 20] on button "content_copy Copy" at bounding box center [105, 25] width 107 height 12
click at [143, 25] on span "Copy" at bounding box center [148, 25] width 11 height 6
click at [170, 25] on span "Paste" at bounding box center [176, 25] width 12 height 6
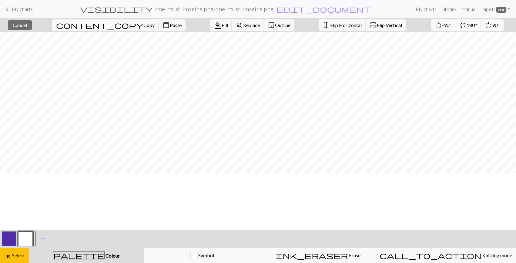
scroll to position [110, 0]
click at [82, 26] on span "content_copy" at bounding box center [99, 25] width 87 height 8
click at [158, 25] on button "content_paste Paste" at bounding box center [171, 25] width 27 height 12
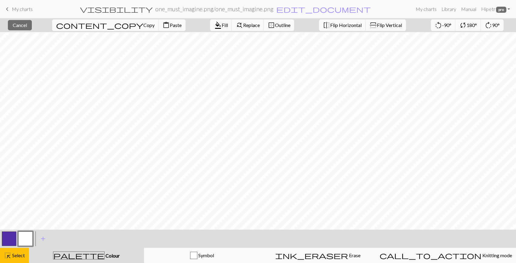
click at [33, 239] on div at bounding box center [25, 238] width 16 height 16
click at [20, 256] on span "Select" at bounding box center [18, 255] width 14 height 6
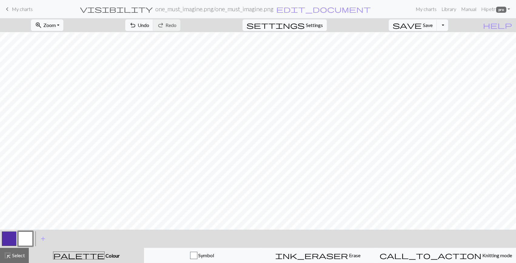
click at [62, 250] on button "palette Colour Colour" at bounding box center [86, 254] width 115 height 15
click at [6, 245] on button "button" at bounding box center [9, 238] width 15 height 15
click at [25, 238] on button "button" at bounding box center [25, 238] width 15 height 15
click at [3, 240] on button "button" at bounding box center [9, 238] width 15 height 15
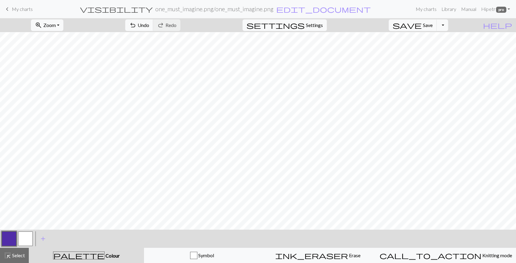
click at [23, 234] on button "button" at bounding box center [25, 238] width 15 height 15
drag, startPoint x: 8, startPoint y: 258, endPoint x: 13, endPoint y: 258, distance: 4.5
click at [9, 258] on span "highlight_alt" at bounding box center [7, 255] width 7 height 8
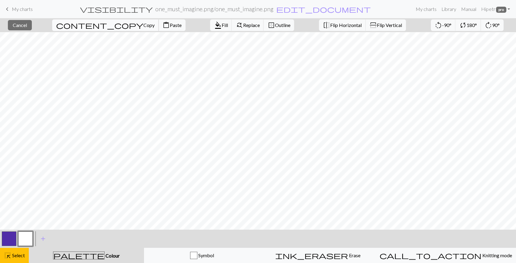
click at [143, 25] on span "Copy" at bounding box center [148, 25] width 11 height 6
click at [170, 24] on span "Paste" at bounding box center [176, 25] width 12 height 6
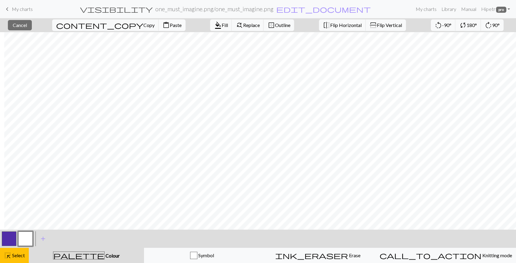
scroll to position [496, 24]
click at [97, 21] on button "content_copy Copy" at bounding box center [105, 25] width 107 height 12
click at [143, 27] on span "Copy" at bounding box center [148, 25] width 11 height 6
click at [10, 240] on button "button" at bounding box center [9, 238] width 15 height 15
click at [13, 242] on button "button" at bounding box center [9, 238] width 15 height 15
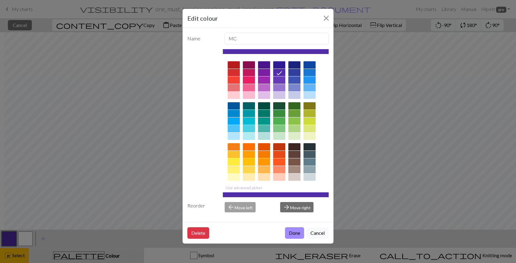
click at [319, 230] on button "Cancel" at bounding box center [317, 233] width 22 height 12
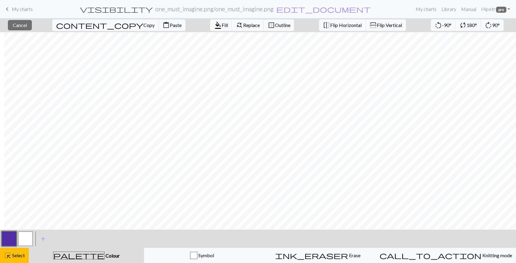
click at [62, 251] on button "palette Colour Colour" at bounding box center [86, 254] width 115 height 15
click at [64, 253] on div "palette Colour Colour" at bounding box center [86, 255] width 108 height 8
click at [84, 258] on span "palette" at bounding box center [78, 255] width 51 height 8
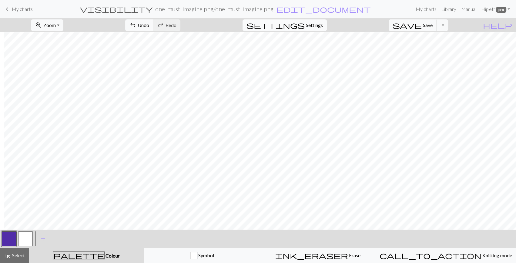
click at [318, 22] on span "Settings" at bounding box center [314, 25] width 17 height 7
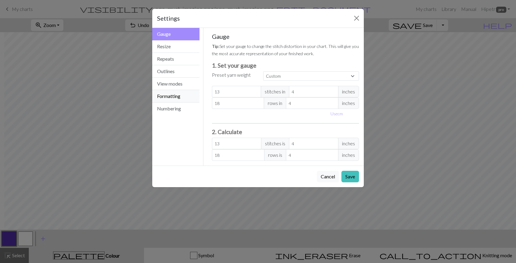
click at [170, 93] on button "Formatting" at bounding box center [175, 96] width 47 height 12
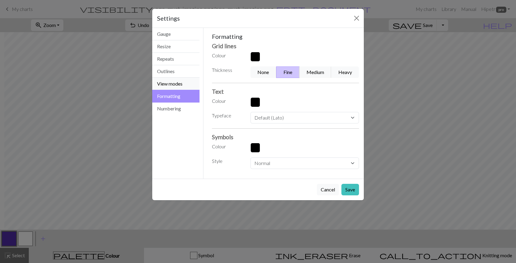
click at [190, 79] on button "View modes" at bounding box center [175, 84] width 47 height 12
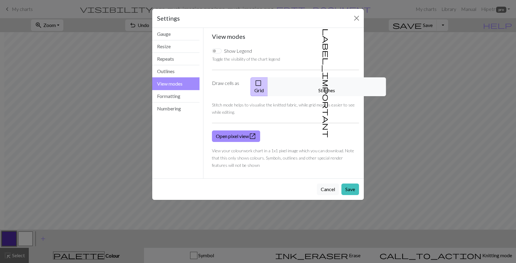
click at [322, 79] on span "label_important" at bounding box center [326, 82] width 8 height 109
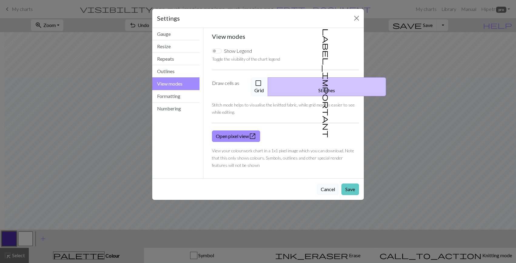
click at [350, 183] on button "Save" at bounding box center [350, 189] width 18 height 12
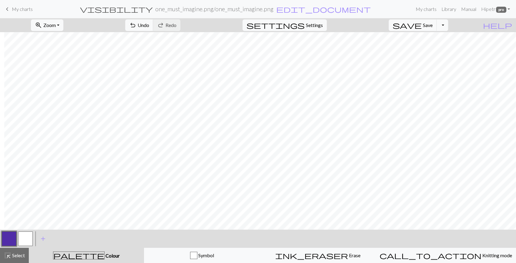
click at [4, 239] on button "button" at bounding box center [9, 238] width 15 height 15
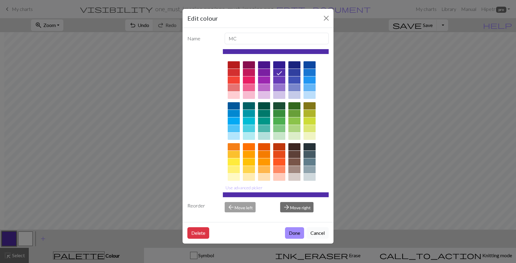
click at [314, 231] on button "Cancel" at bounding box center [317, 233] width 22 height 12
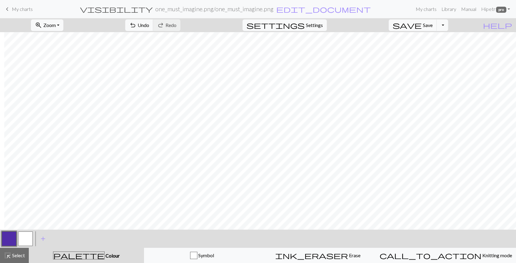
click at [26, 235] on button "button" at bounding box center [25, 238] width 15 height 15
click at [19, 236] on button "button" at bounding box center [25, 238] width 15 height 15
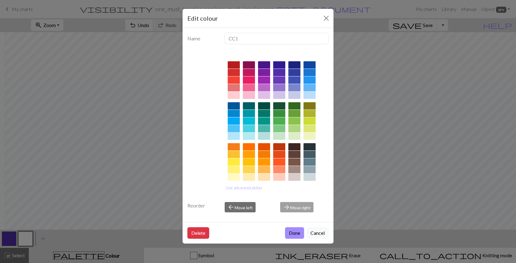
drag, startPoint x: 12, startPoint y: 238, endPoint x: 9, endPoint y: 239, distance: 3.3
click at [11, 239] on div "Edit colour Name CC1 Use advanced picker Reorder arrow_back Move left arrow_for…" at bounding box center [258, 131] width 516 height 263
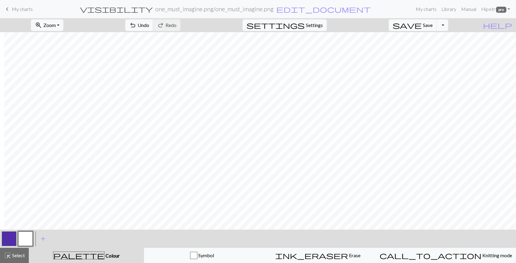
click at [10, 237] on button "button" at bounding box center [9, 238] width 15 height 15
click at [30, 235] on button "button" at bounding box center [25, 238] width 15 height 15
click at [13, 234] on button "button" at bounding box center [9, 238] width 15 height 15
click at [19, 235] on button "button" at bounding box center [25, 238] width 15 height 15
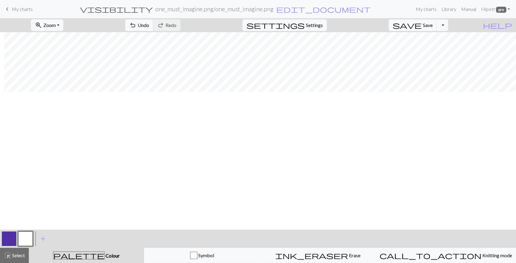
scroll to position [0, 24]
click at [13, 260] on button "highlight_alt Select Select" at bounding box center [14, 254] width 29 height 15
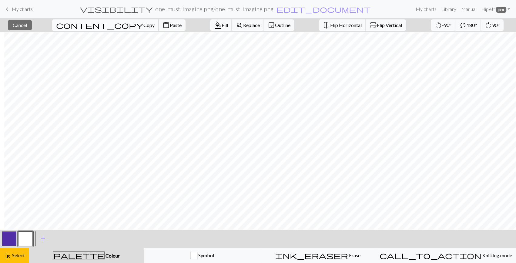
click at [89, 28] on button "content_copy Copy" at bounding box center [105, 25] width 107 height 12
click at [143, 25] on span "Copy" at bounding box center [148, 25] width 11 height 6
drag, startPoint x: 111, startPoint y: 24, endPoint x: 108, endPoint y: 27, distance: 4.1
click at [162, 24] on span "content_paste" at bounding box center [165, 25] width 7 height 8
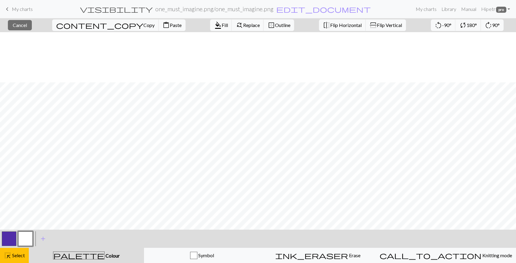
scroll to position [330, 0]
click at [25, 241] on button "button" at bounding box center [25, 238] width 15 height 15
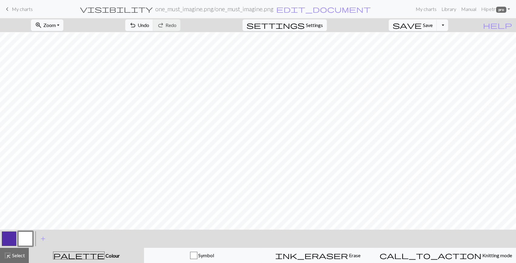
click at [21, 235] on button "button" at bounding box center [25, 238] width 15 height 15
click at [0, 236] on div "< > add Add a colour" at bounding box center [258, 238] width 516 height 18
click at [9, 237] on button "button" at bounding box center [9, 238] width 15 height 15
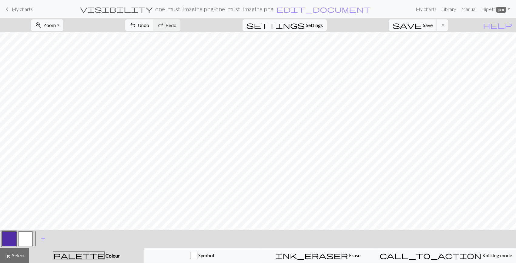
click at [29, 242] on button "button" at bounding box center [25, 238] width 15 height 15
click at [8, 240] on button "button" at bounding box center [9, 238] width 15 height 15
click at [27, 240] on button "button" at bounding box center [25, 238] width 15 height 15
click at [7, 239] on button "button" at bounding box center [9, 238] width 15 height 15
click at [29, 242] on button "button" at bounding box center [25, 238] width 15 height 15
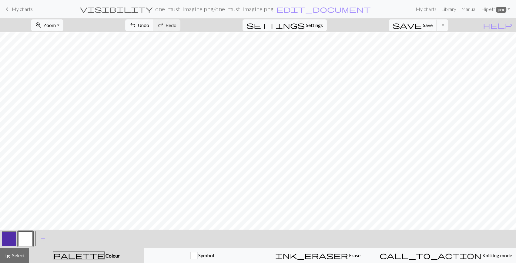
click at [11, 237] on button "button" at bounding box center [9, 238] width 15 height 15
click at [27, 237] on button "button" at bounding box center [25, 238] width 15 height 15
click at [14, 238] on button "button" at bounding box center [9, 238] width 15 height 15
click at [22, 233] on button "button" at bounding box center [25, 238] width 15 height 15
click at [13, 237] on button "button" at bounding box center [9, 238] width 15 height 15
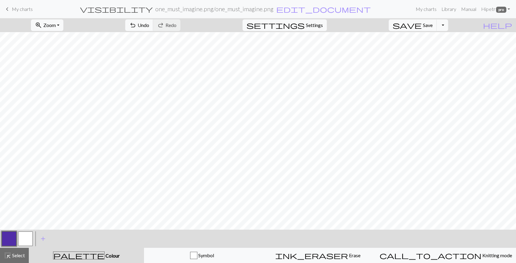
click at [25, 238] on button "button" at bounding box center [25, 238] width 15 height 15
drag, startPoint x: 5, startPoint y: 241, endPoint x: 9, endPoint y: 241, distance: 3.9
click at [5, 241] on button "button" at bounding box center [9, 238] width 15 height 15
click at [25, 237] on button "button" at bounding box center [25, 238] width 15 height 15
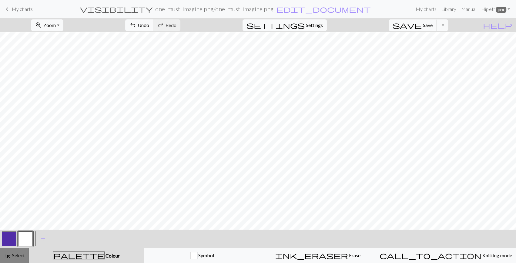
click at [18, 259] on button "highlight_alt Select Select" at bounding box center [14, 254] width 29 height 15
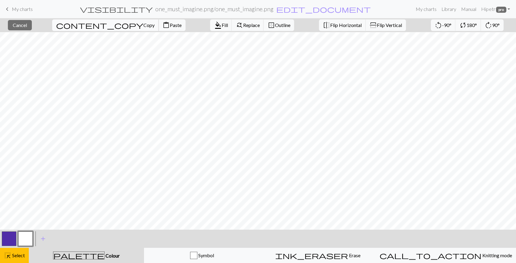
click at [143, 27] on span "Copy" at bounding box center [148, 25] width 11 height 6
click at [170, 23] on span "Paste" at bounding box center [176, 25] width 12 height 6
click at [29, 241] on button "button" at bounding box center [25, 238] width 15 height 15
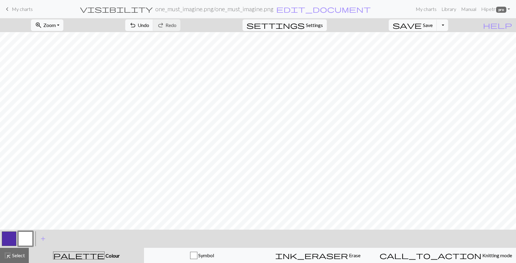
click at [10, 238] on button "button" at bounding box center [9, 238] width 15 height 15
click at [24, 233] on button "button" at bounding box center [25, 238] width 15 height 15
click at [9, 254] on span "highlight_alt" at bounding box center [7, 255] width 7 height 8
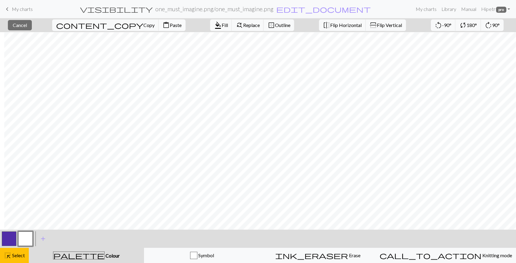
click at [158, 30] on button "content_paste Paste" at bounding box center [171, 25] width 27 height 12
click at [97, 27] on button "content_copy Copy" at bounding box center [105, 25] width 107 height 12
click at [32, 24] on button "close Cancel" at bounding box center [20, 25] width 24 height 10
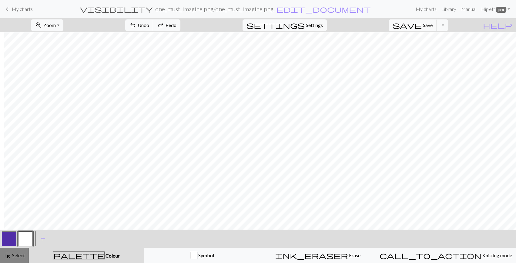
click at [14, 257] on span "Select" at bounding box center [18, 255] width 14 height 6
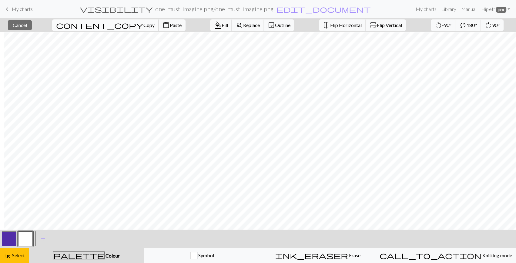
click at [91, 28] on button "content_copy Copy" at bounding box center [105, 25] width 107 height 12
click at [143, 26] on span "Copy" at bounding box center [148, 25] width 11 height 6
click at [170, 27] on span "Paste" at bounding box center [176, 25] width 12 height 6
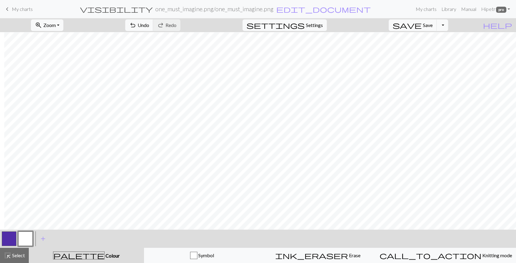
click at [11, 239] on button "button" at bounding box center [9, 238] width 15 height 15
click at [30, 240] on button "button" at bounding box center [25, 238] width 15 height 15
click at [7, 243] on button "button" at bounding box center [9, 238] width 15 height 15
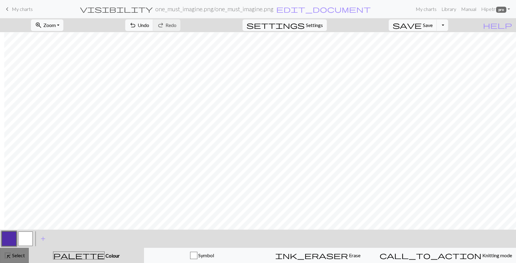
click at [19, 251] on div "highlight_alt Select Select" at bounding box center [14, 254] width 21 height 7
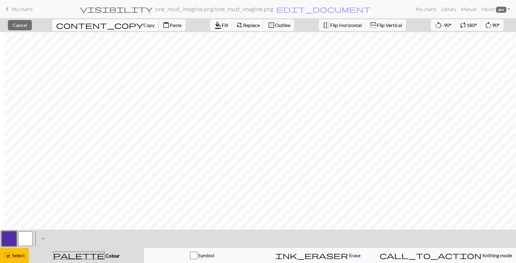
click at [143, 27] on span "Copy" at bounding box center [148, 25] width 11 height 6
click at [158, 19] on button "content_paste Paste" at bounding box center [171, 25] width 27 height 12
click at [9, 236] on button "button" at bounding box center [9, 238] width 15 height 15
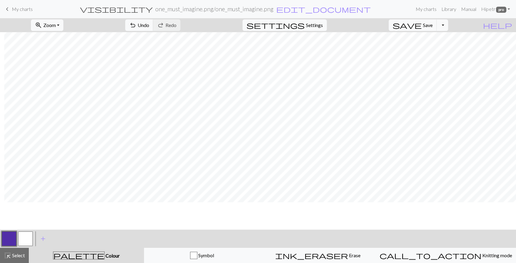
scroll to position [385, 24]
click at [5, 257] on span "highlight_alt" at bounding box center [7, 255] width 7 height 8
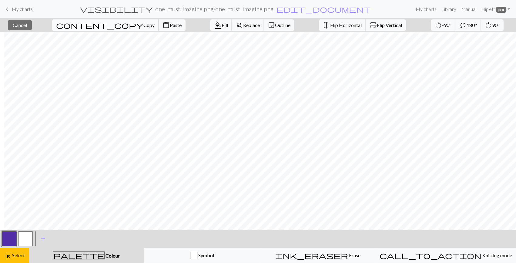
click at [143, 22] on span "Copy" at bounding box center [148, 25] width 11 height 6
click at [170, 24] on span "Paste" at bounding box center [176, 25] width 12 height 6
click at [143, 26] on span "Copy" at bounding box center [148, 25] width 11 height 6
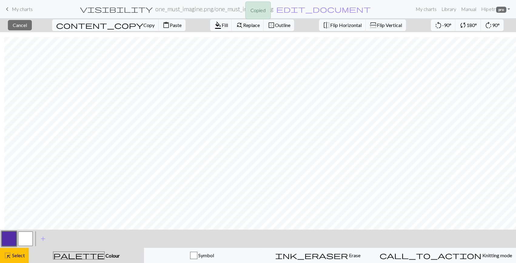
scroll to position [468, 24]
click at [170, 24] on span "Paste" at bounding box center [176, 25] width 12 height 6
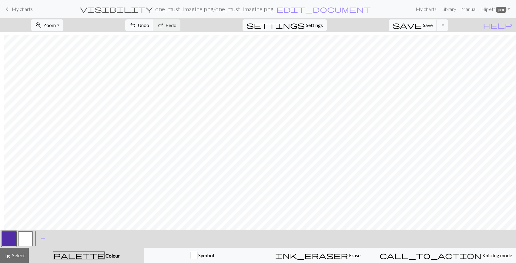
scroll to position [413, 24]
click at [18, 261] on button "highlight_alt Select Select" at bounding box center [14, 254] width 29 height 15
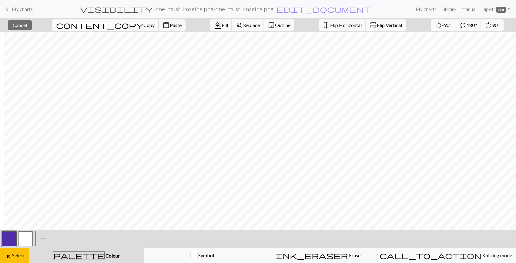
click at [143, 25] on span "Copy" at bounding box center [148, 25] width 11 height 6
click at [170, 22] on span "Paste" at bounding box center [176, 25] width 12 height 6
click at [170, 27] on span "Paste" at bounding box center [176, 25] width 12 height 6
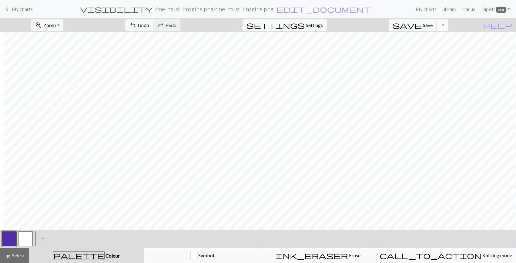
scroll to position [413, 24]
click at [25, 260] on button "highlight_alt Select Select" at bounding box center [14, 254] width 29 height 15
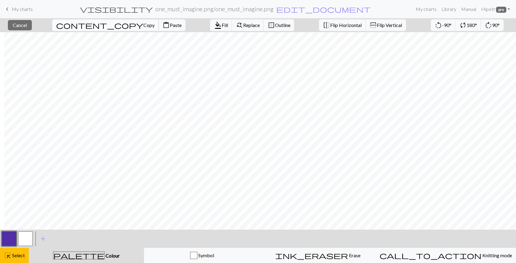
drag, startPoint x: 87, startPoint y: 24, endPoint x: 95, endPoint y: 29, distance: 9.3
click at [143, 24] on span "Copy" at bounding box center [148, 25] width 11 height 6
click at [170, 27] on span "Paste" at bounding box center [176, 25] width 12 height 6
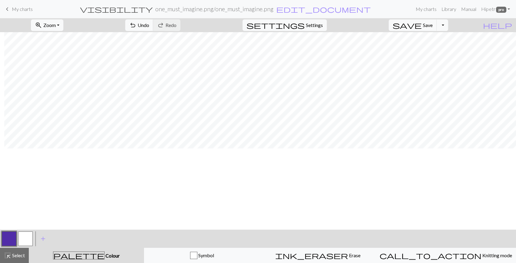
scroll to position [385, 24]
click at [42, 22] on span "zoom_in" at bounding box center [38, 25] width 7 height 8
click at [58, 70] on button "50%" at bounding box center [56, 73] width 48 height 10
click at [27, 240] on button "button" at bounding box center [25, 238] width 15 height 15
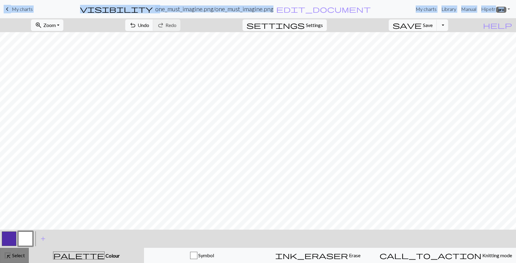
click at [8, 258] on span "highlight_alt" at bounding box center [7, 255] width 7 height 8
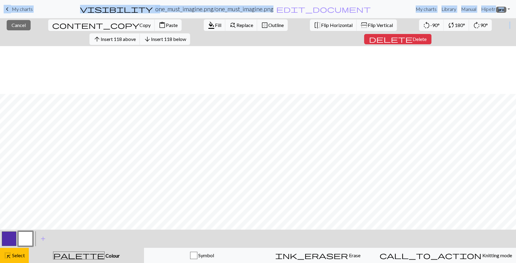
scroll to position [185, 0]
click at [52, 24] on span "content_copy" at bounding box center [95, 25] width 87 height 8
copy body "keyboard_arrow_left My charts visibility one_must_imagine.png / one_must_imagin…"
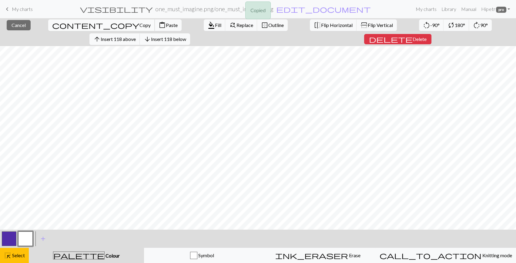
click at [52, 24] on span "content_copy" at bounding box center [95, 25] width 87 height 8
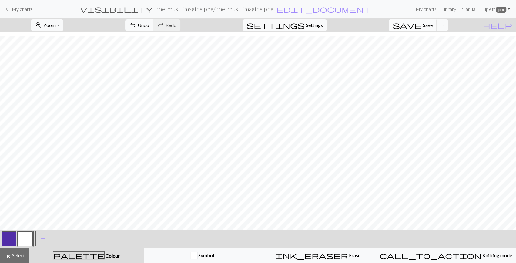
click at [433, 29] on button "save Save Save" at bounding box center [412, 25] width 48 height 12
